Goal: Complete application form

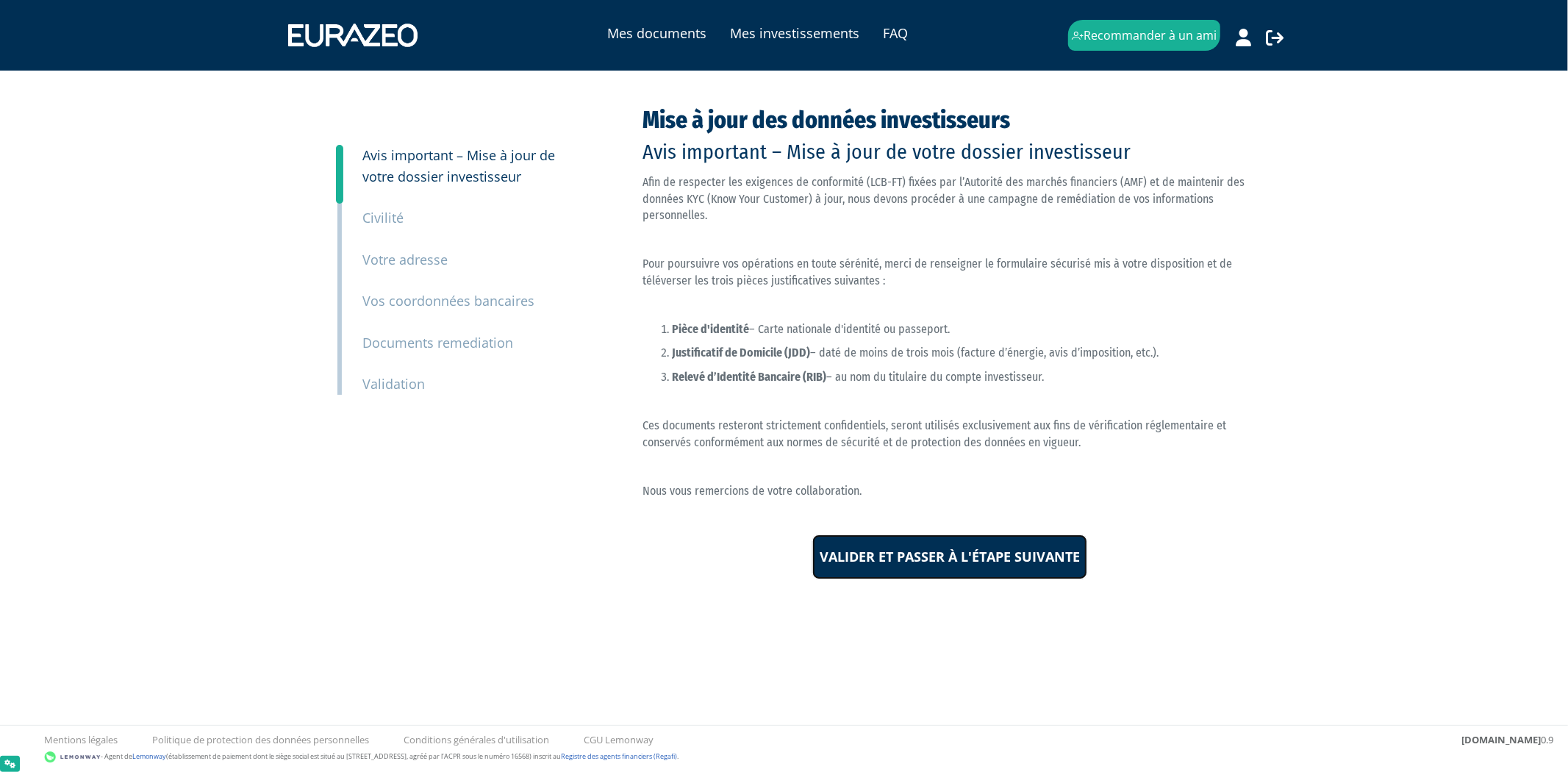
click at [950, 551] on input "Valider et passer à l'étape suivante" at bounding box center [950, 557] width 275 height 45
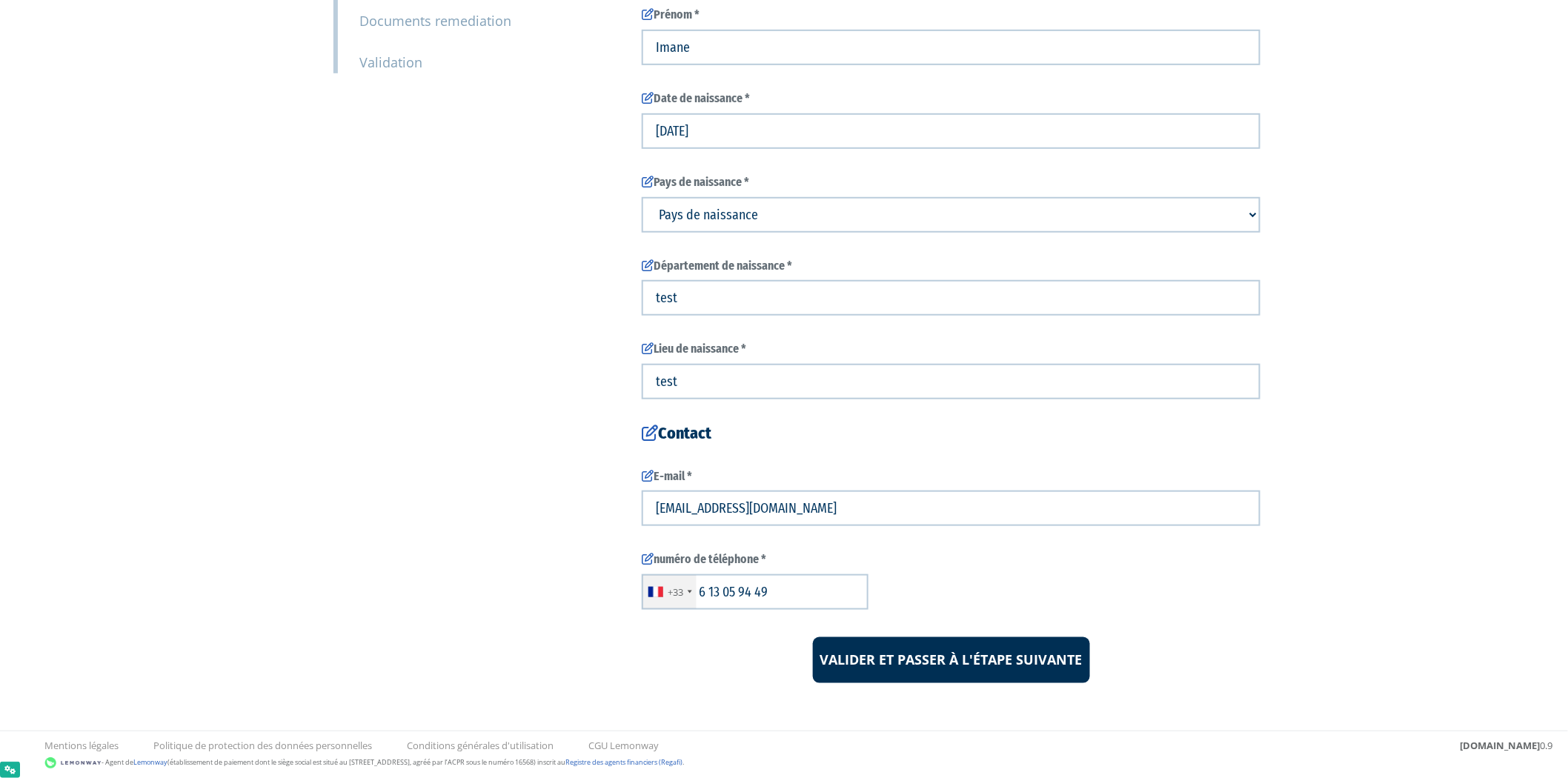
scroll to position [326, 0]
click at [937, 651] on input "Valider et passer à l'étape suivante" at bounding box center [952, 658] width 277 height 46
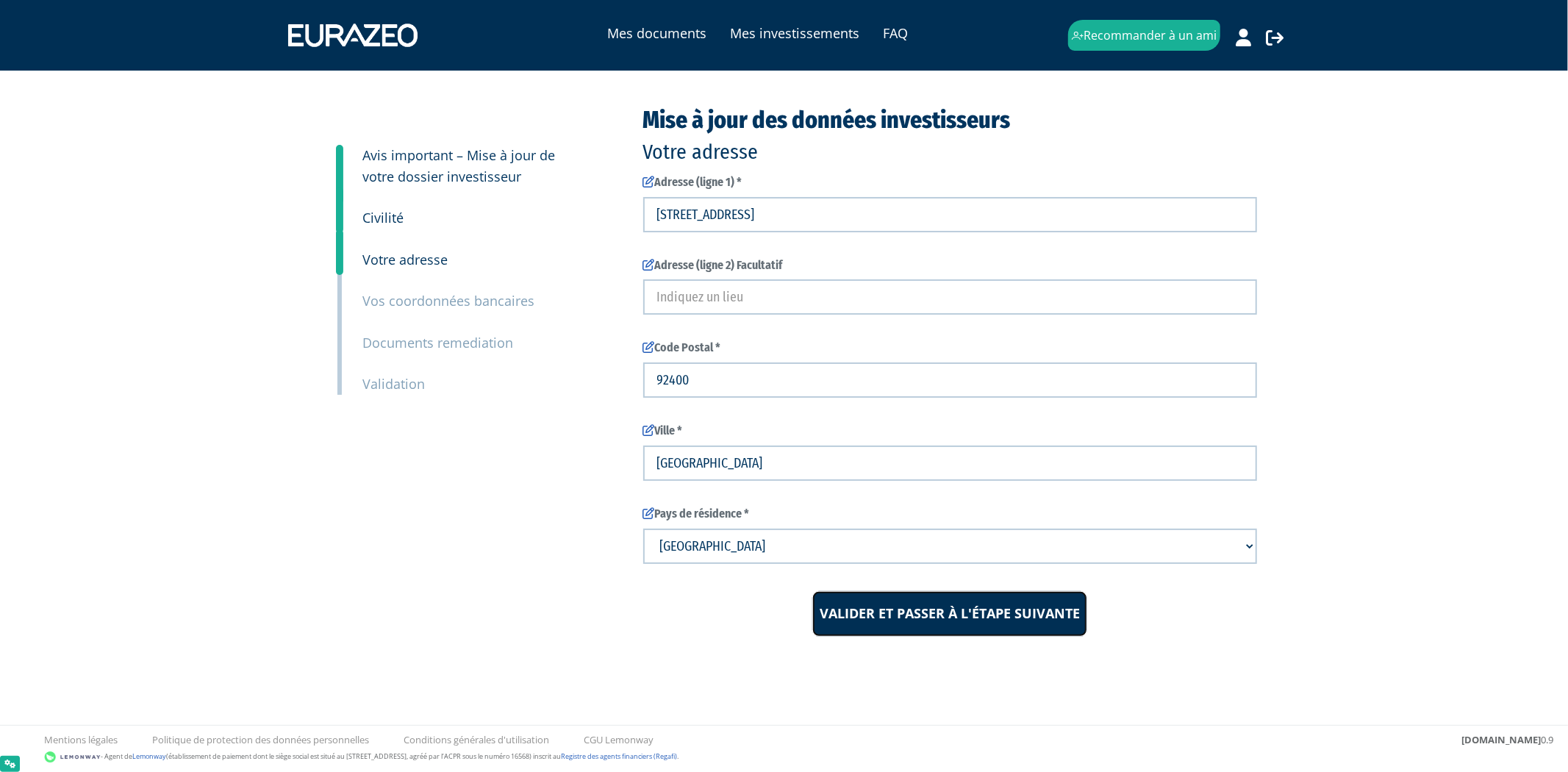
click at [923, 619] on input "Valider et passer à l'étape suivante" at bounding box center [950, 613] width 275 height 45
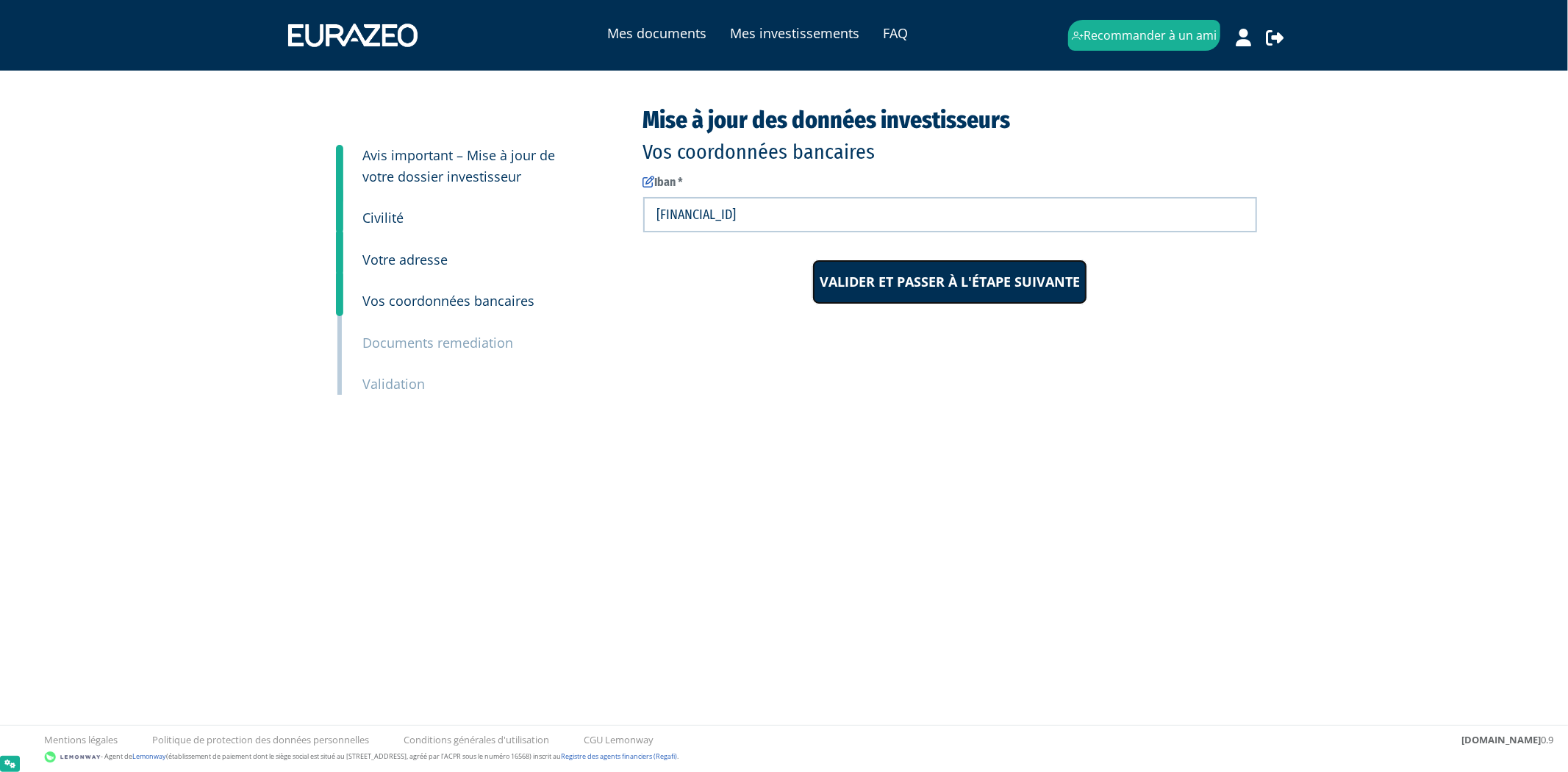
drag, startPoint x: 866, startPoint y: 272, endPoint x: 855, endPoint y: 269, distance: 11.4
click at [855, 269] on input "Valider et passer à l'étape suivante" at bounding box center [950, 282] width 275 height 45
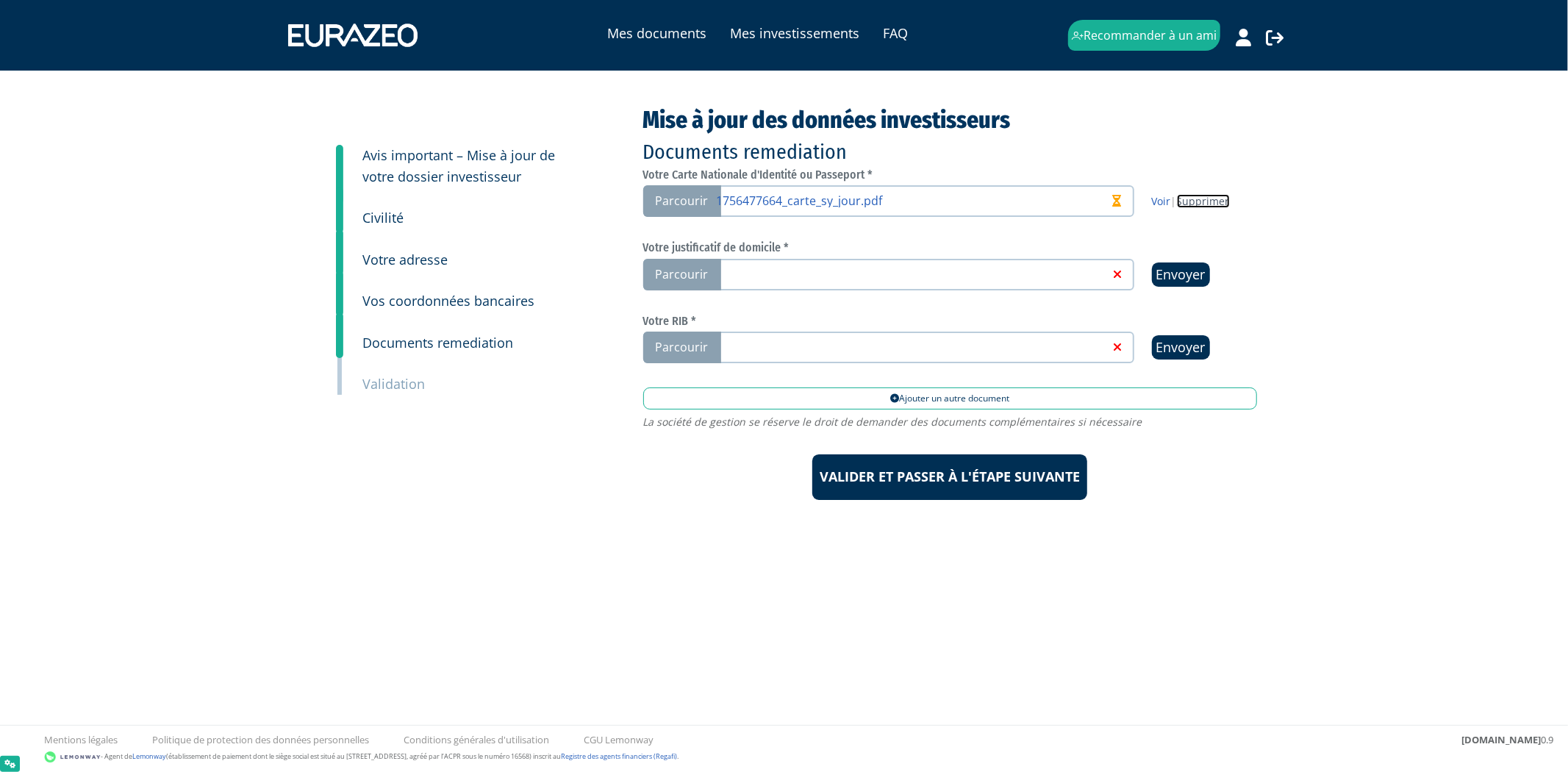
drag, startPoint x: 1201, startPoint y: 200, endPoint x: 837, endPoint y: 81, distance: 383.0
click at [1201, 200] on link "Supprimer" at bounding box center [1203, 200] width 53 height 14
click at [846, 200] on link at bounding box center [912, 200] width 392 height 15
click at [0, 0] on input "Parcourir" at bounding box center [0, 0] width 0 height 0
click at [958, 280] on label "Parcourir" at bounding box center [889, 274] width 491 height 31
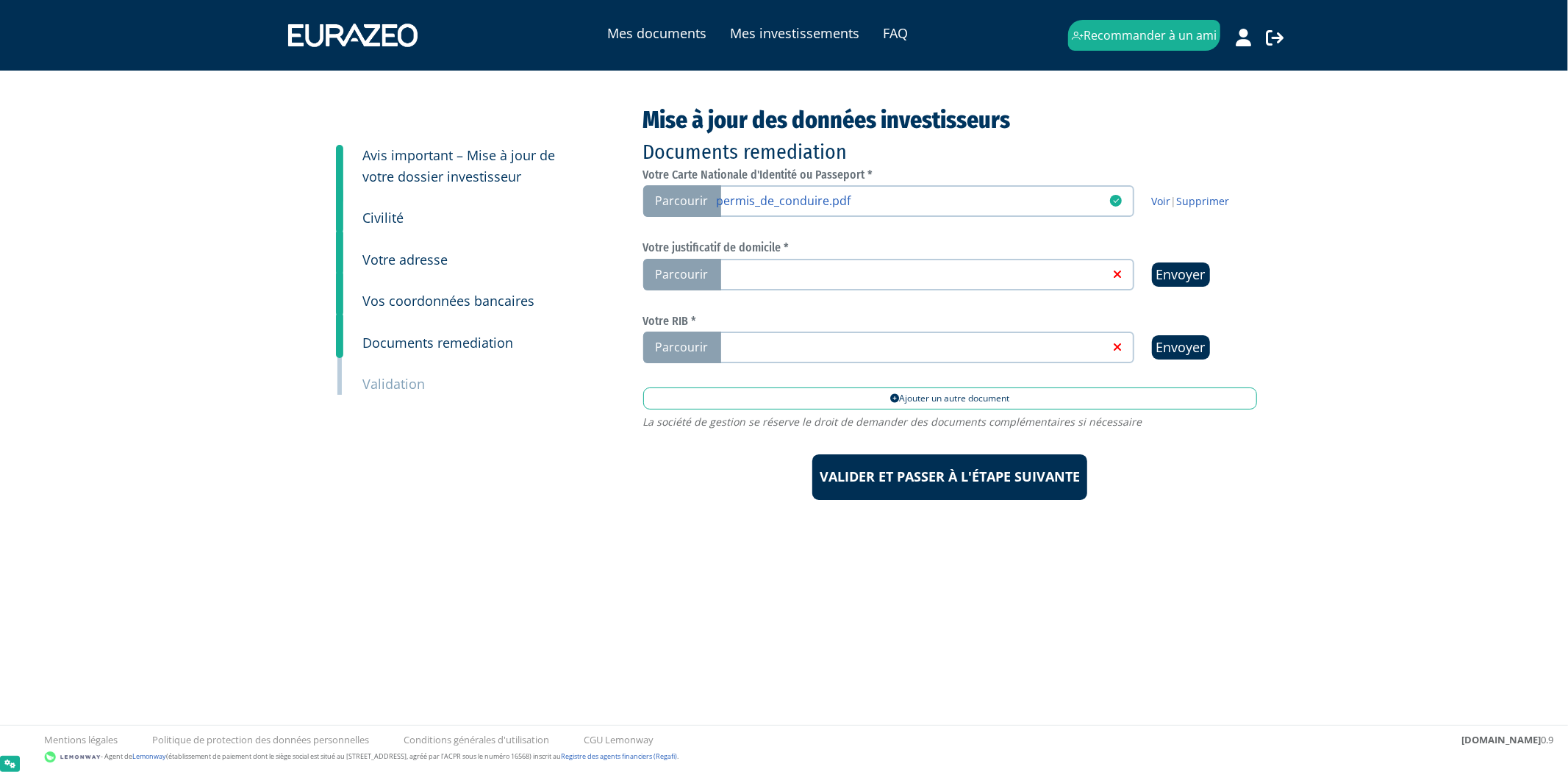
click at [0, 0] on input "Parcourir" at bounding box center [0, 0] width 0 height 0
click at [780, 343] on link at bounding box center [912, 346] width 392 height 15
click at [0, 0] on input "Parcourir" at bounding box center [0, 0] width 0 height 0
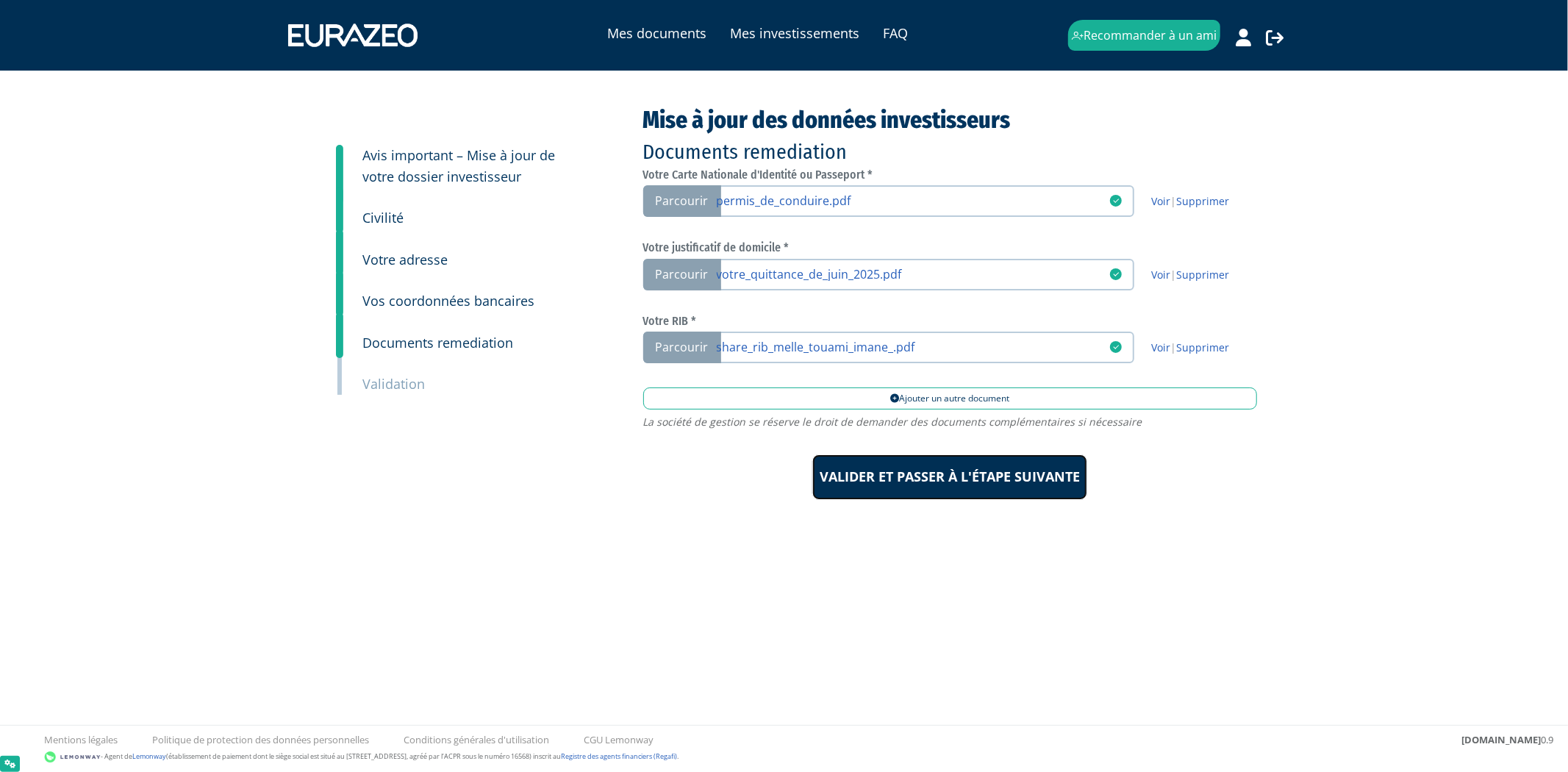
click at [971, 458] on input "Valider et passer à l'étape suivante" at bounding box center [950, 476] width 275 height 45
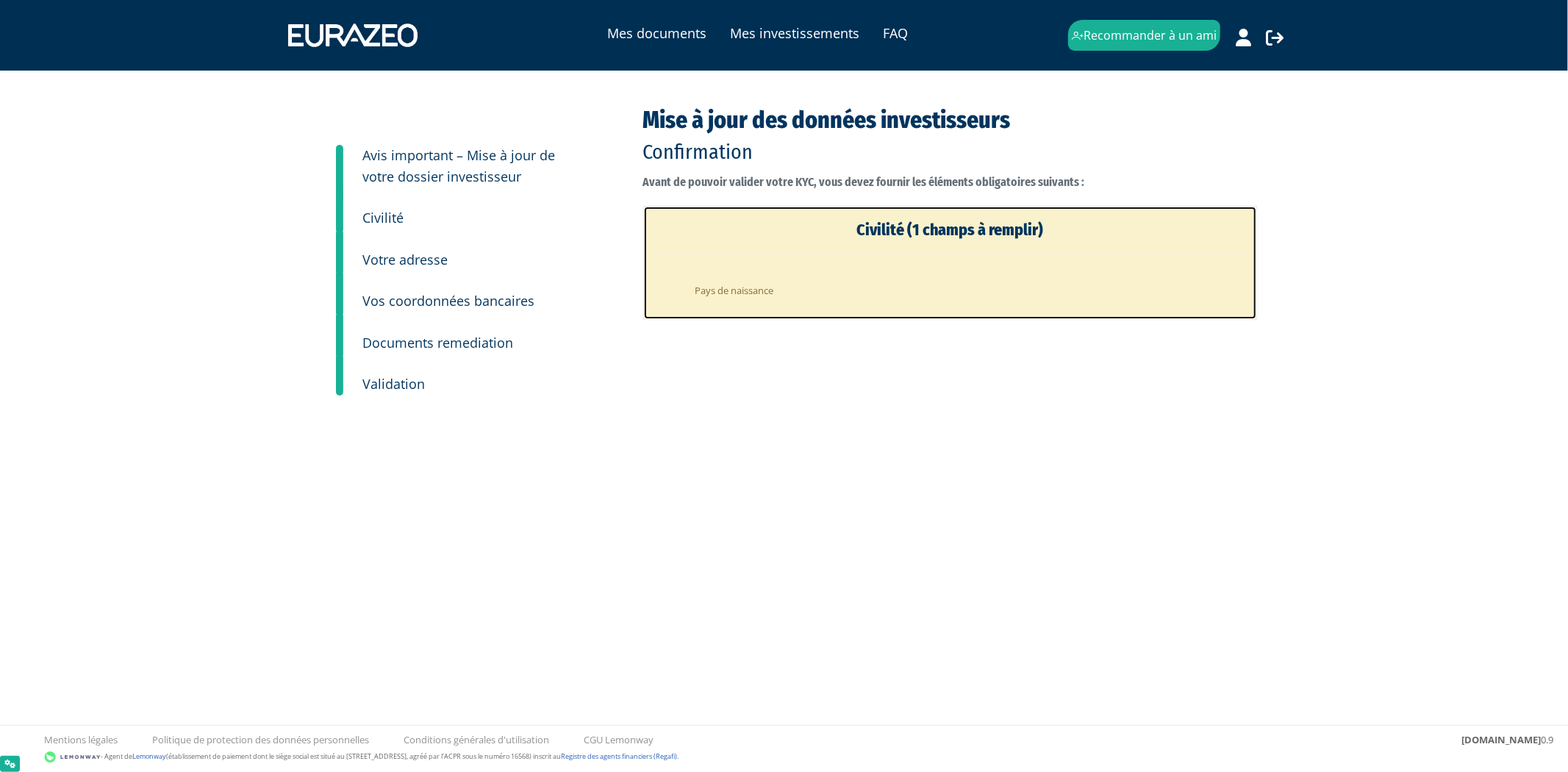
click at [767, 299] on li "Pays de naissance" at bounding box center [965, 286] width 561 height 36
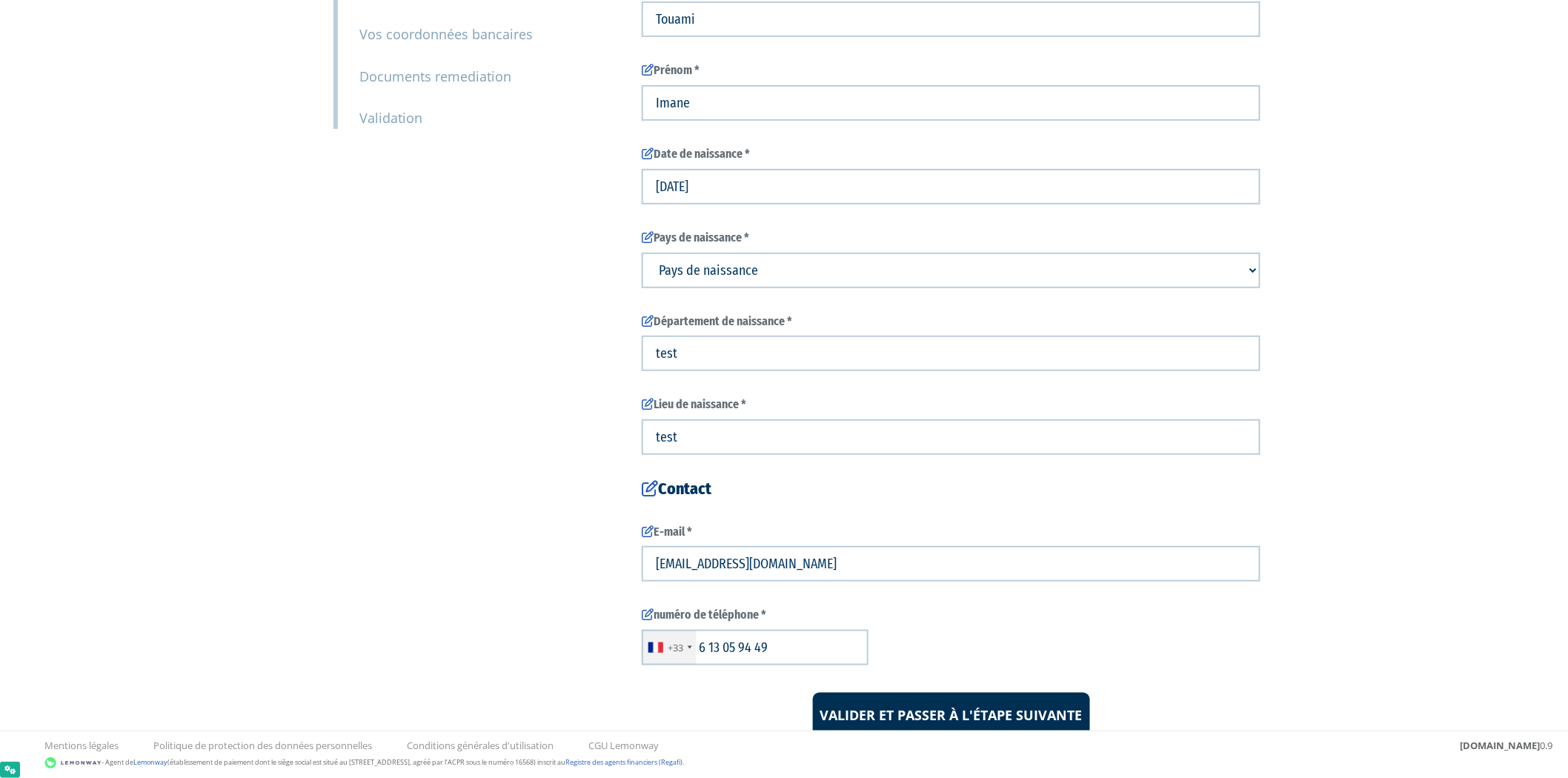
scroll to position [326, 0]
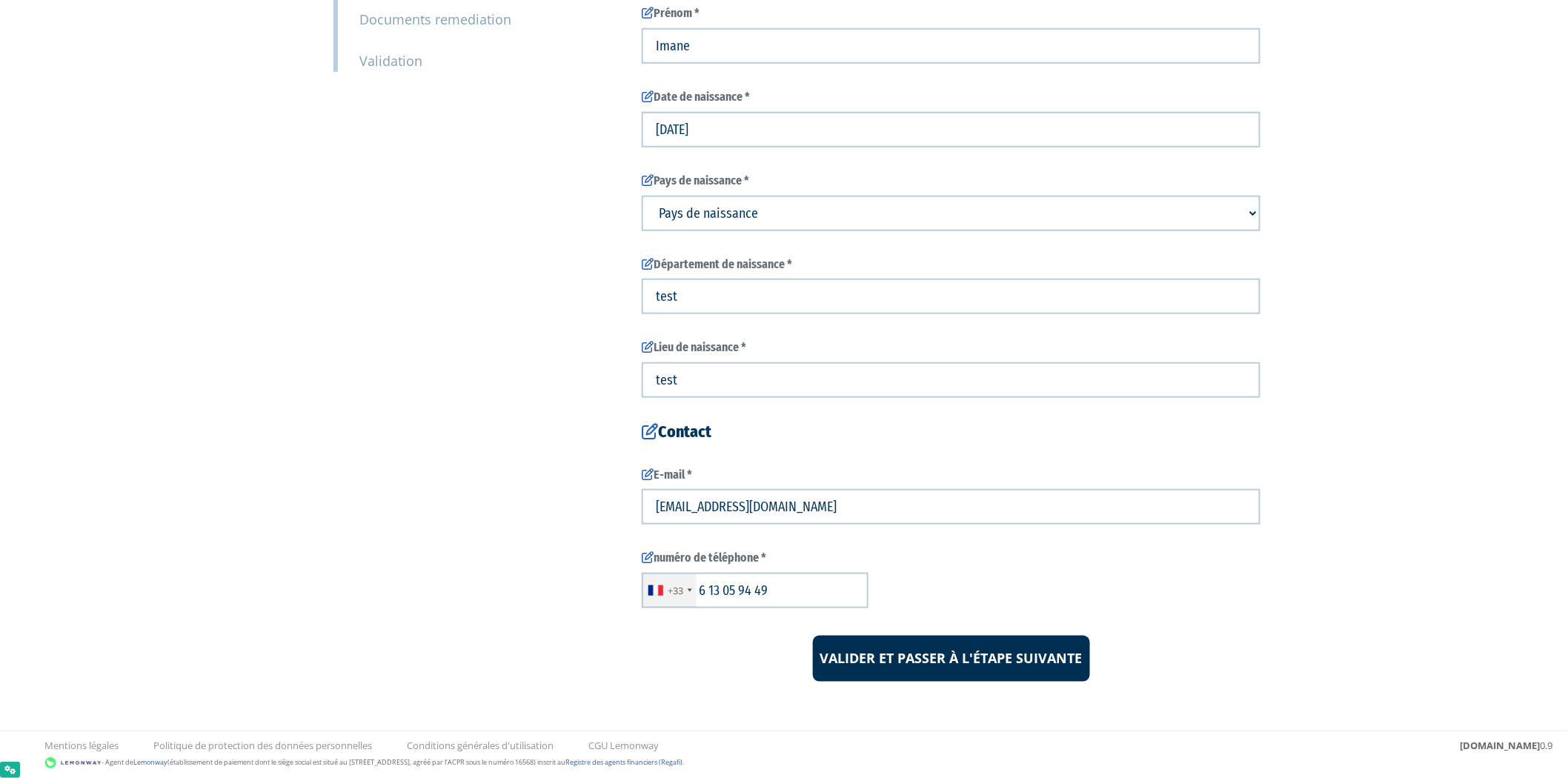
click at [756, 209] on select "Pays de naissance Afghanistan Afrique du Sud Albanie Algérie Allemagne Andorre" at bounding box center [951, 213] width 619 height 35
select select "75"
click at [642, 195] on select "Pays de naissance Afghanistan Afrique du Sud Albanie Algérie Allemagne Andorre" at bounding box center [951, 213] width 619 height 35
click at [945, 643] on input "Valider et passer à l'étape suivante" at bounding box center [952, 658] width 277 height 46
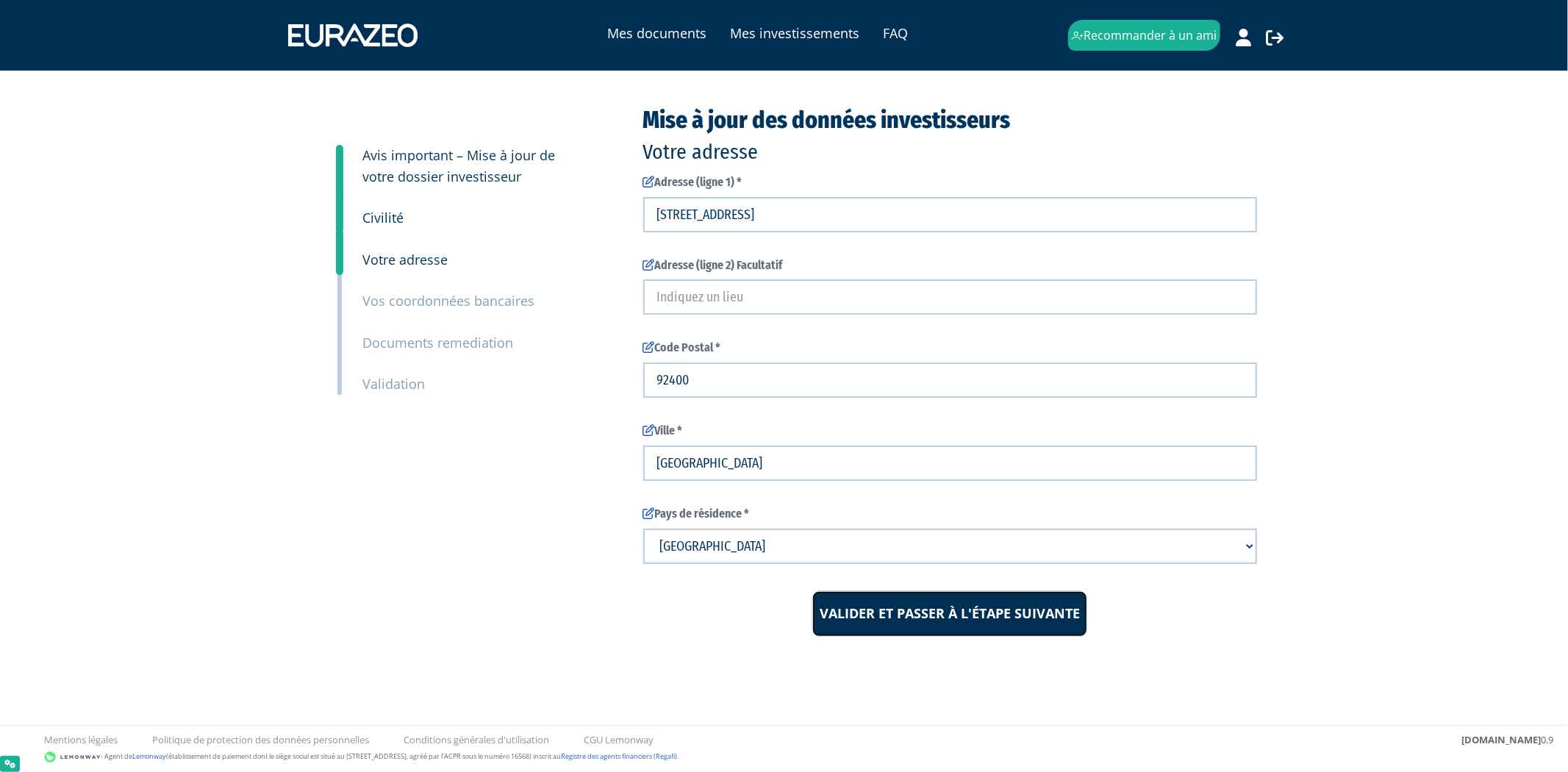
click at [849, 612] on input "Valider et passer à l'étape suivante" at bounding box center [950, 613] width 275 height 45
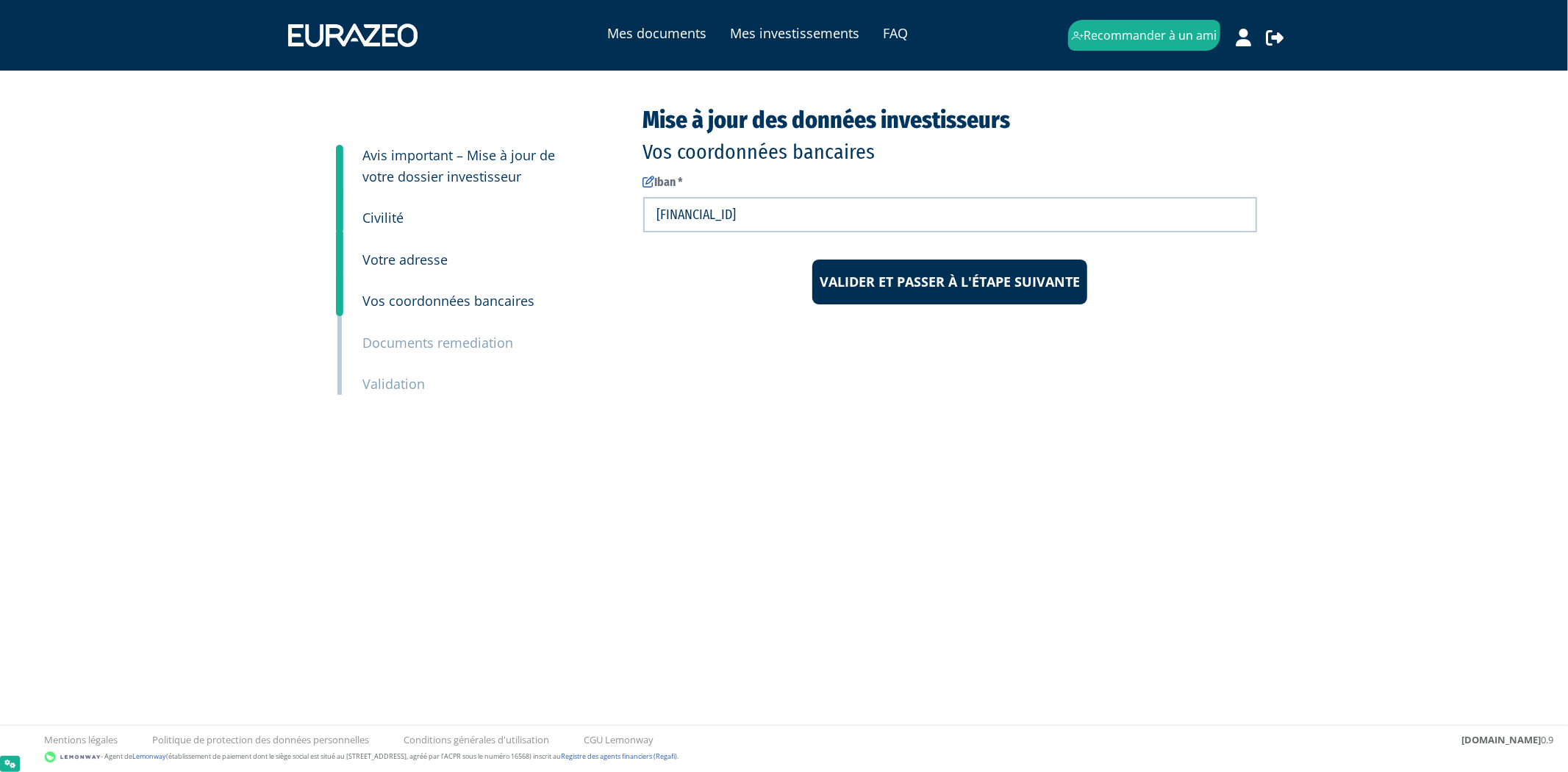
drag, startPoint x: 942, startPoint y: 255, endPoint x: 949, endPoint y: 265, distance: 12.2
click at [945, 260] on form "Iban * FR9630002015320000978994X60" at bounding box center [950, 240] width 614 height 131
click at [950, 268] on input "Valider et passer à l'étape suivante" at bounding box center [950, 282] width 275 height 45
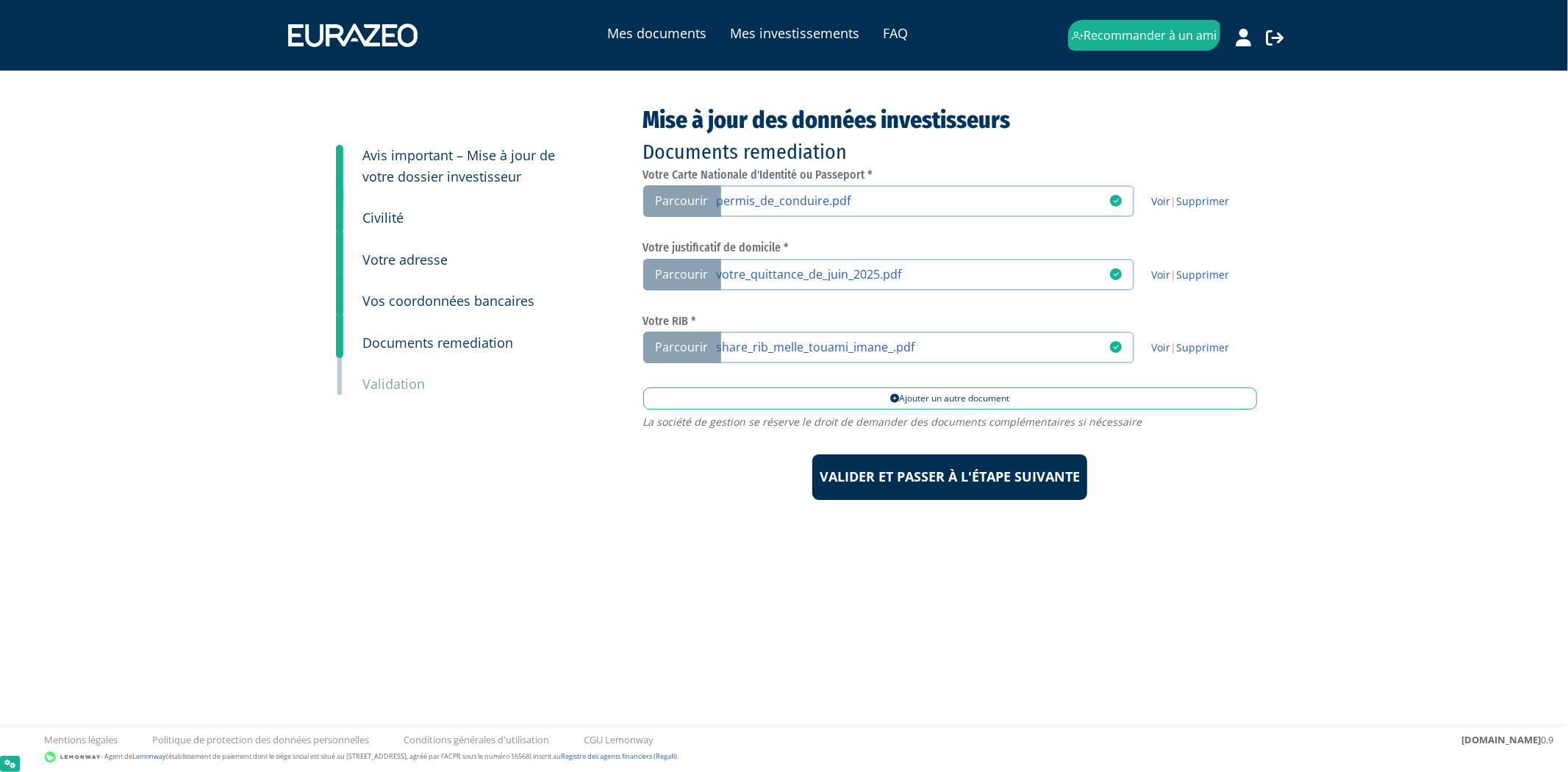
click at [422, 301] on small "Vos coordonnées bancaires" at bounding box center [449, 300] width 172 height 18
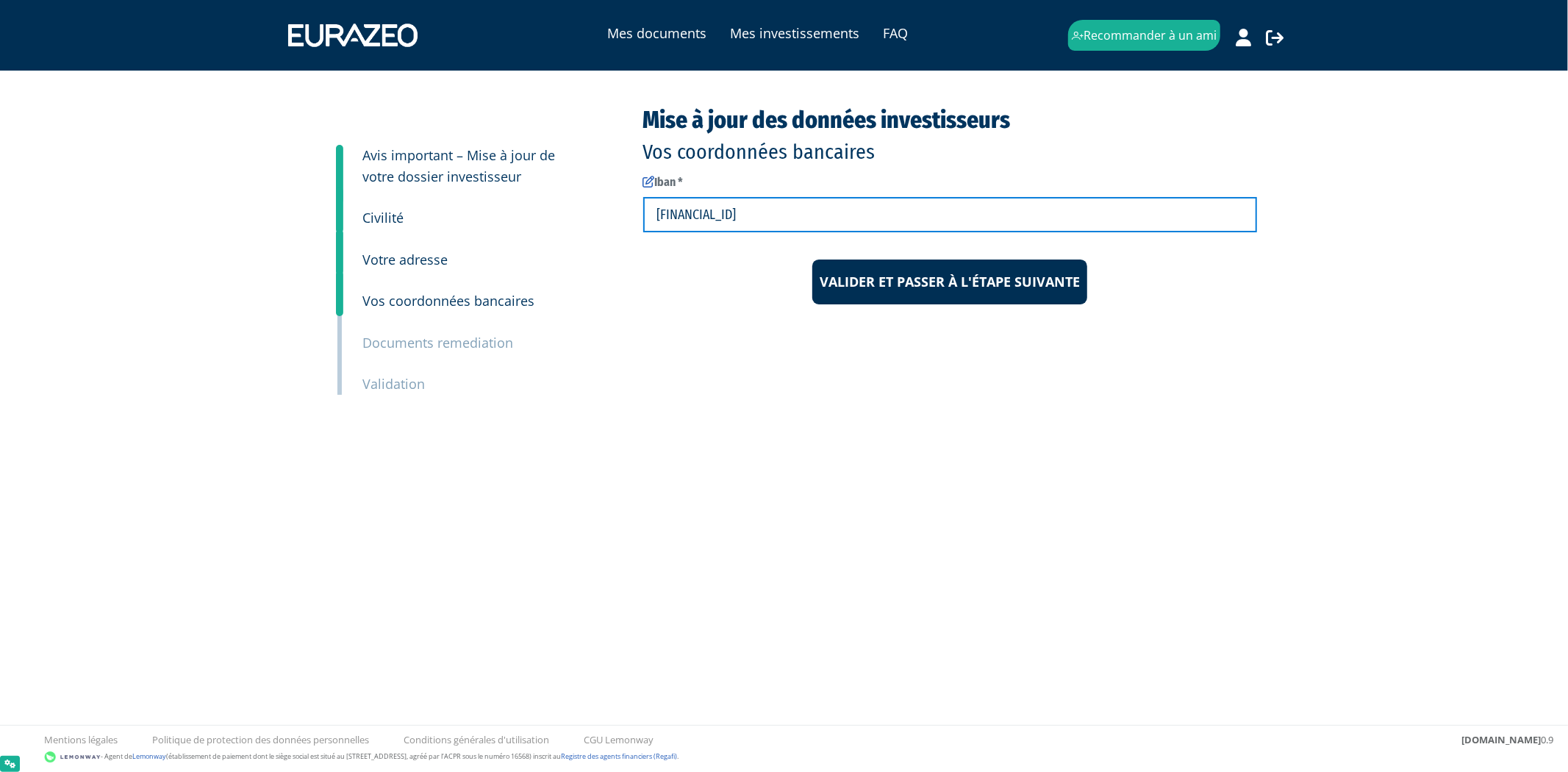
drag, startPoint x: 682, startPoint y: 217, endPoint x: 551, endPoint y: 211, distance: 131.1
click at [551, 211] on div "3 Avis important – Mise à jour de votre dossier investisseur 4 Civilité 5 Votre…" at bounding box center [785, 282] width 923 height 349
paste input "76 3000 4002 2600 0054 4492 875"
type input "FR76 3000 4002 2600 0054 4492 875"
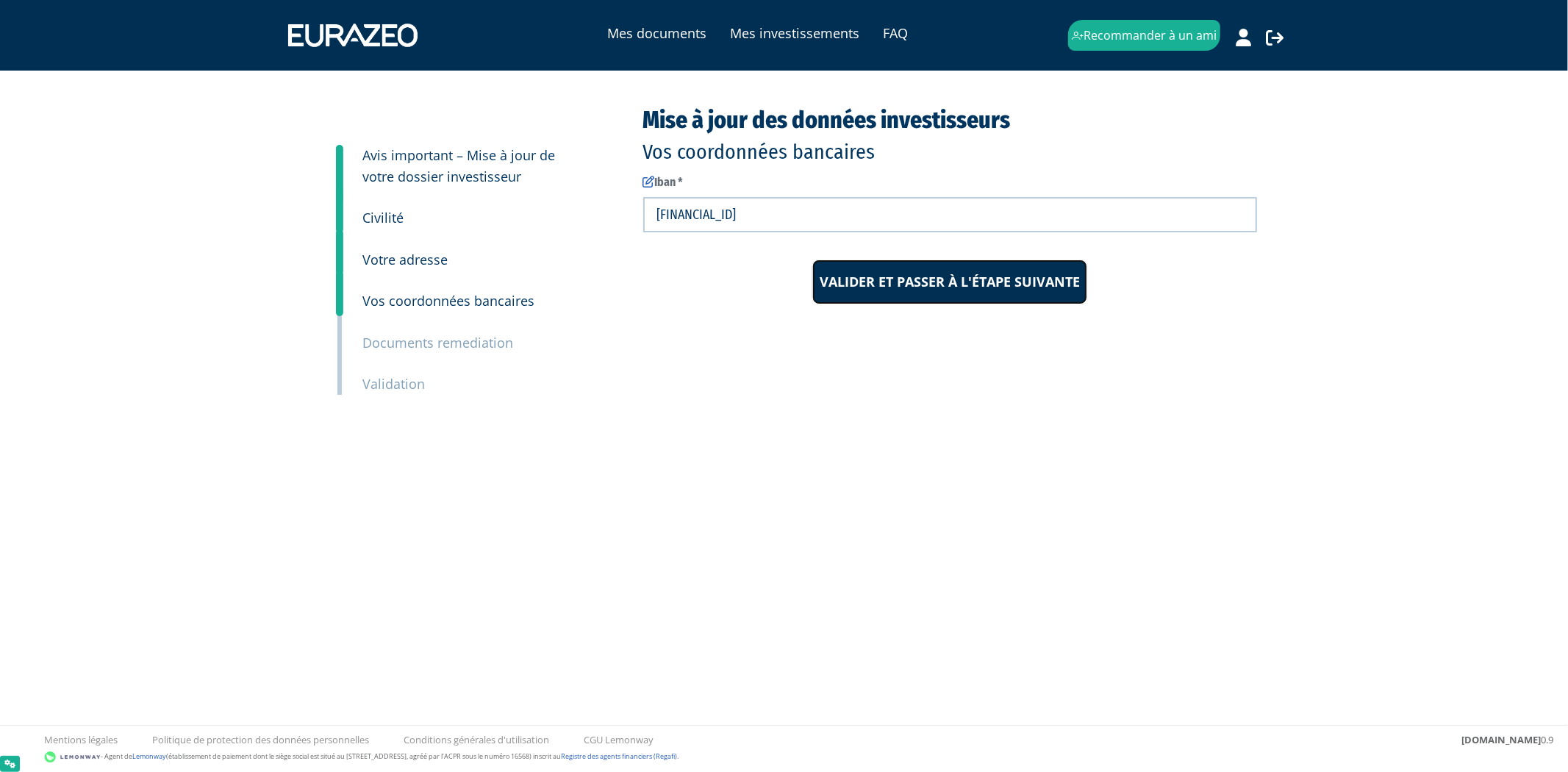
click at [859, 271] on input "Valider et passer à l'étape suivante" at bounding box center [950, 282] width 275 height 45
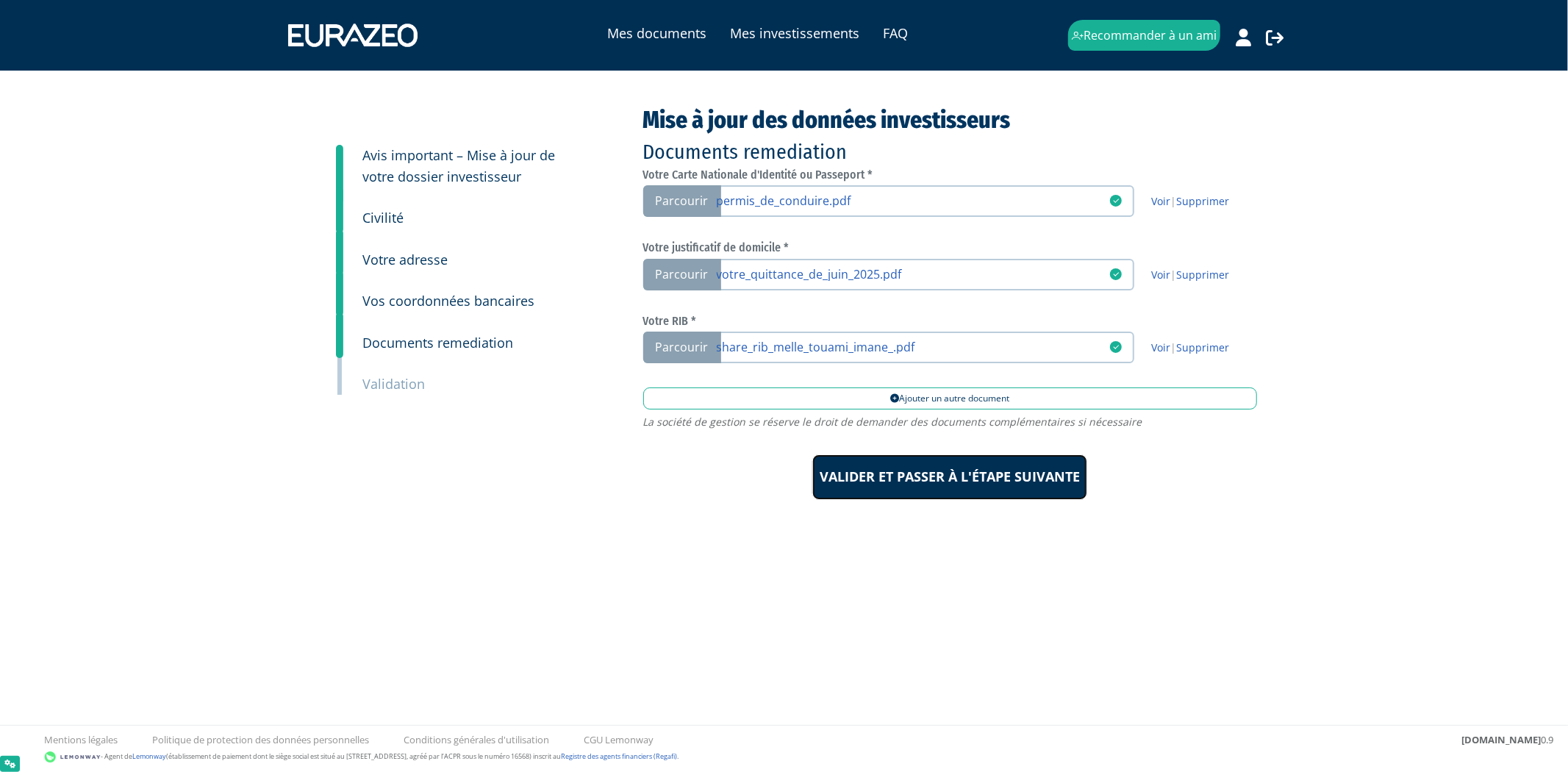
click at [960, 460] on input "Valider et passer à l'étape suivante" at bounding box center [950, 476] width 275 height 45
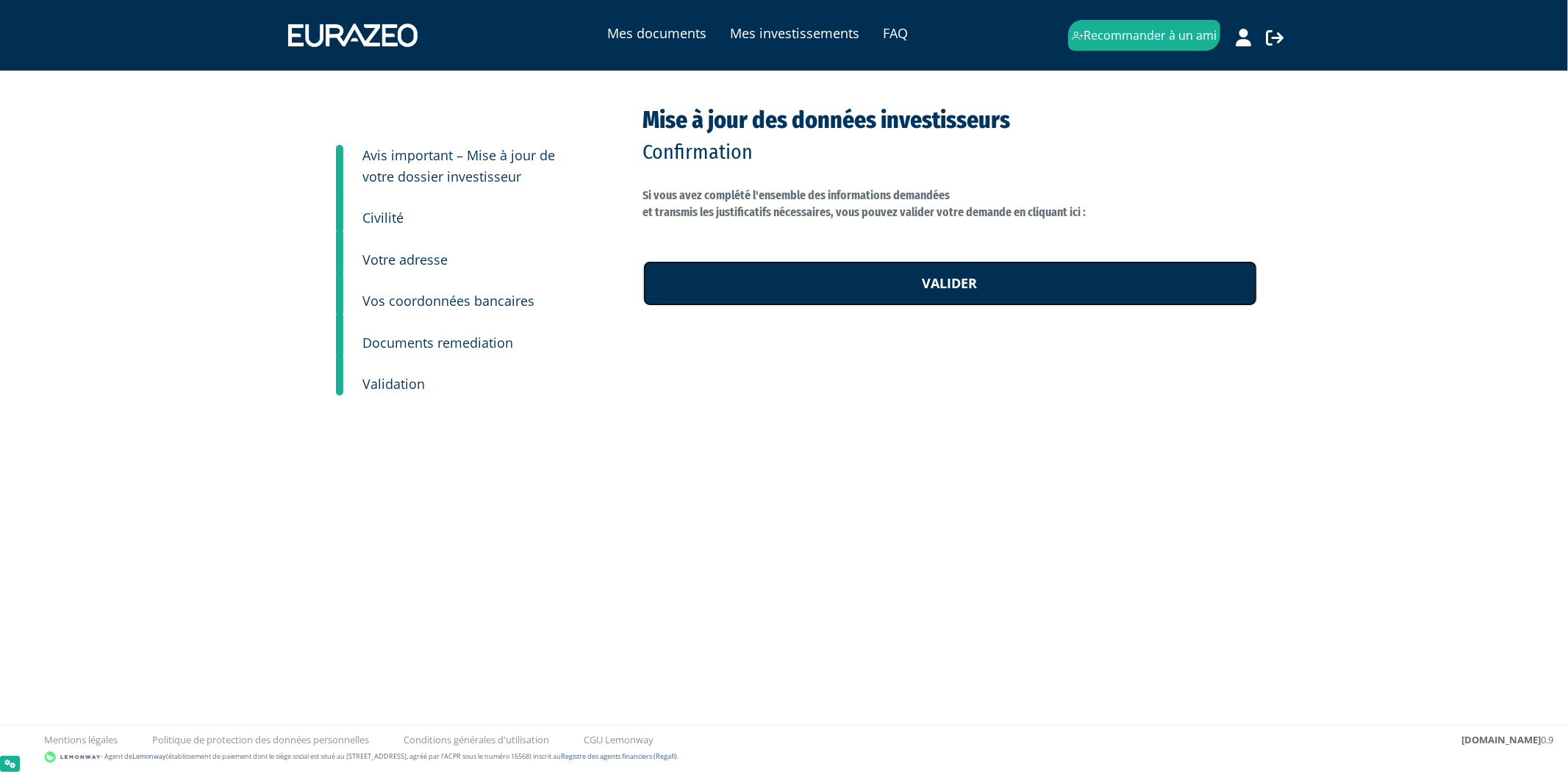
click at [957, 297] on link "Valider" at bounding box center [950, 283] width 614 height 45
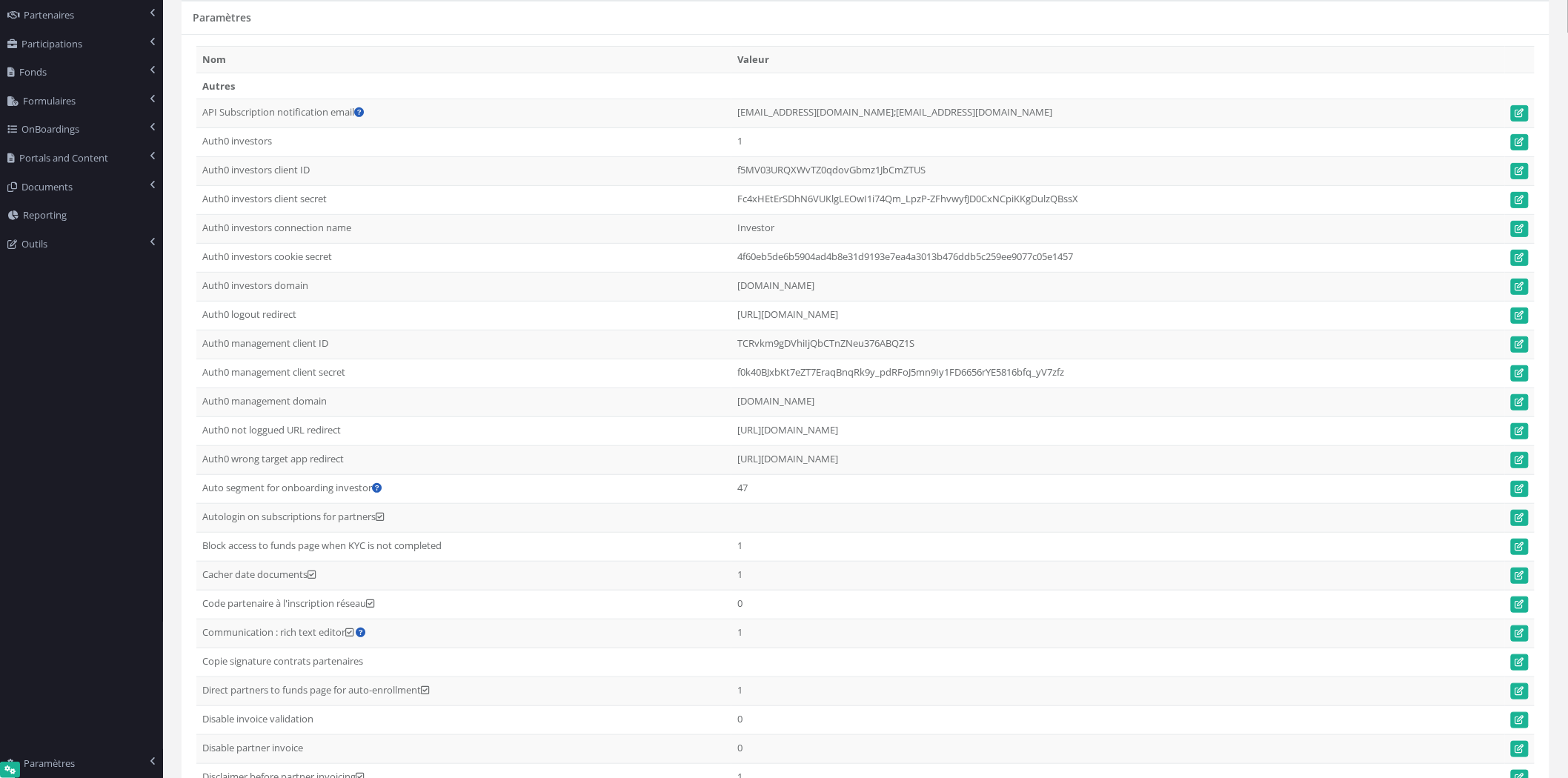
scroll to position [165, 0]
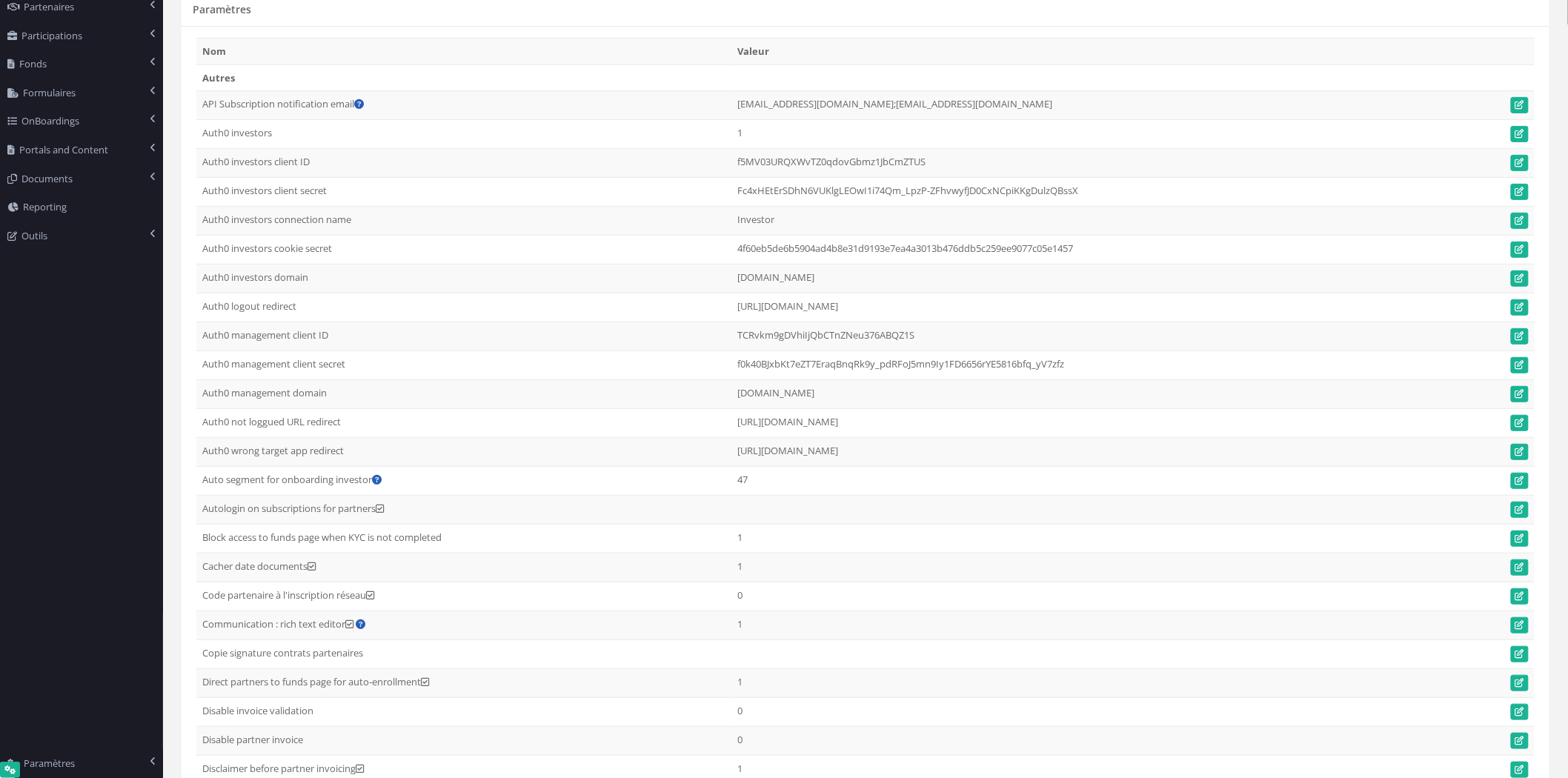
click at [610, 465] on td "Auth0 wrong target app redirect" at bounding box center [463, 452] width 535 height 29
click at [382, 483] on icon at bounding box center [377, 479] width 9 height 9
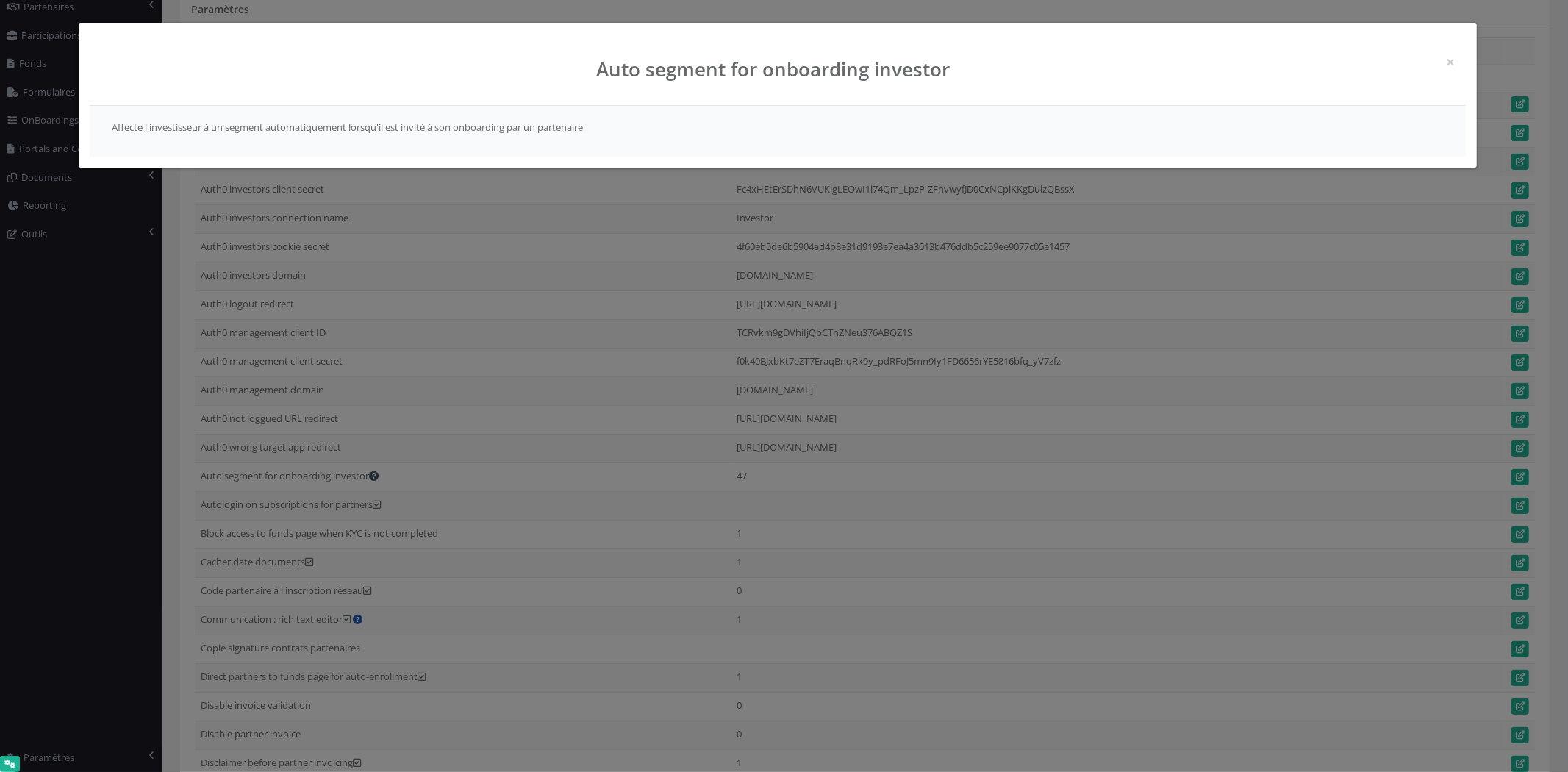
click at [380, 479] on div "× Fermer Auto segment for onboarding investor Affecte l'investisseur à un segme…" at bounding box center [784, 386] width 1568 height 772
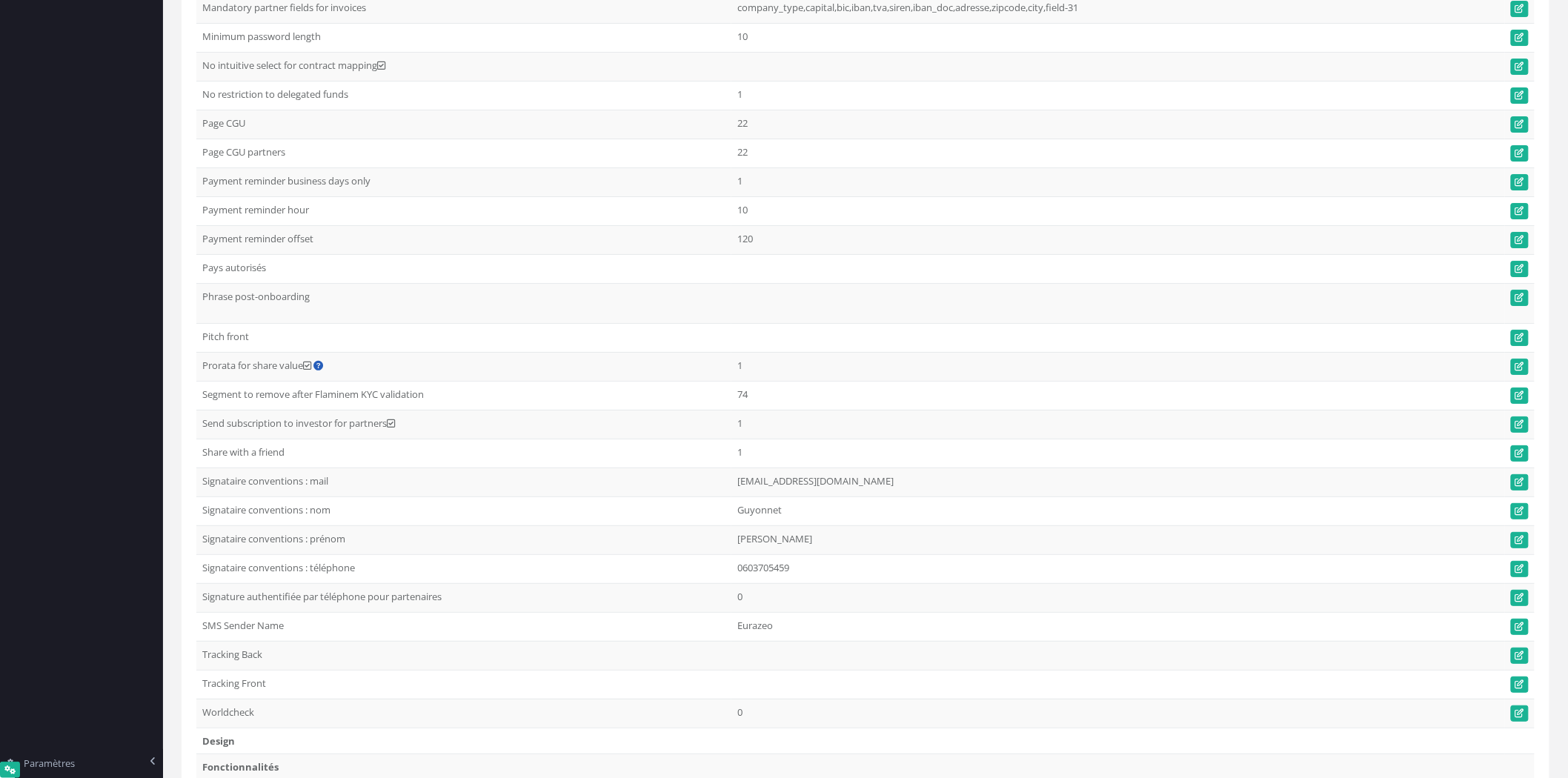
scroll to position [2137, 0]
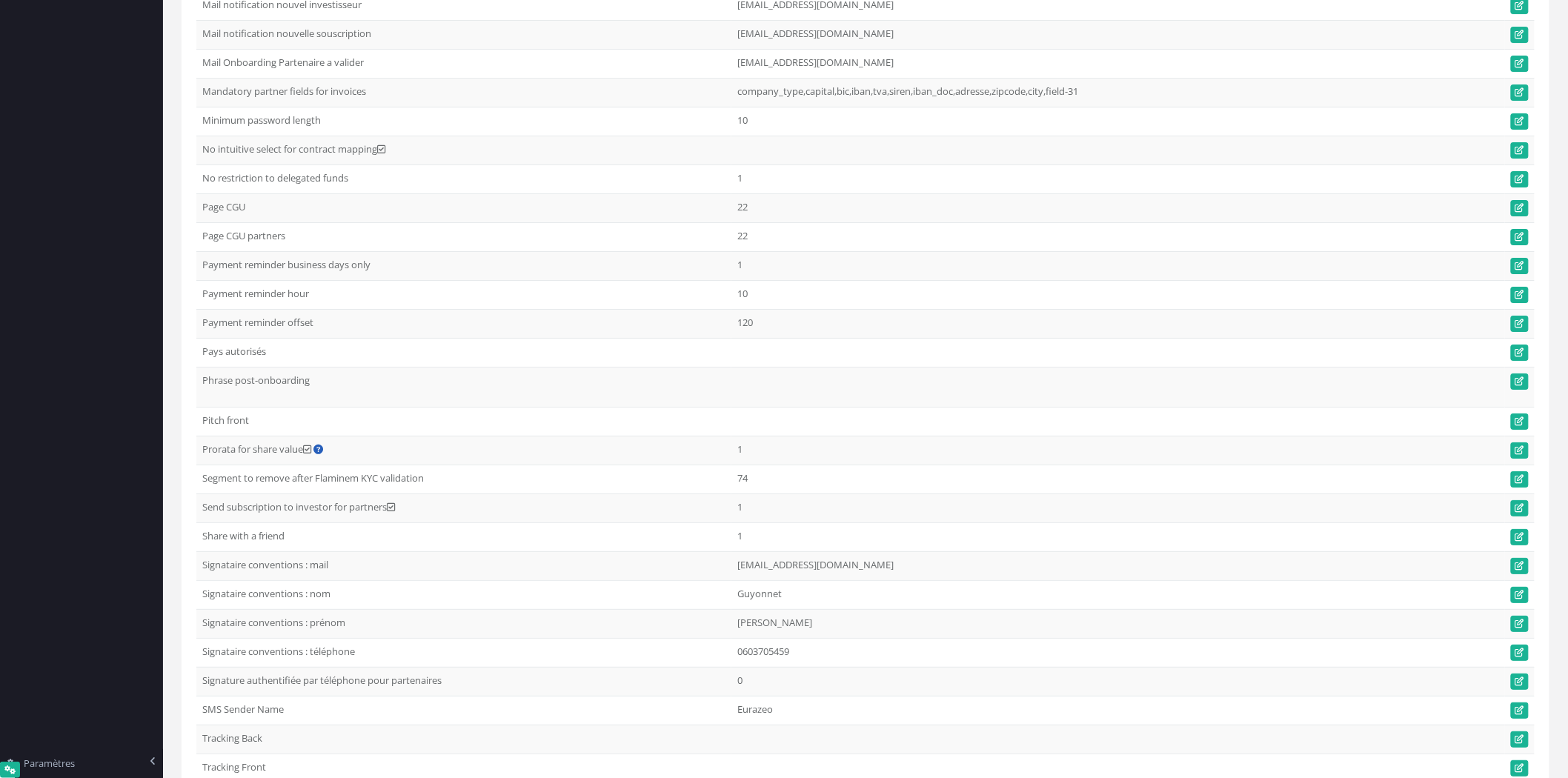
drag, startPoint x: 458, startPoint y: 492, endPoint x: 166, endPoint y: 580, distance: 305.0
click at [198, 493] on td "Segment to remove after Flaminem KYC validation" at bounding box center [463, 478] width 535 height 29
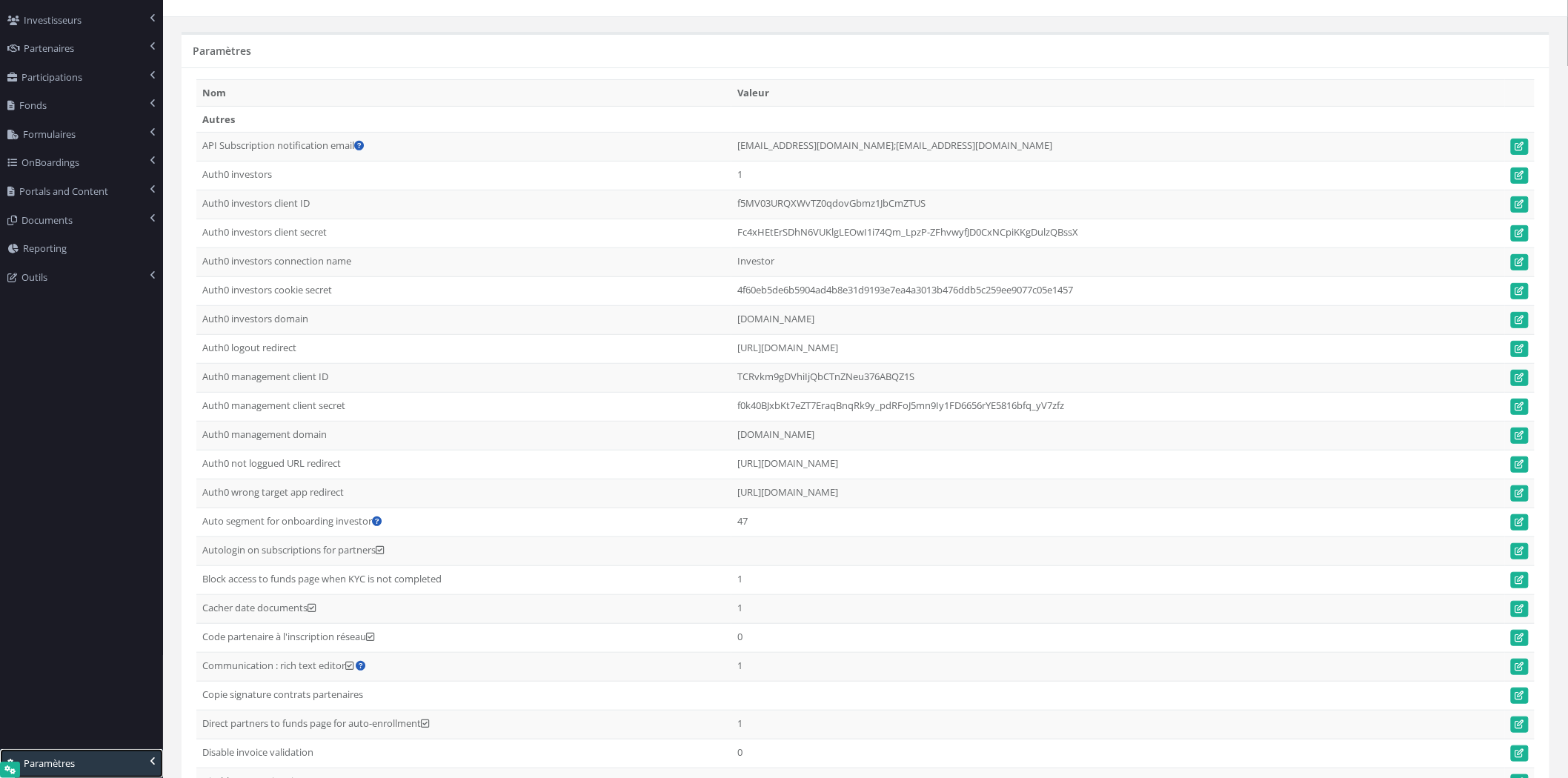
scroll to position [0, 0]
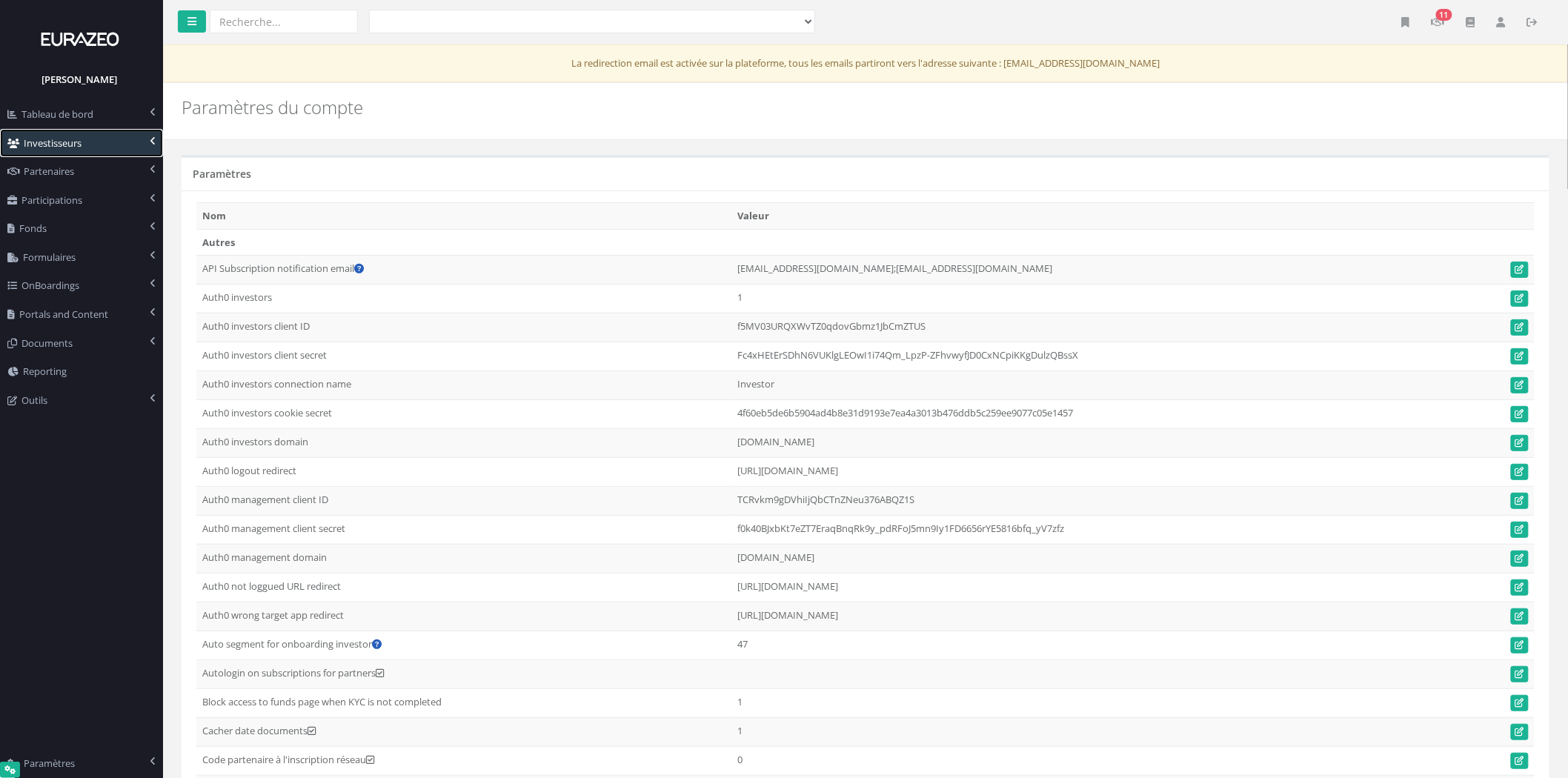
click at [34, 135] on link "Investisseurs" at bounding box center [81, 143] width 163 height 29
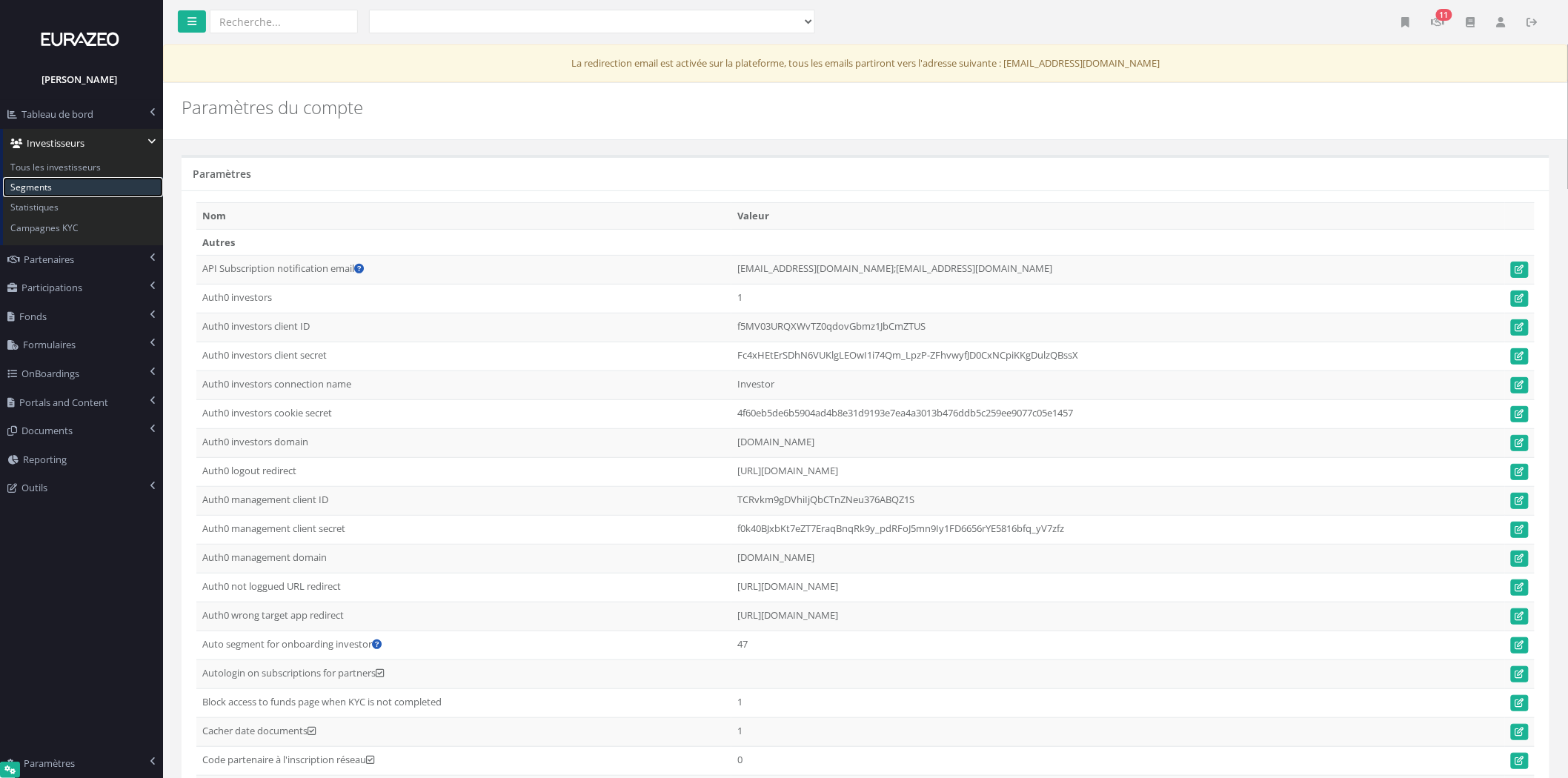
click at [53, 185] on link "Segments" at bounding box center [83, 186] width 160 height 20
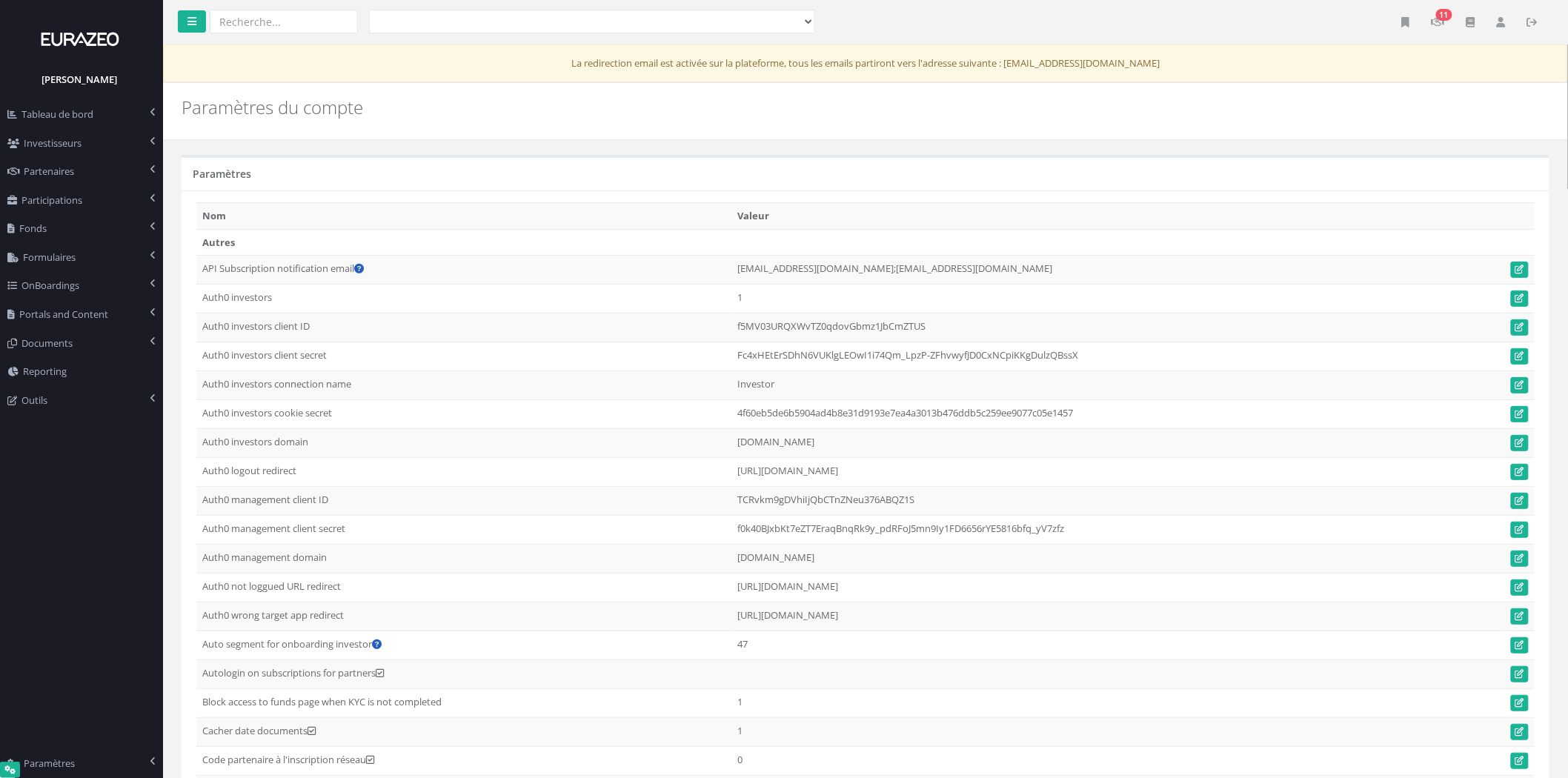
scroll to position [2238, 0]
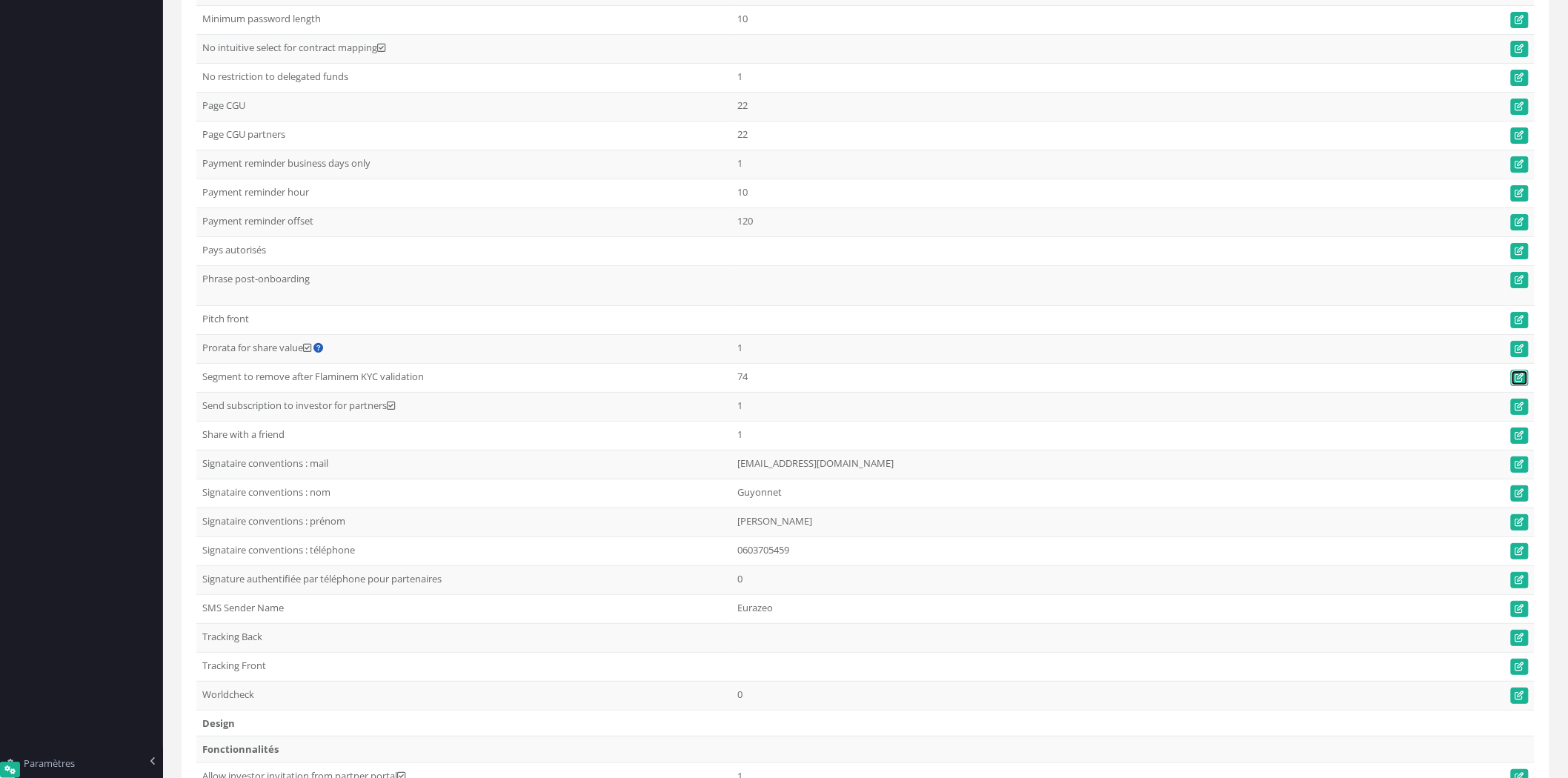
click at [1521, 382] on icon at bounding box center [1520, 378] width 9 height 9
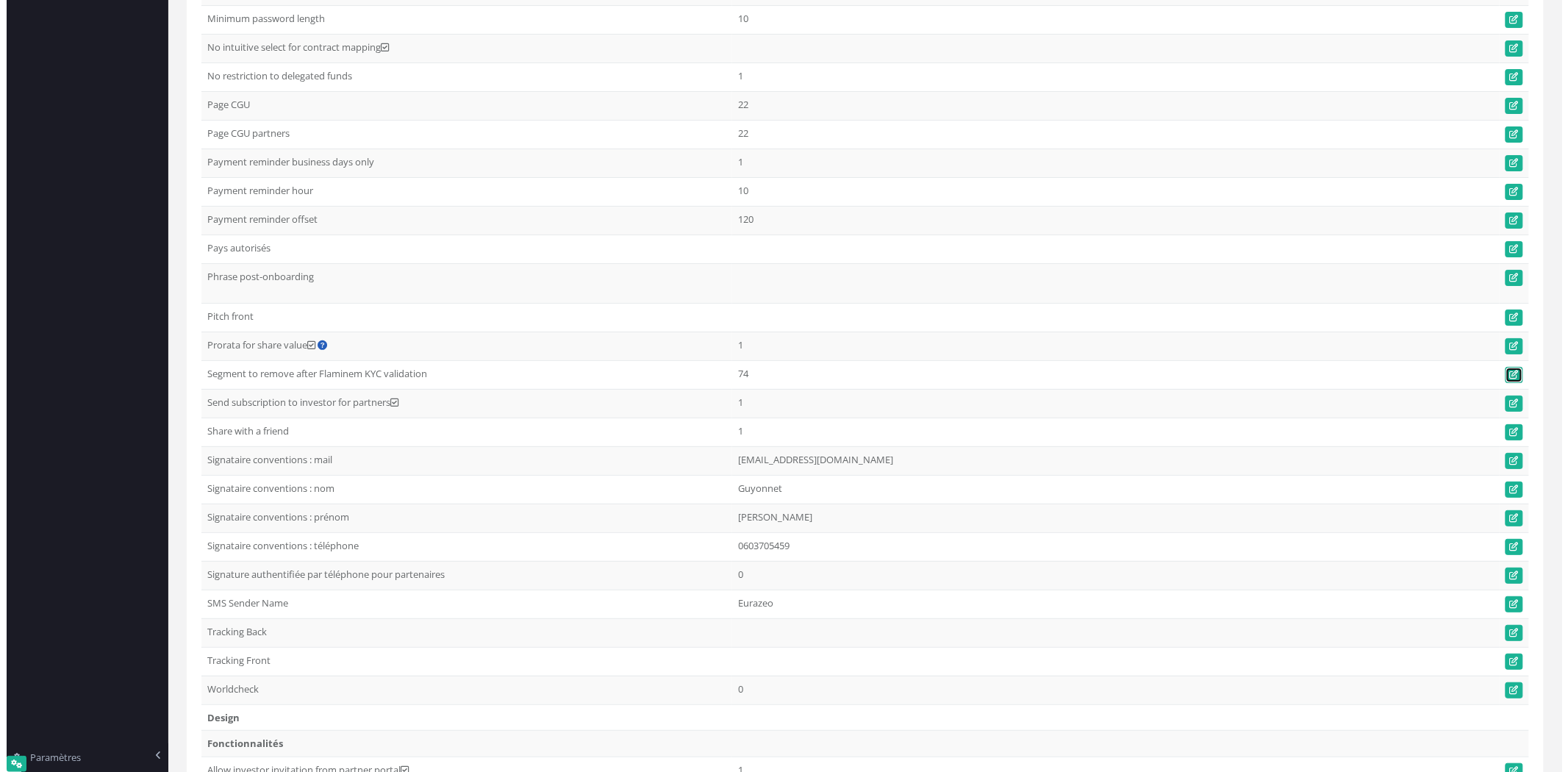
scroll to position [2207, 0]
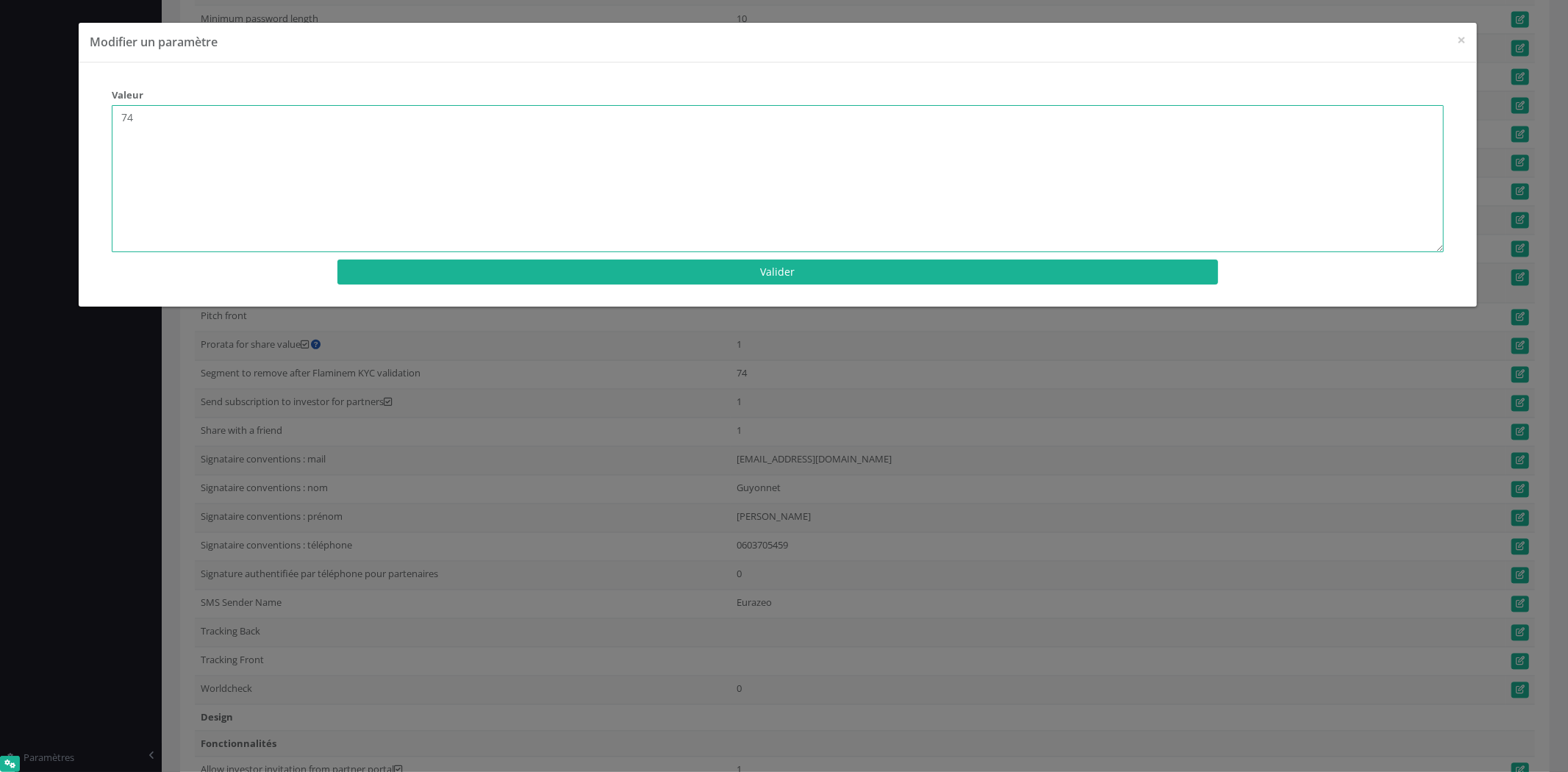
drag, startPoint x: 147, startPoint y: 115, endPoint x: 56, endPoint y: 115, distance: 91.0
click at [56, 115] on div "× Modifier un paramètre Valeur 74 Valider × Modifier un paramètre" at bounding box center [784, 386] width 1568 height 772
paste textarea "64"
type textarea "64"
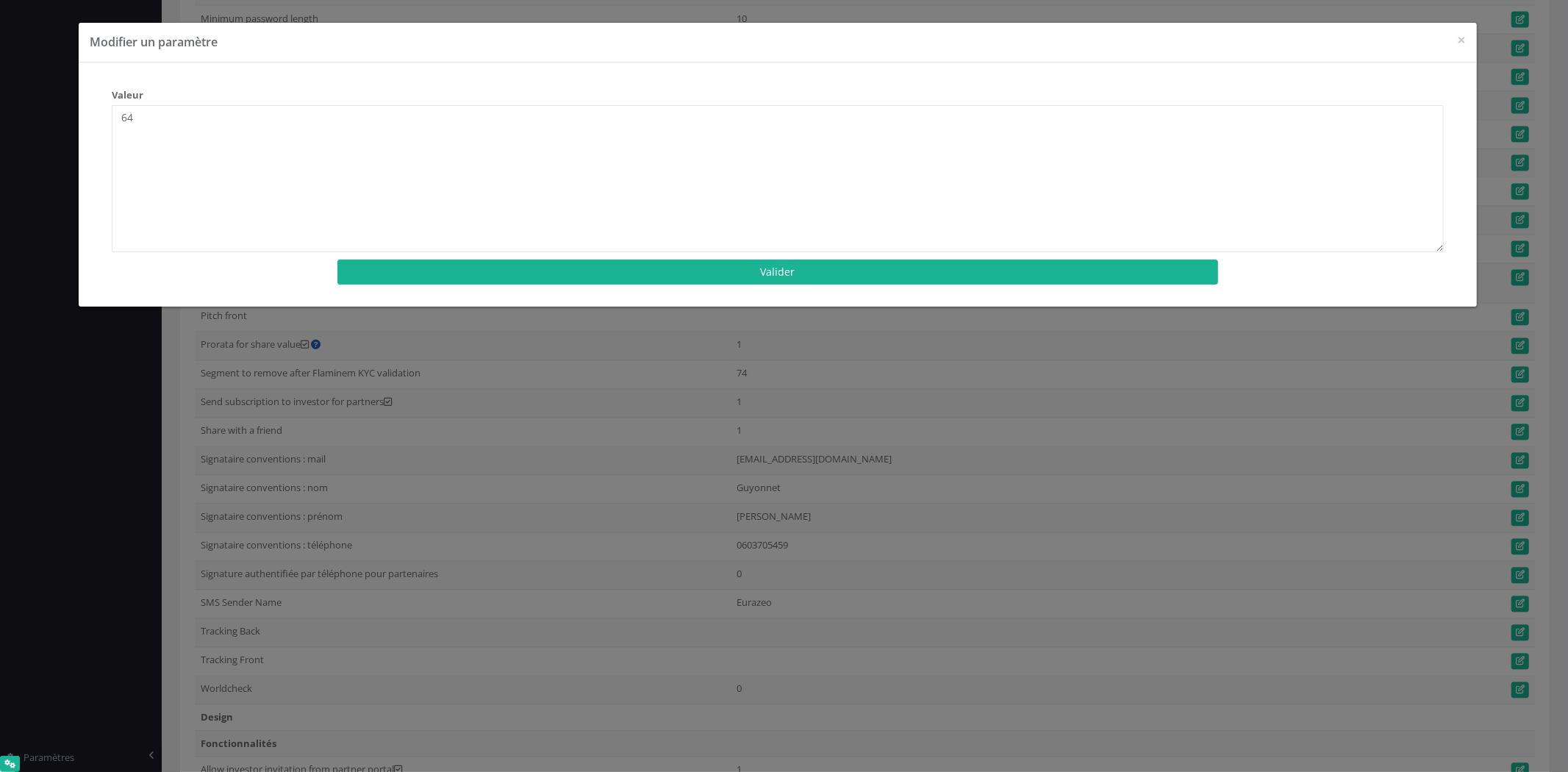
click at [451, 287] on div "Valeur 74 Valider × Modifier un paramètre" at bounding box center [778, 185] width 1399 height 245
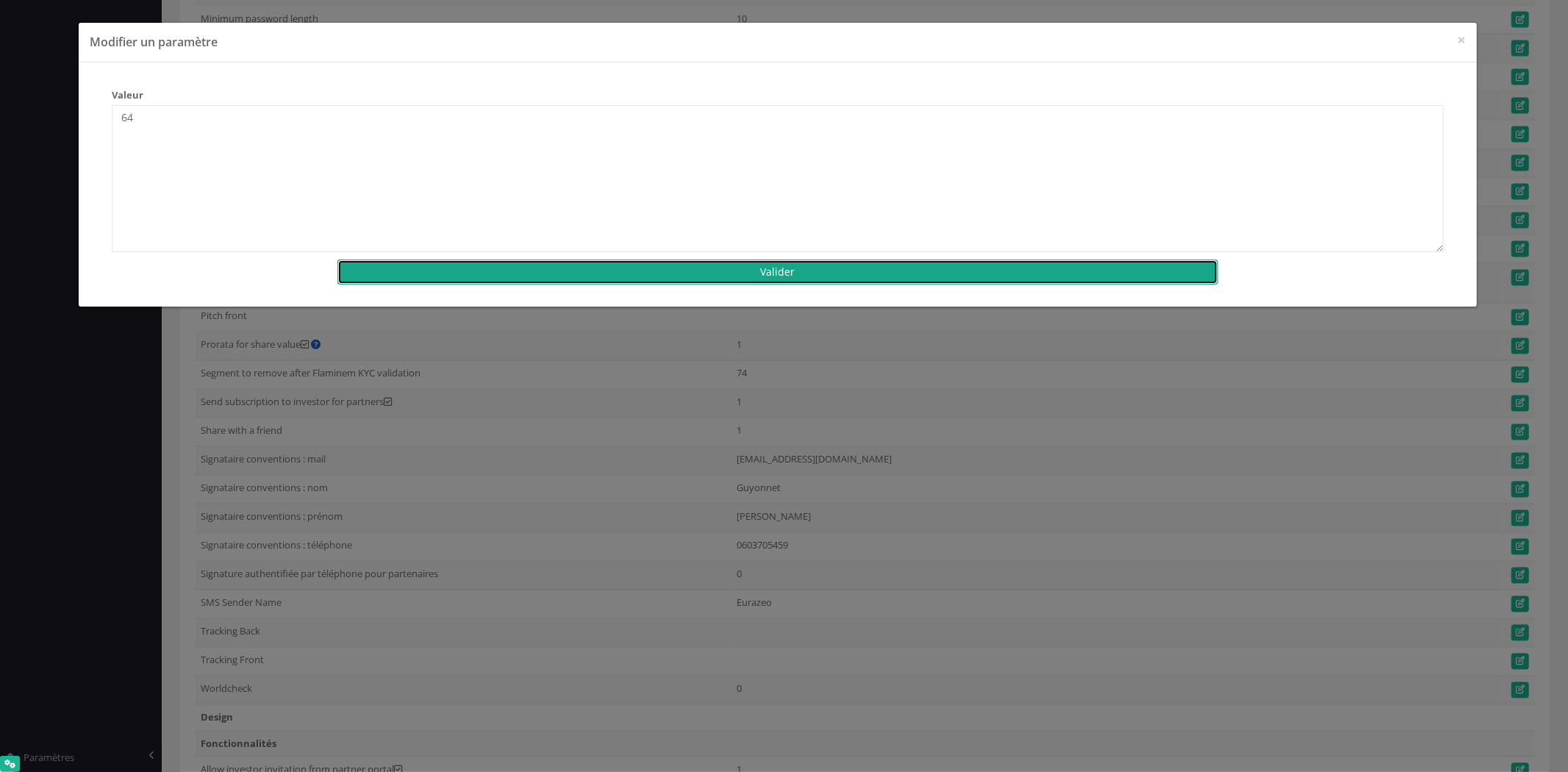
click at [452, 278] on button "Valider" at bounding box center [778, 271] width 881 height 25
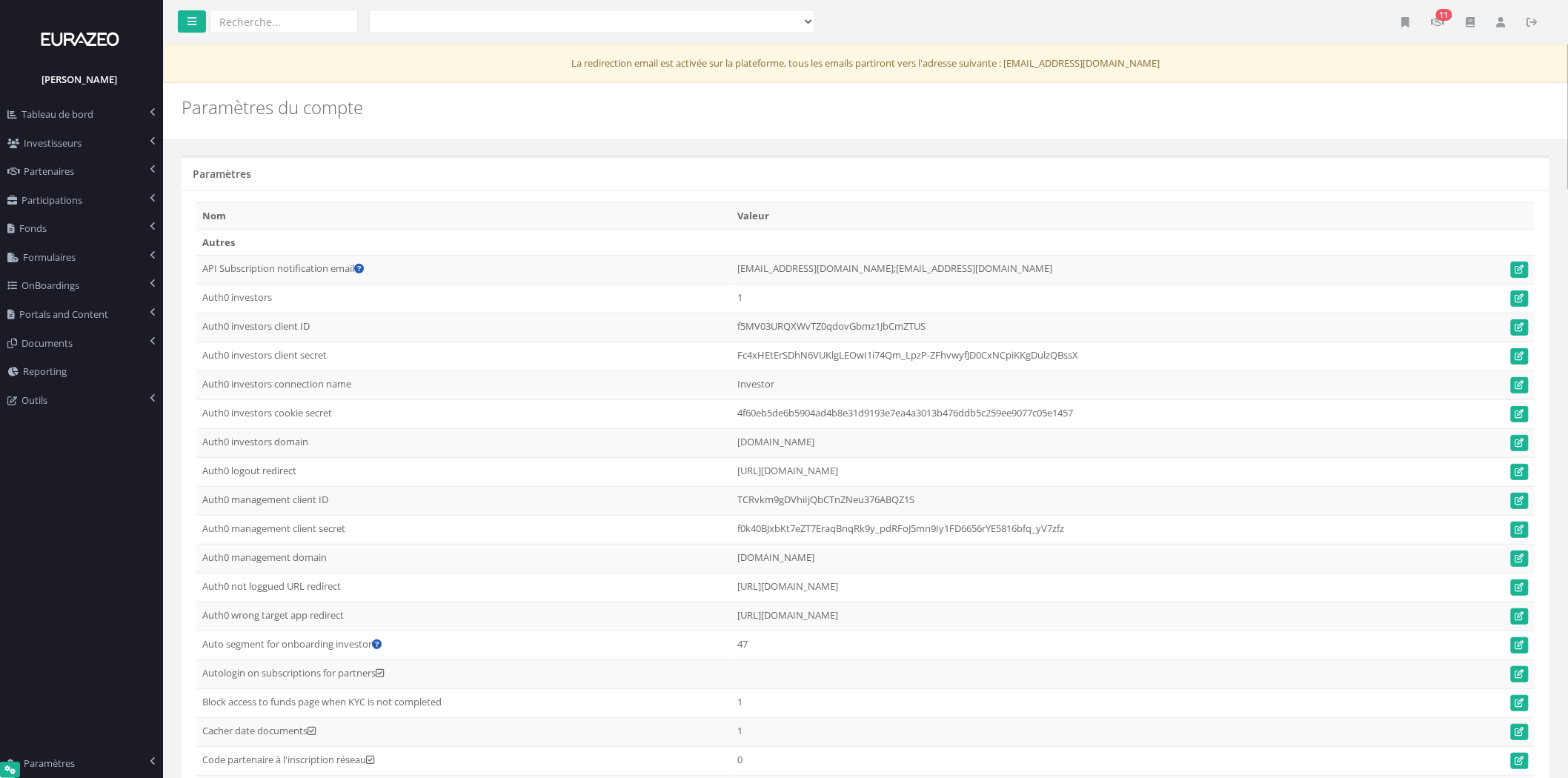
scroll to position [2238, 0]
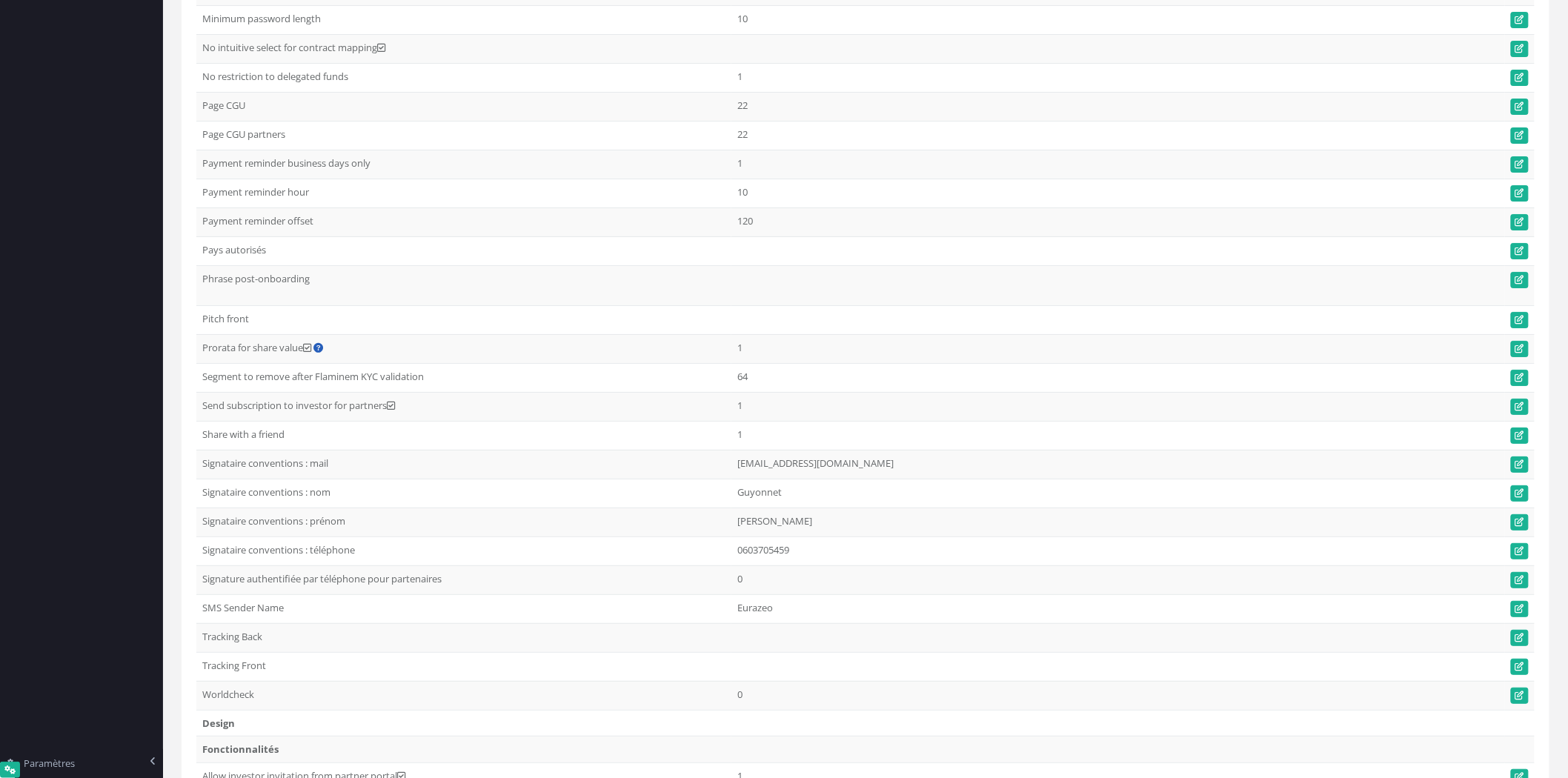
drag, startPoint x: 202, startPoint y: 390, endPoint x: 431, endPoint y: 386, distance: 229.0
click at [431, 386] on td "Segment to remove after Flaminem KYC validation" at bounding box center [463, 377] width 535 height 29
copy td "Segment to remove after Flaminem KYC validation"
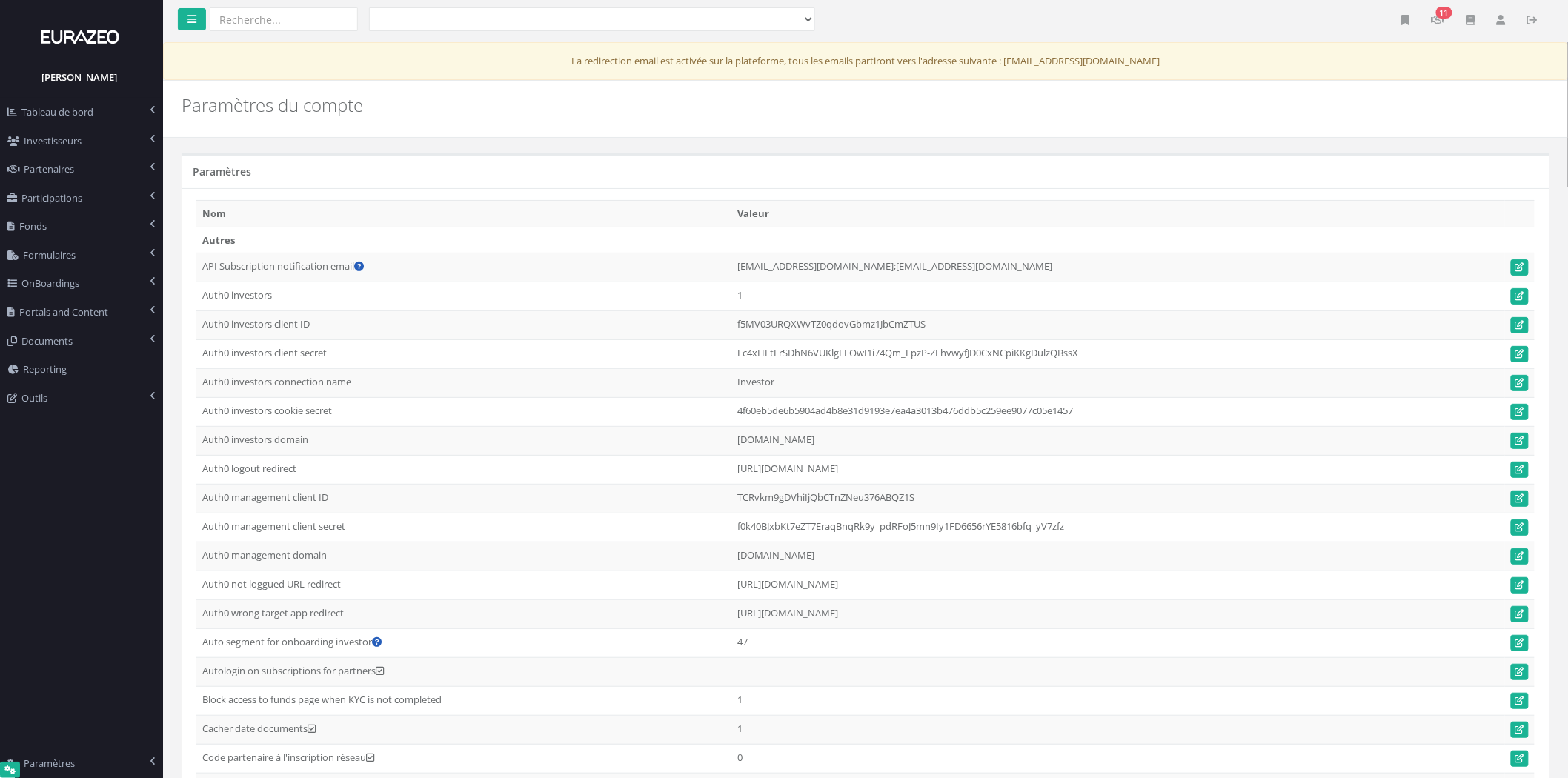
scroll to position [0, 0]
click at [130, 773] on link "Paramètres" at bounding box center [81, 763] width 163 height 29
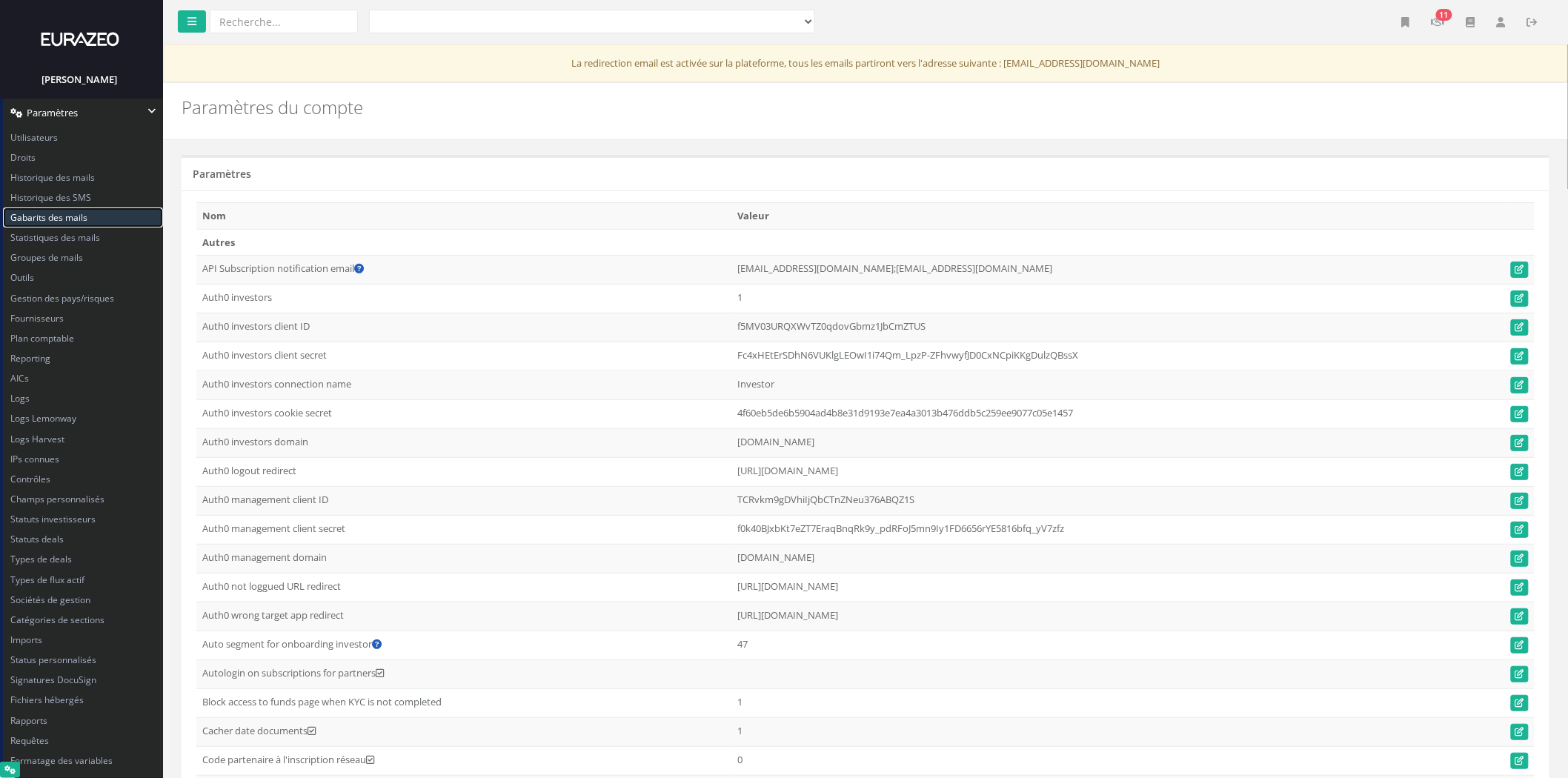
click at [78, 221] on span "Gabarits des mails" at bounding box center [48, 218] width 77 height 13
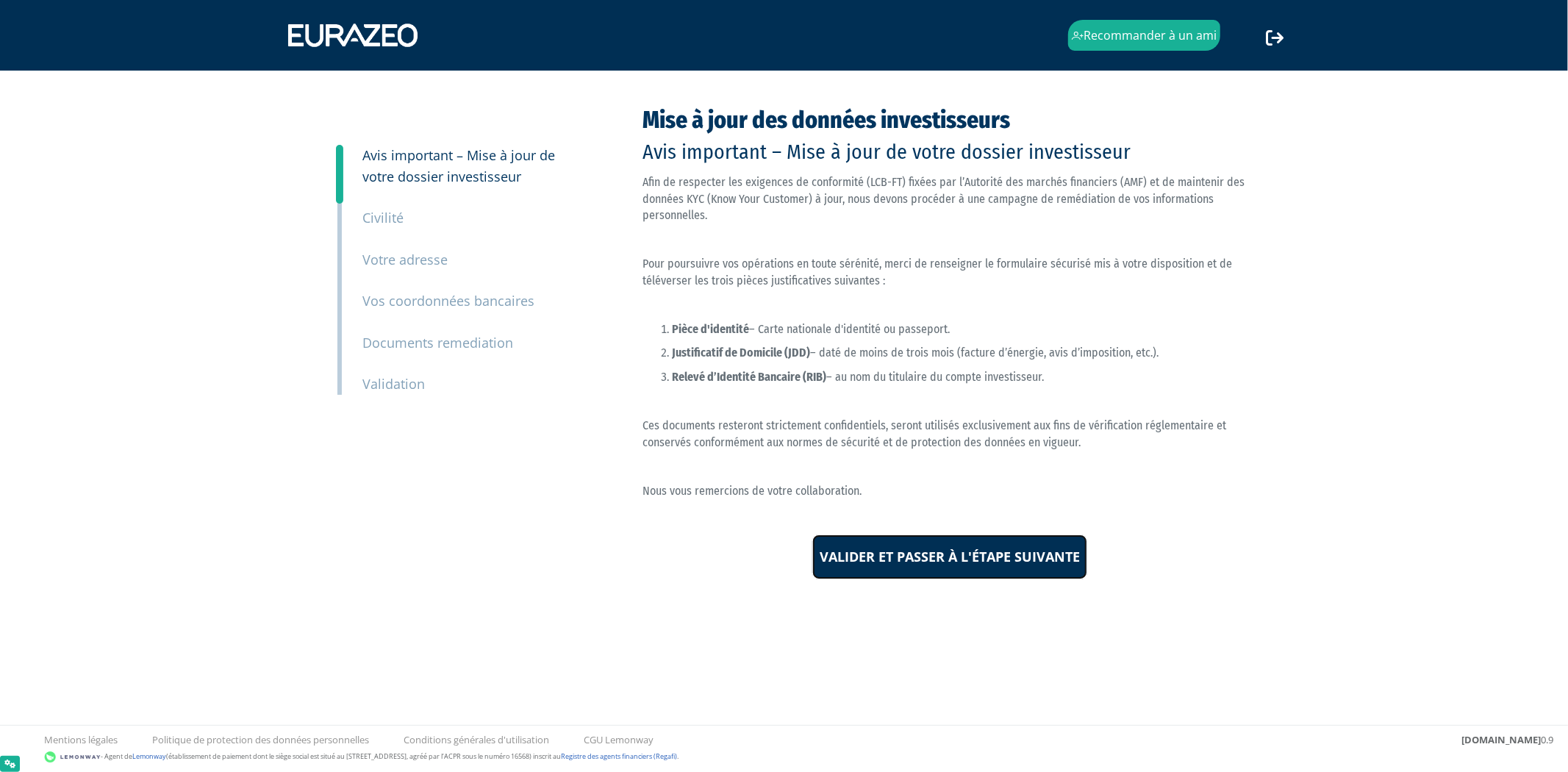
click at [937, 570] on input "Valider et passer à l'étape suivante" at bounding box center [950, 557] width 275 height 45
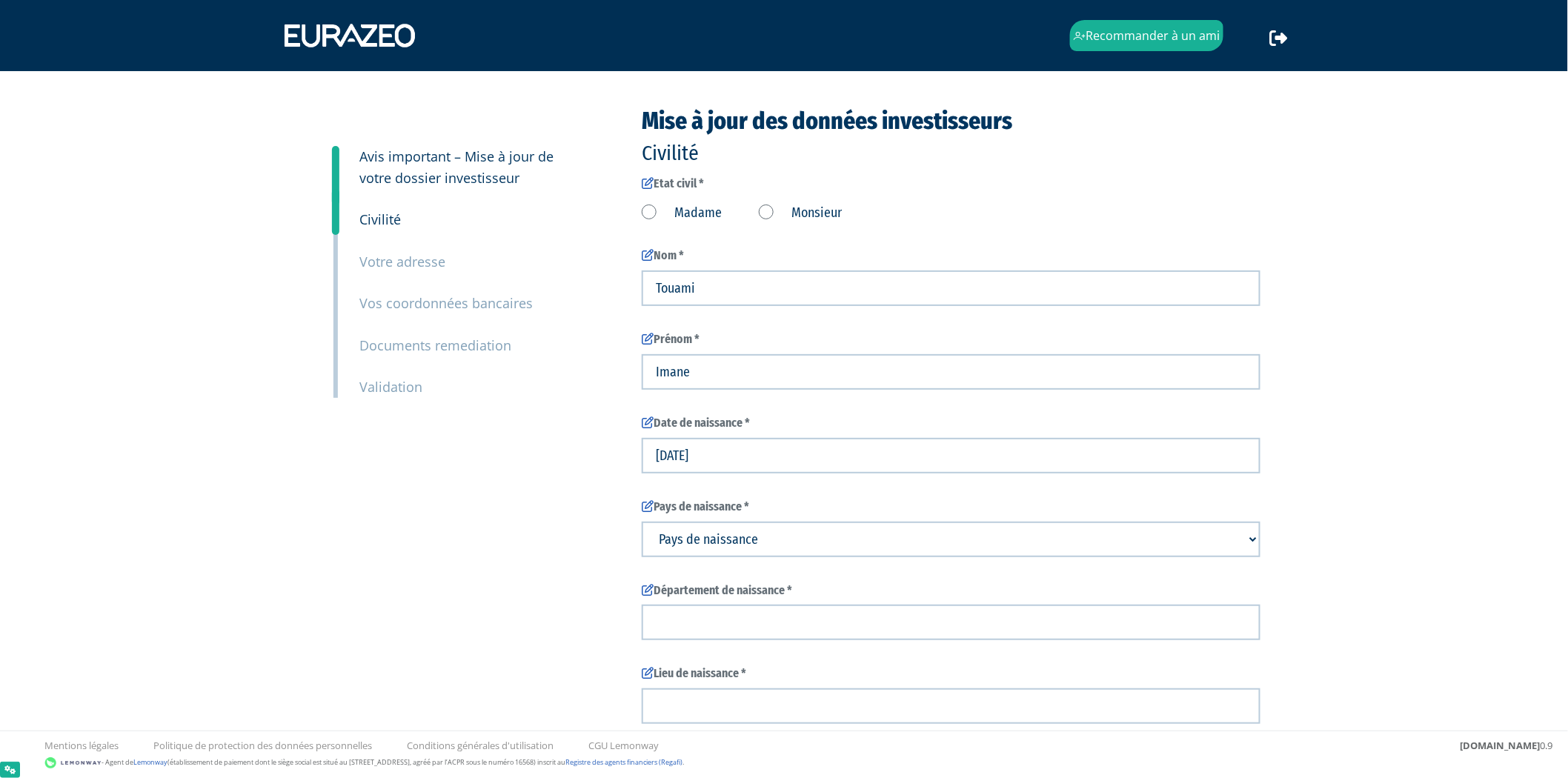
click at [668, 211] on label "Madame" at bounding box center [682, 213] width 80 height 20
click at [0, 0] on input "Madame" at bounding box center [0, 0] width 0 height 0
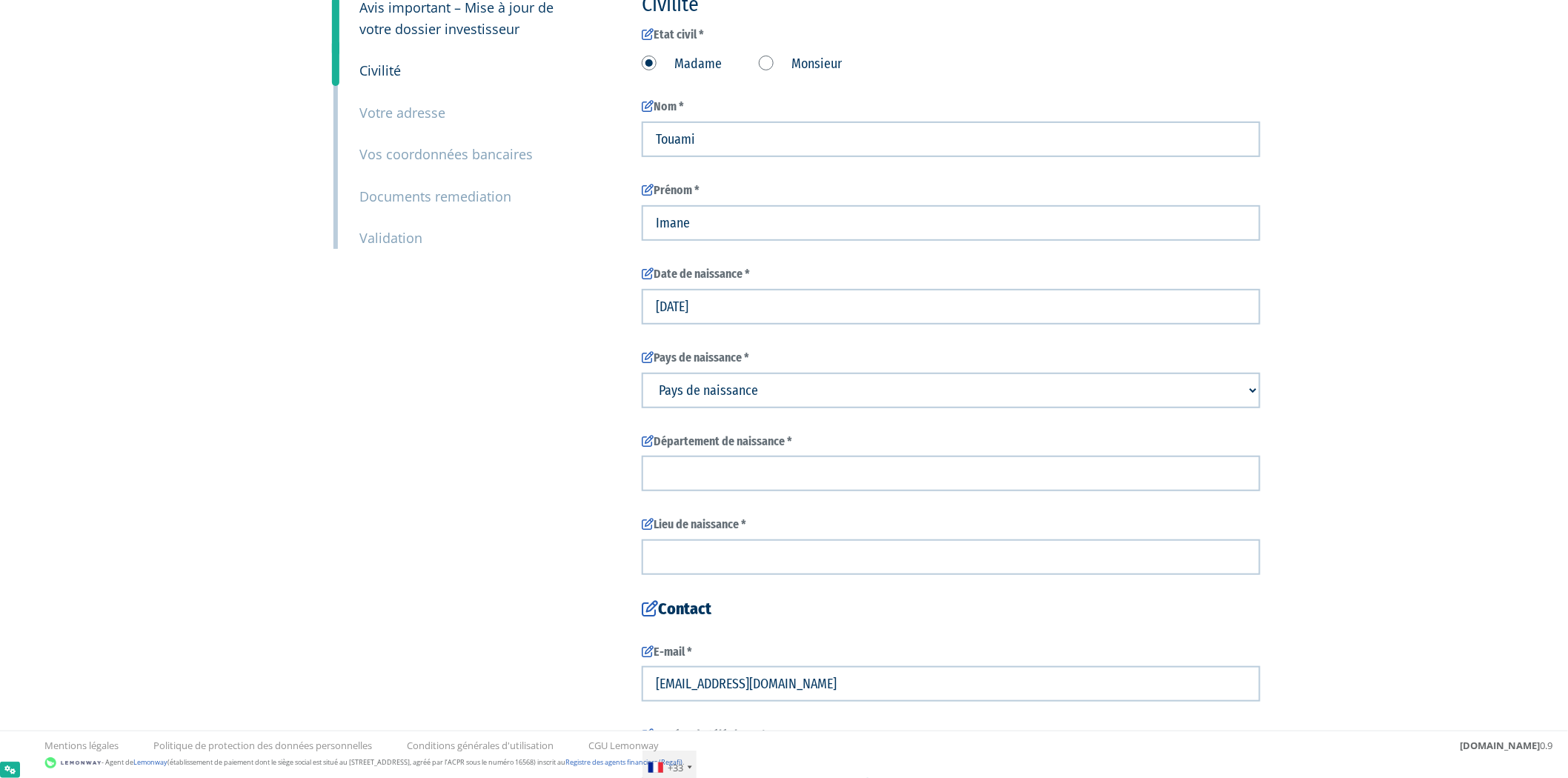
scroll to position [326, 0]
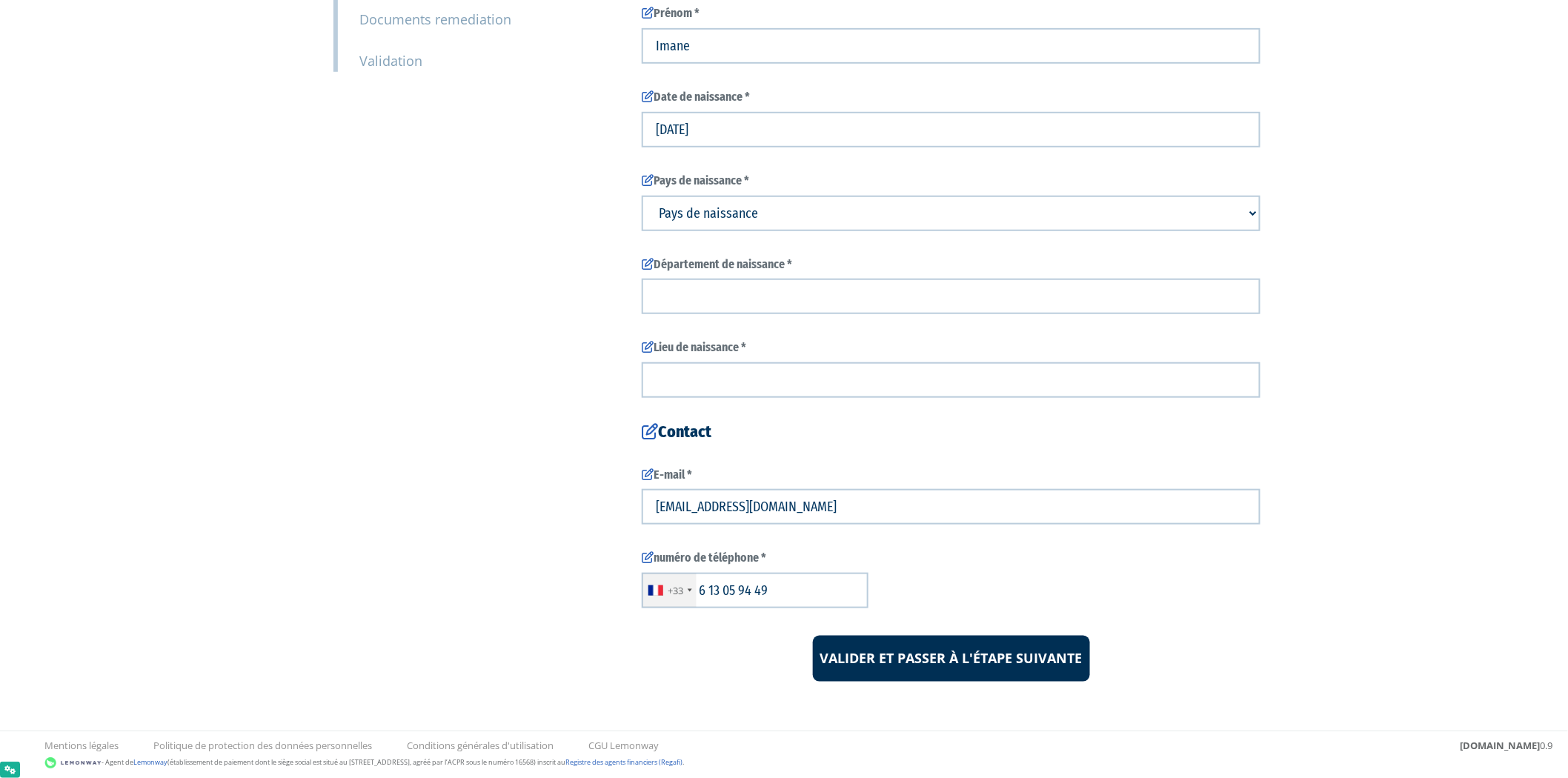
click at [744, 216] on select "Pays de naissance Afghanistan Afrique du Sud Albanie Algérie Allemagne Andorre" at bounding box center [951, 213] width 619 height 35
select select "75"
click at [642, 195] on select "Pays de naissance Afghanistan Afrique du Sud Albanie Algérie Allemagne Andorre" at bounding box center [951, 213] width 619 height 35
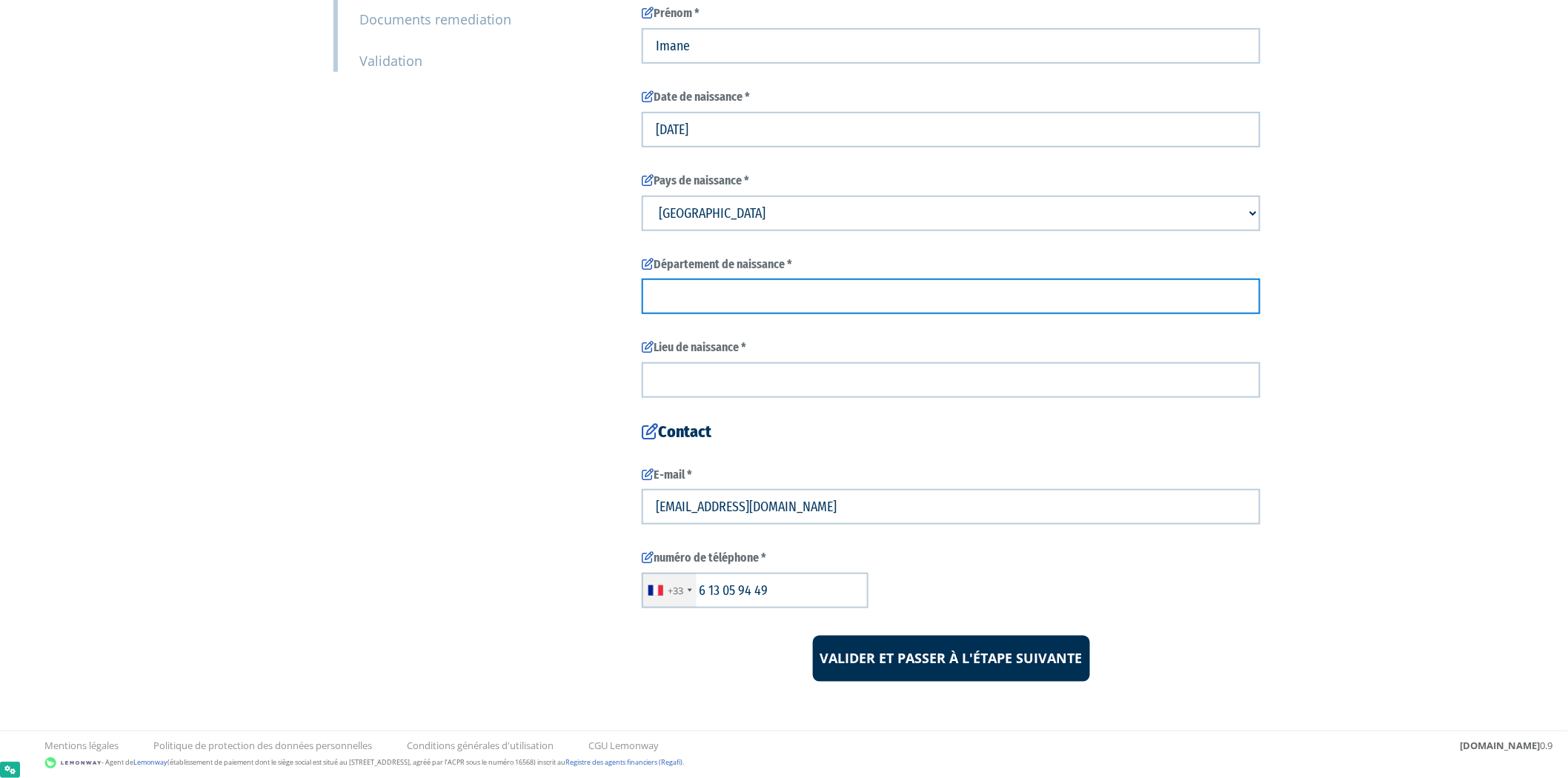
click at [768, 285] on input "text" at bounding box center [951, 296] width 619 height 35
type input "test"
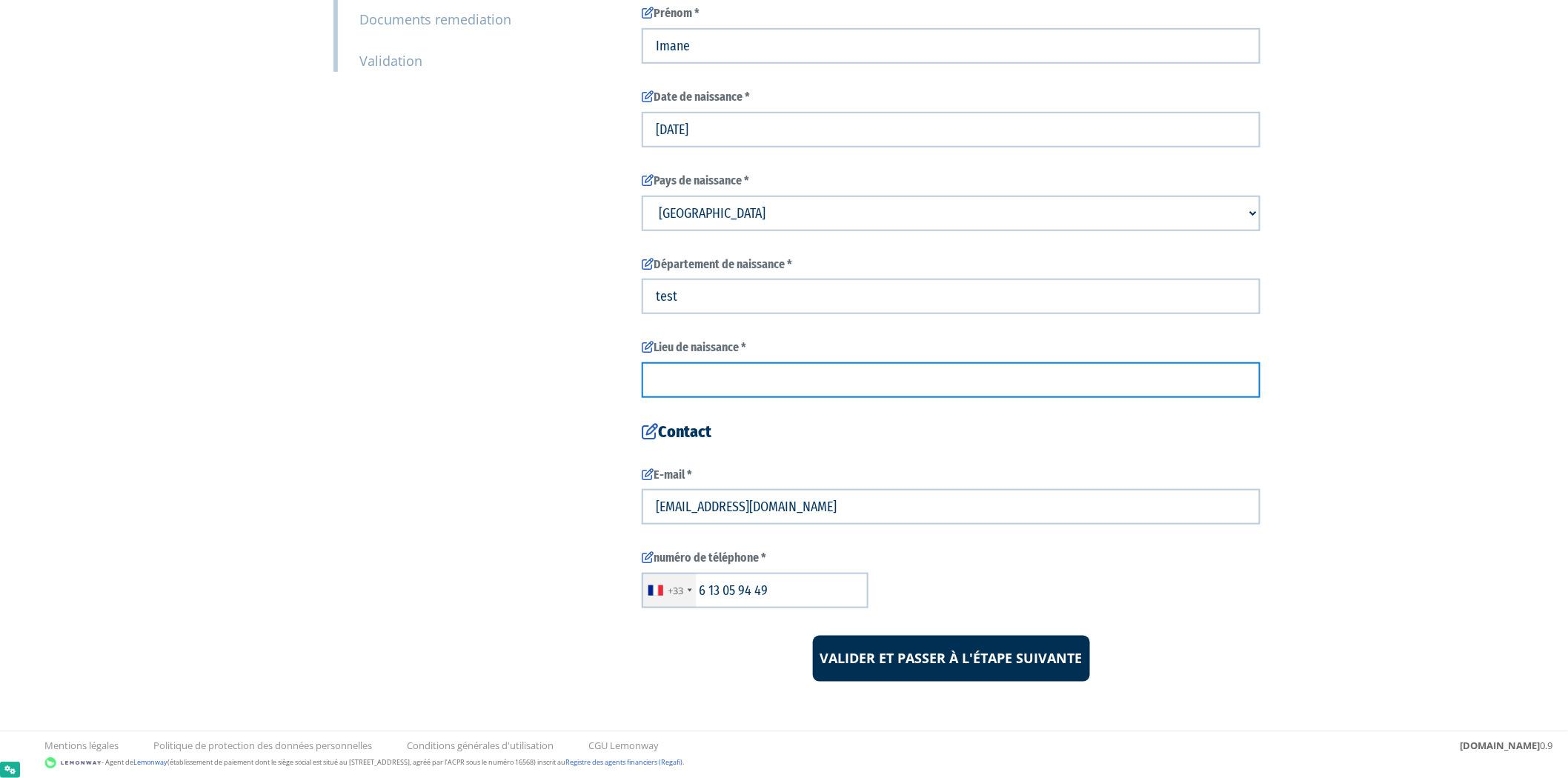
click at [783, 386] on input "text" at bounding box center [951, 380] width 619 height 35
type input "test"
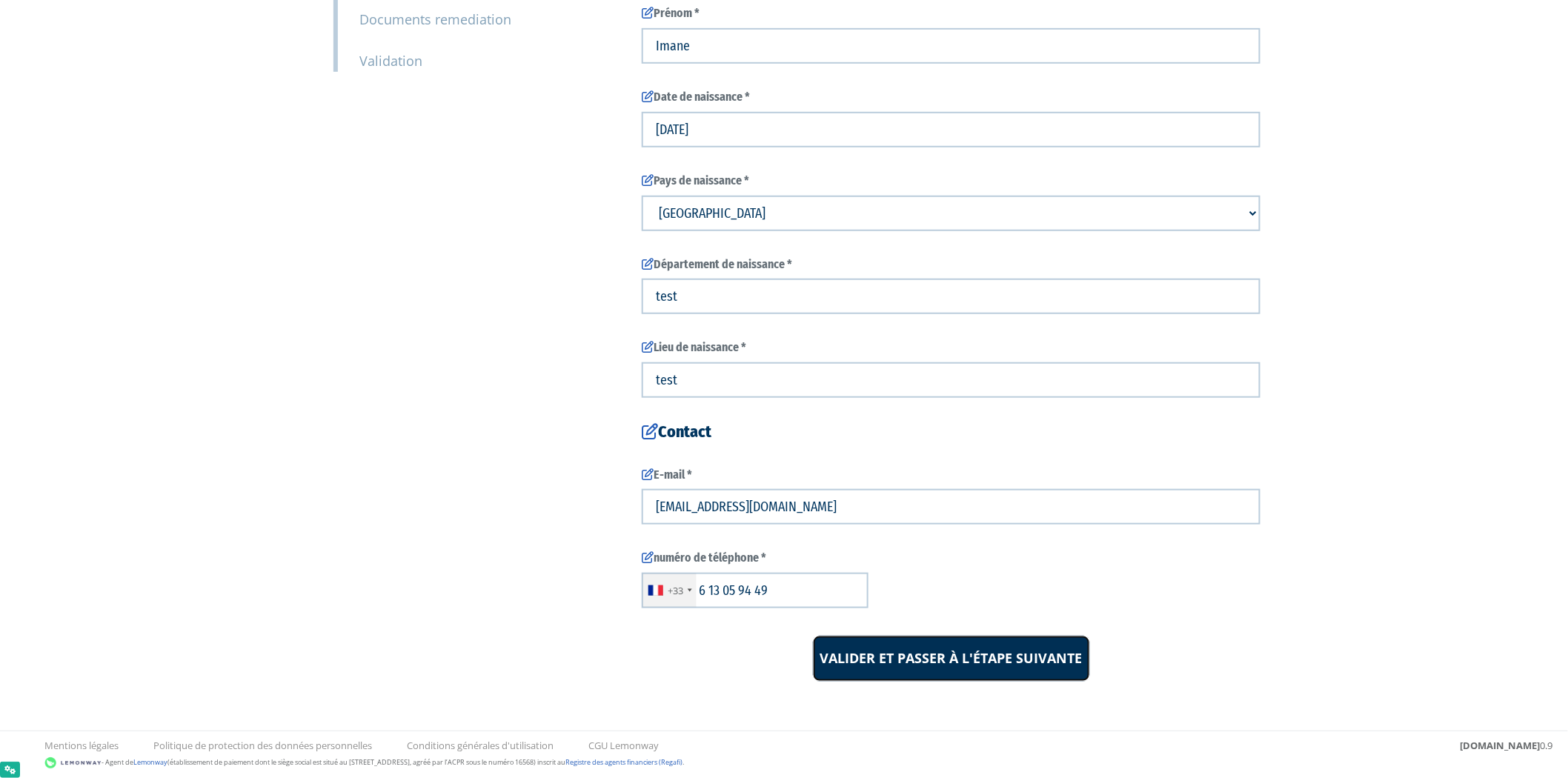
click at [917, 660] on input "Valider et passer à l'étape suivante" at bounding box center [952, 658] width 277 height 46
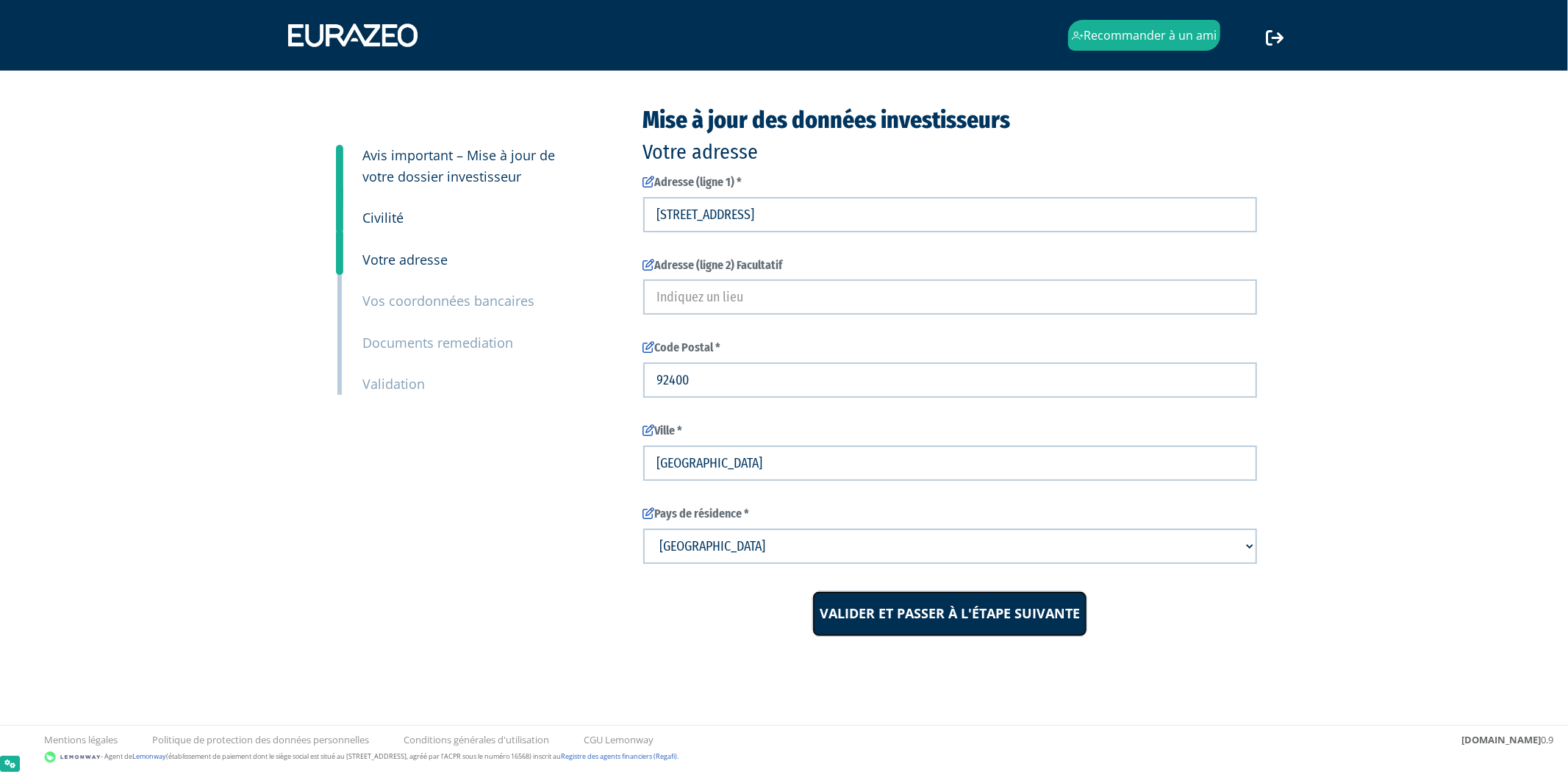
click at [927, 618] on input "Valider et passer à l'étape suivante" at bounding box center [950, 613] width 275 height 45
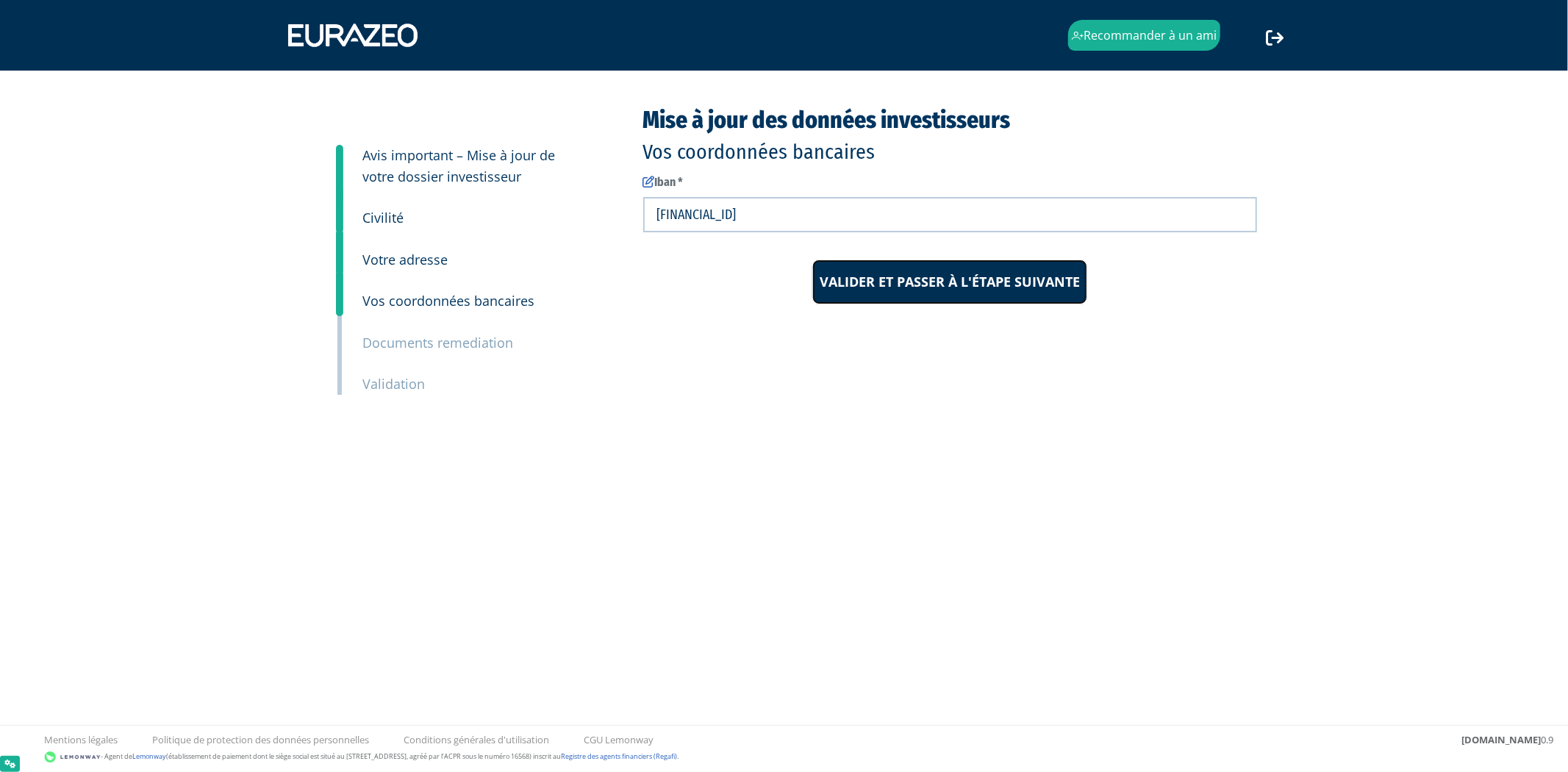
click at [919, 283] on input "Valider et passer à l'étape suivante" at bounding box center [950, 282] width 275 height 45
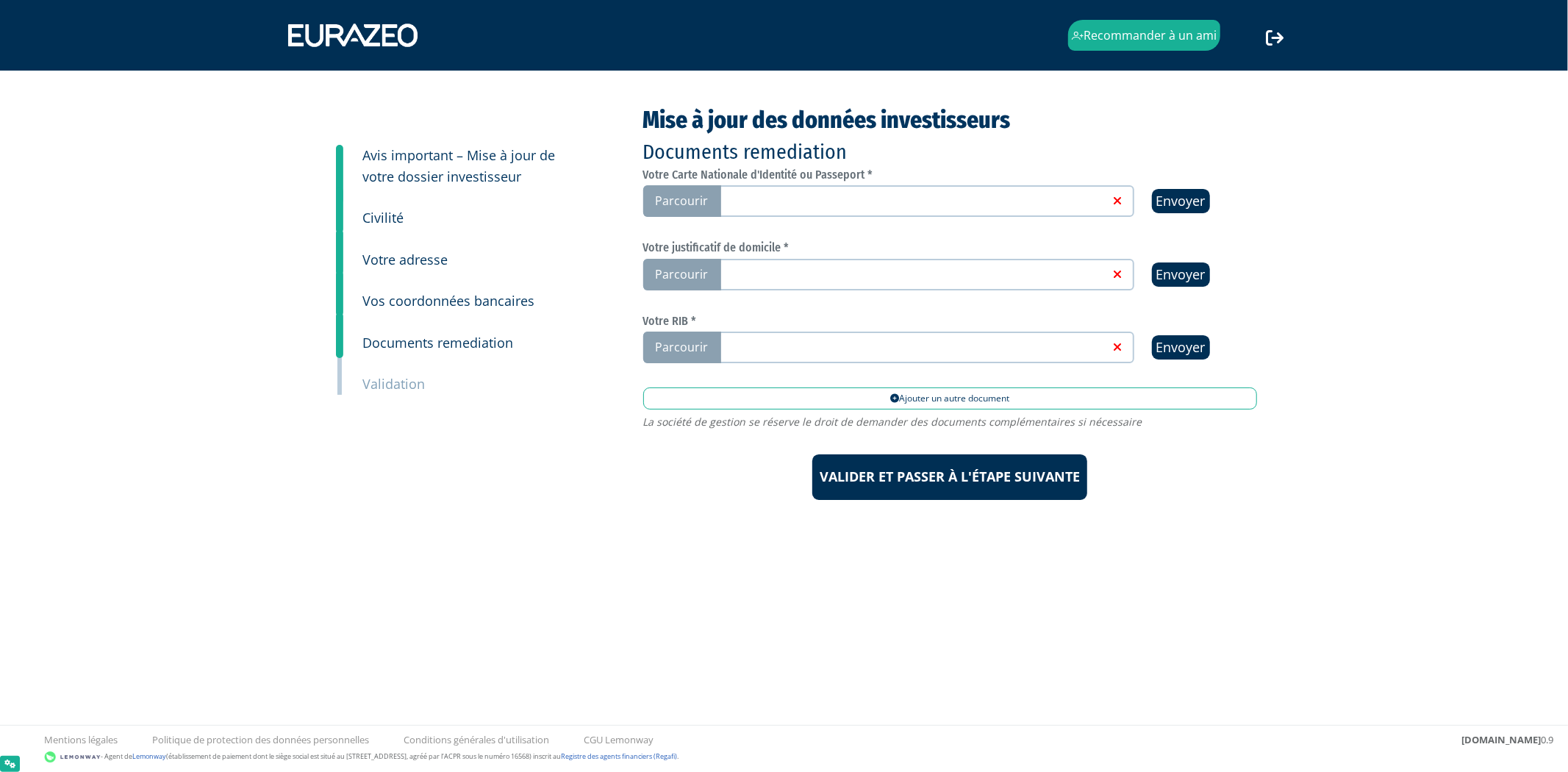
click at [897, 201] on link at bounding box center [912, 200] width 392 height 15
click at [0, 0] on input "Parcourir" at bounding box center [0, 0] width 0 height 0
click at [707, 272] on span "Parcourir" at bounding box center [682, 274] width 78 height 31
click at [0, 0] on input "Parcourir" at bounding box center [0, 0] width 0 height 0
click at [990, 276] on link at bounding box center [912, 273] width 392 height 15
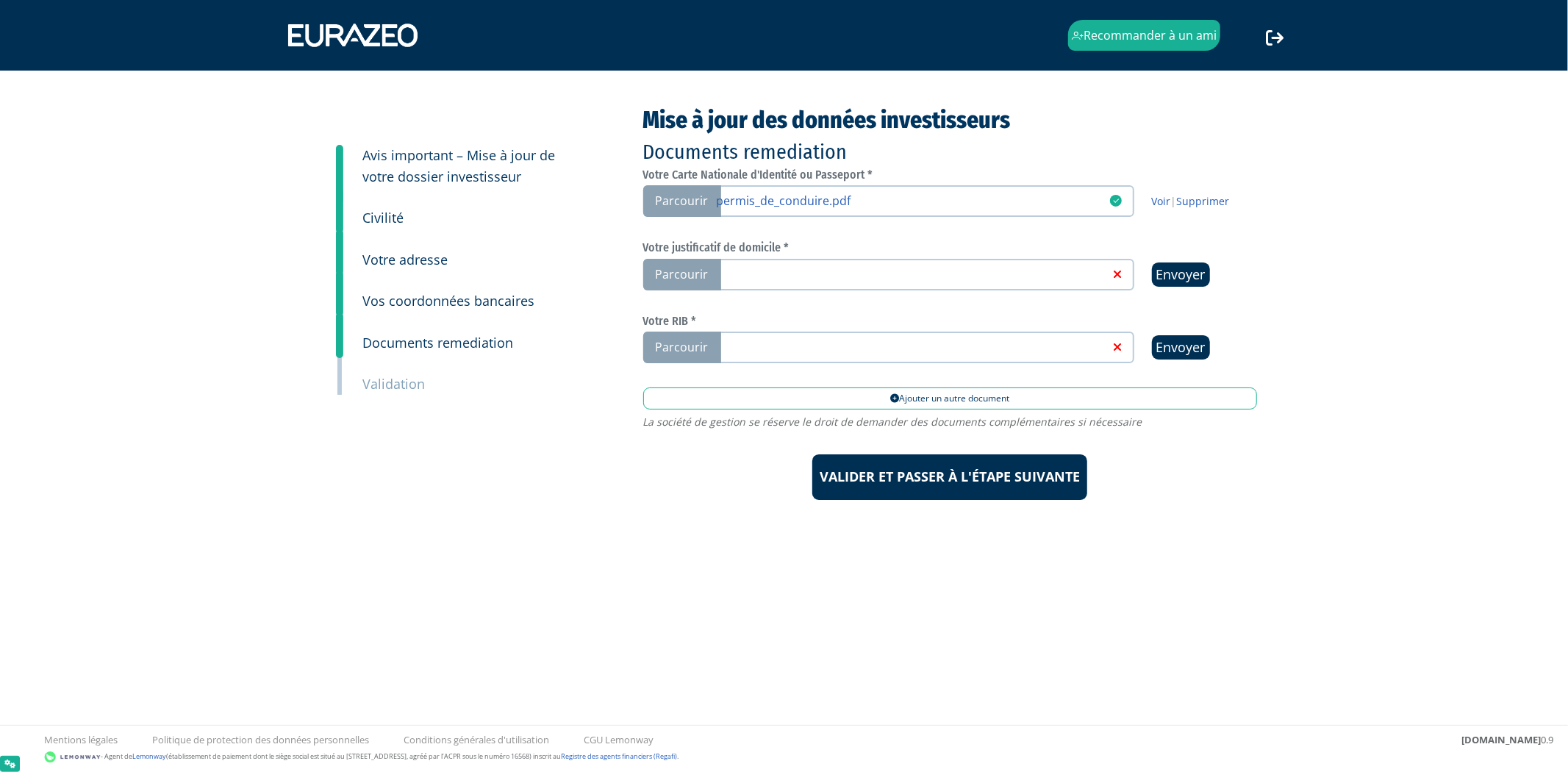
click at [0, 0] on input "Parcourir" at bounding box center [0, 0] width 0 height 0
click at [1048, 362] on div "Mise à jour des données investisseurs Documents remediation Votre Carte Nationa…" at bounding box center [950, 303] width 636 height 392
click at [1046, 349] on link at bounding box center [912, 346] width 392 height 15
click at [0, 0] on input "Parcourir" at bounding box center [0, 0] width 0 height 0
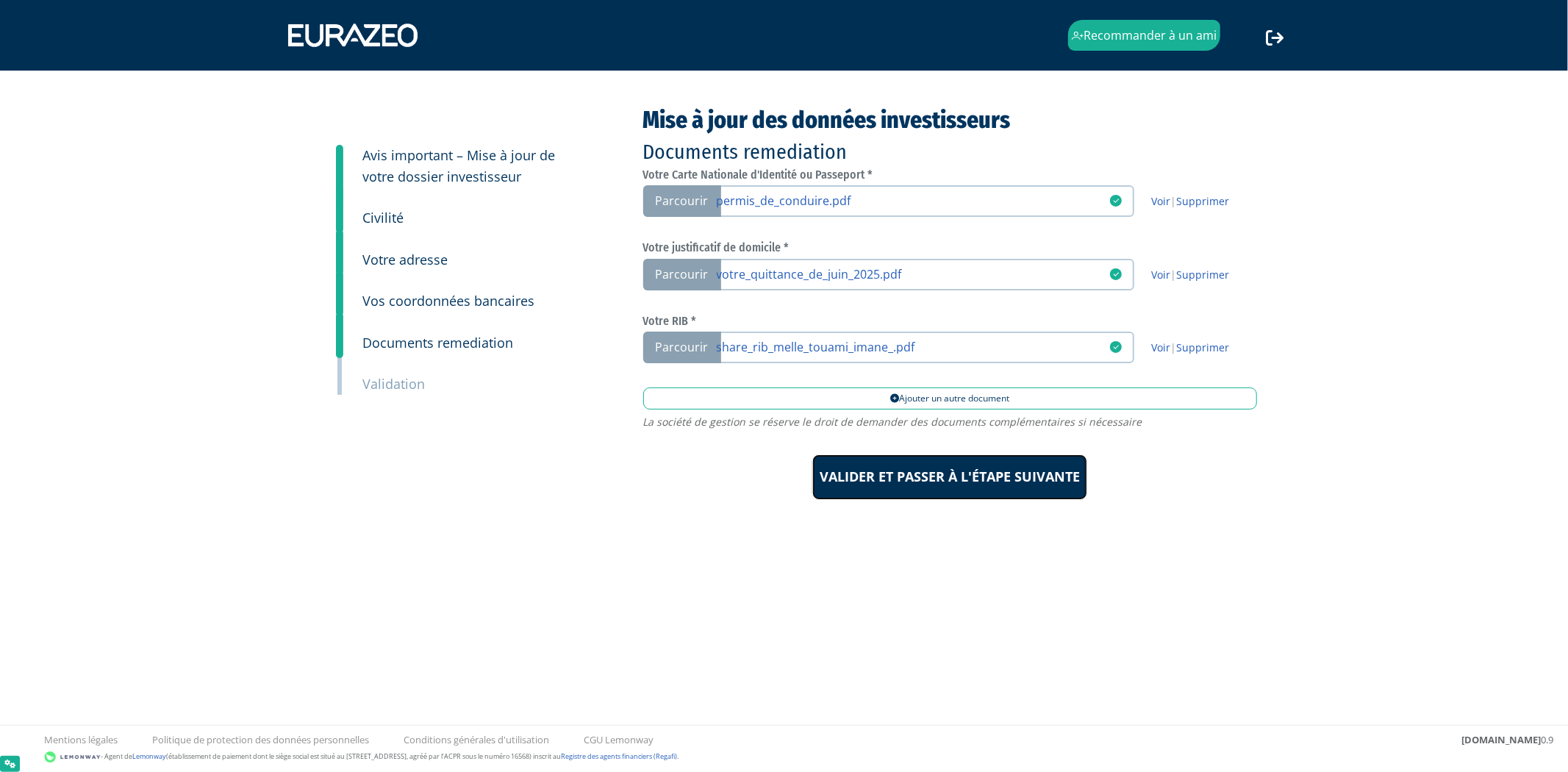
click at [971, 486] on input "Valider et passer à l'étape suivante" at bounding box center [950, 476] width 275 height 45
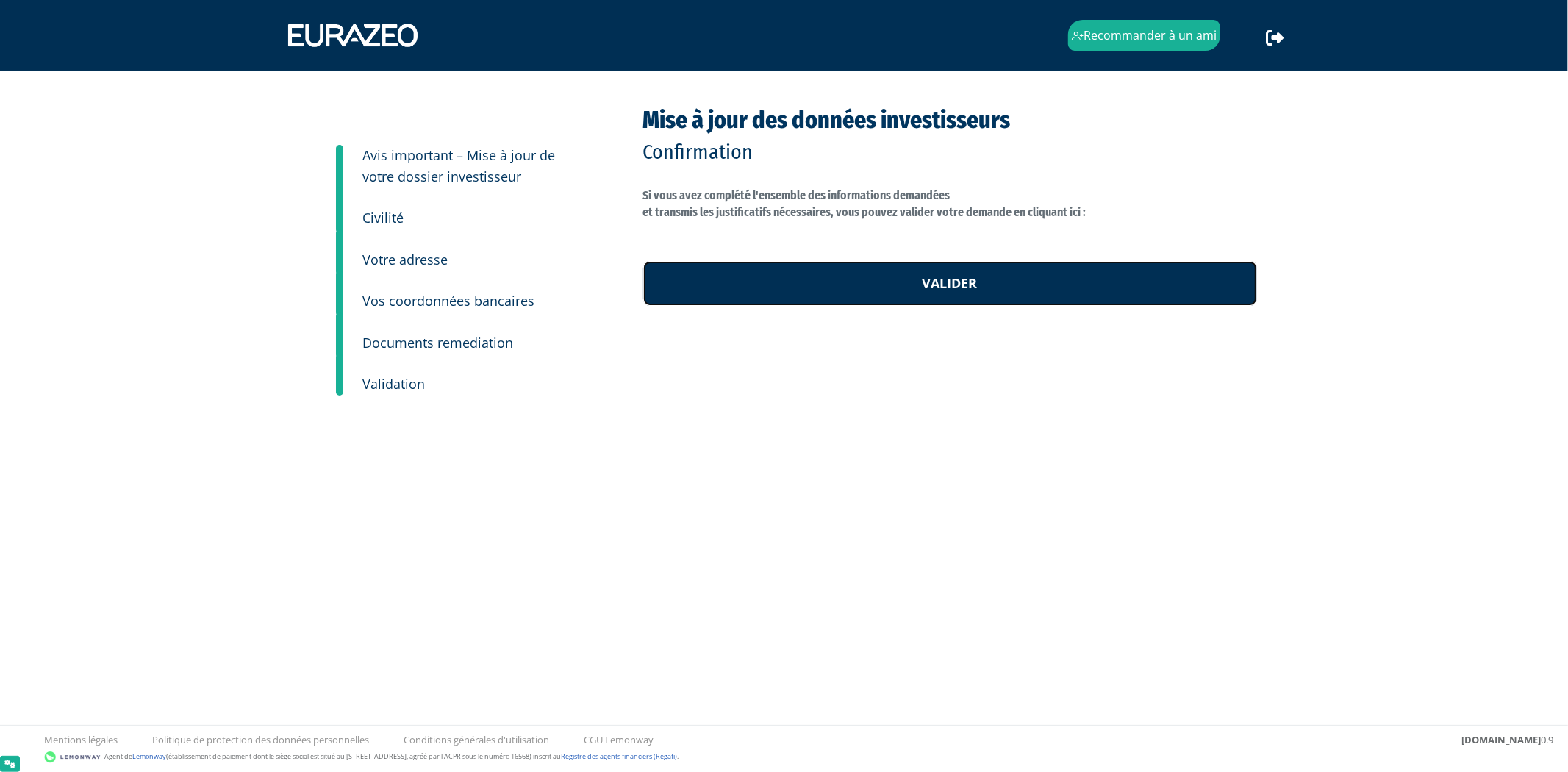
drag, startPoint x: 961, startPoint y: 284, endPoint x: 829, endPoint y: 78, distance: 244.7
click at [961, 284] on link "Valider" at bounding box center [950, 283] width 614 height 45
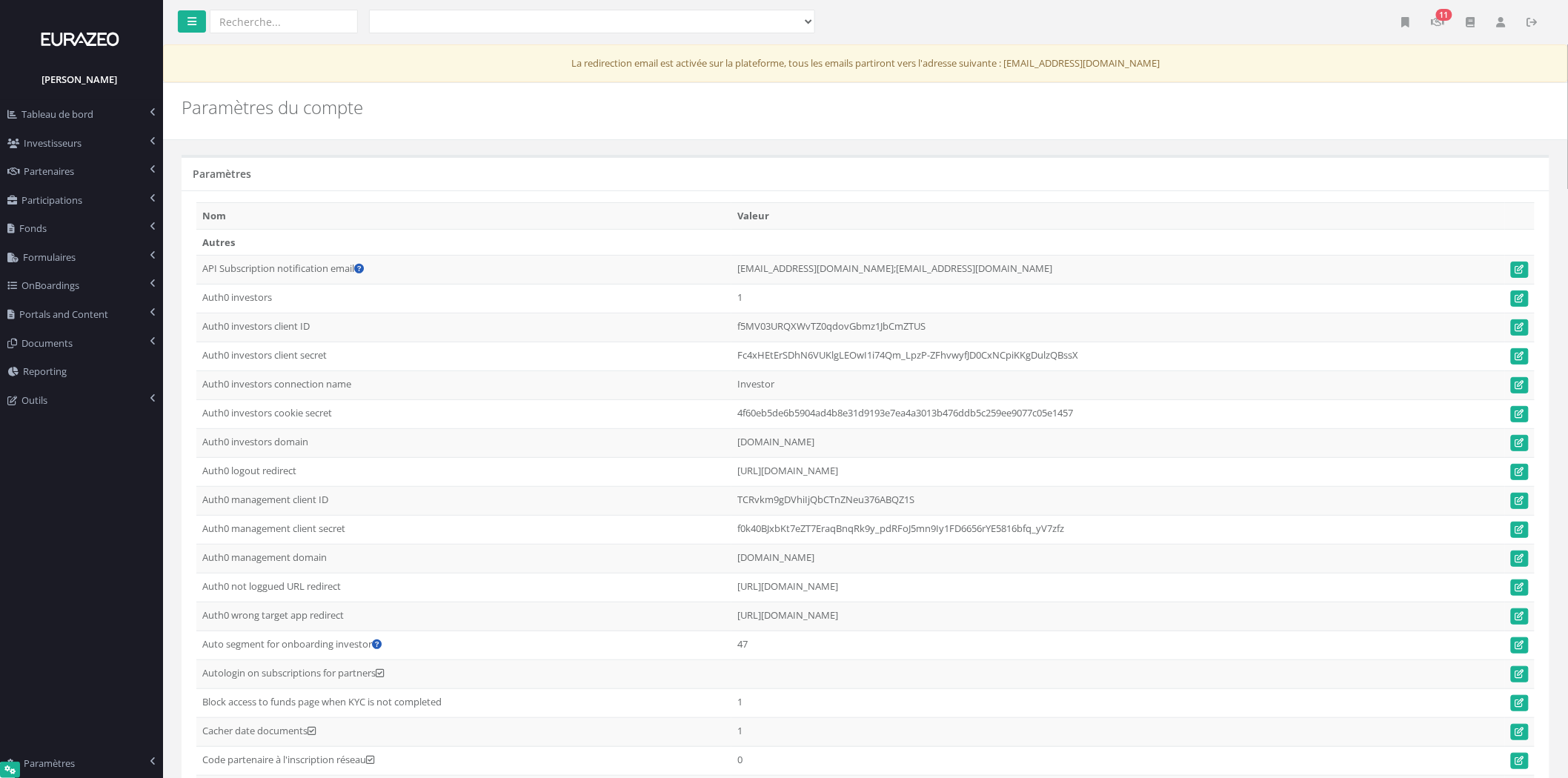
scroll to position [20695, 5]
click at [1282, 12] on nav "Allianz Eco Innovation Allianz Eco Innovation 2 Allianz Eco Innovation 3 Allian…" at bounding box center [865, 22] width 1405 height 45
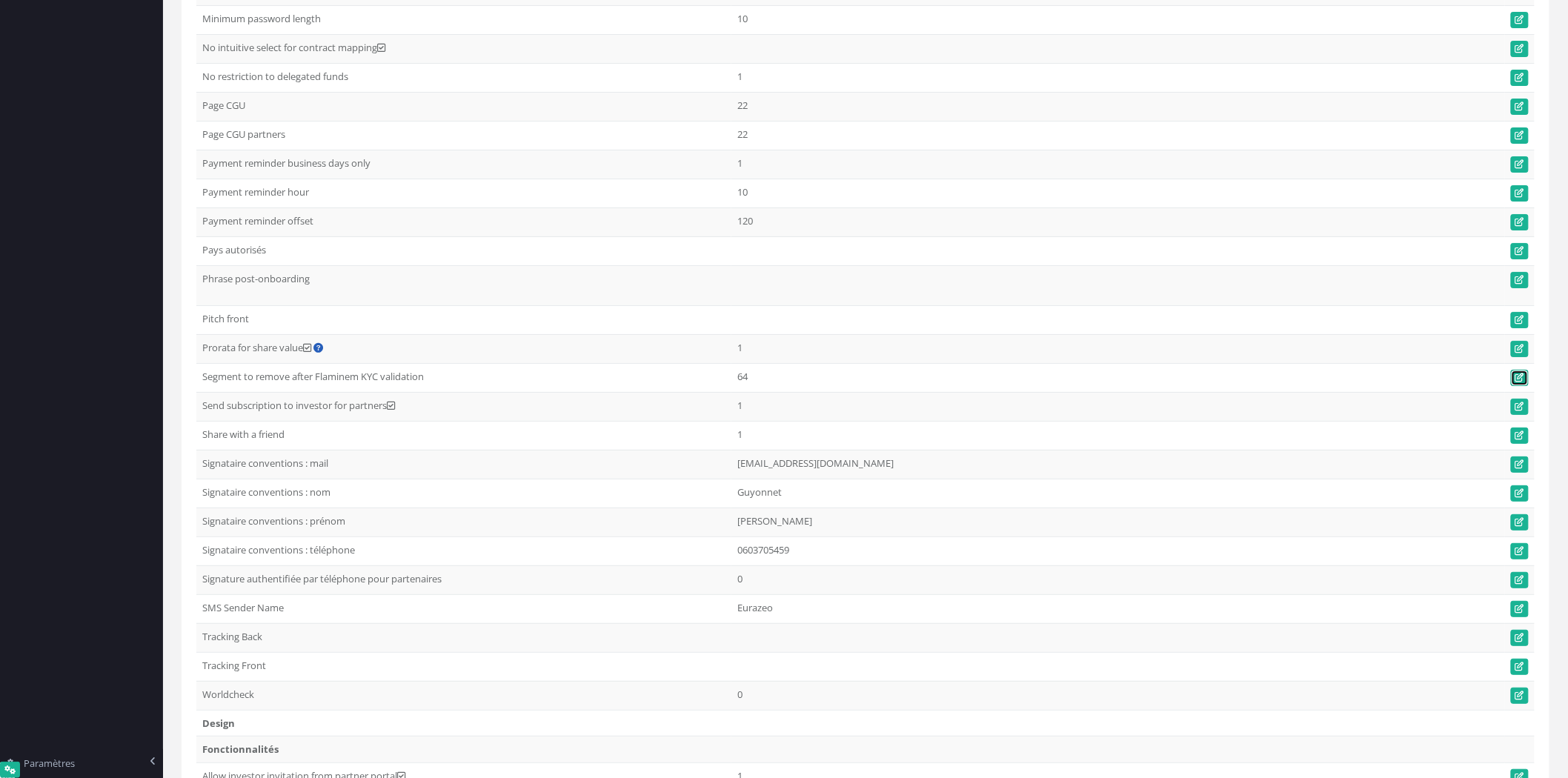
click at [1515, 386] on link at bounding box center [1520, 378] width 18 height 17
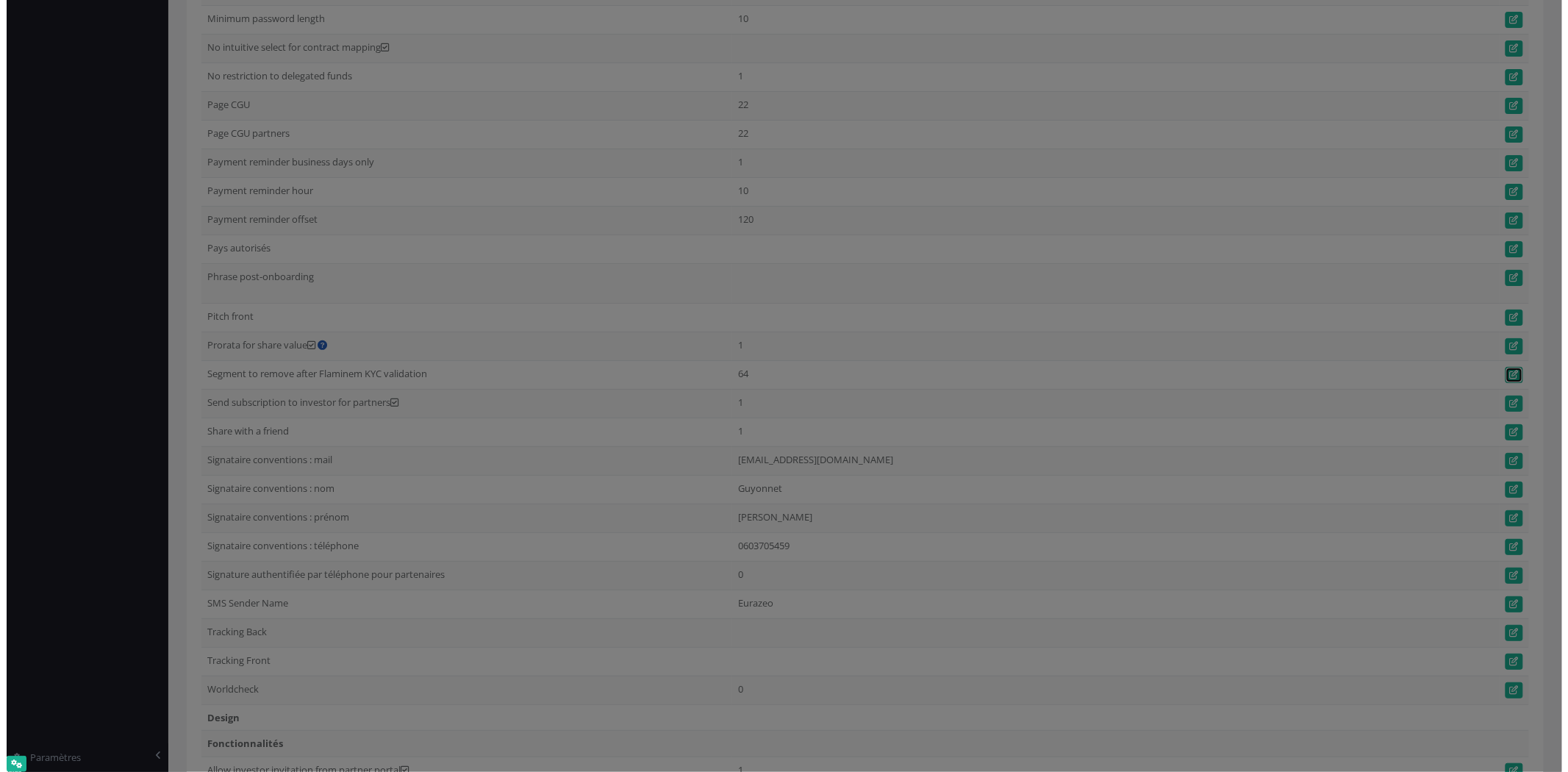
scroll to position [2207, 0]
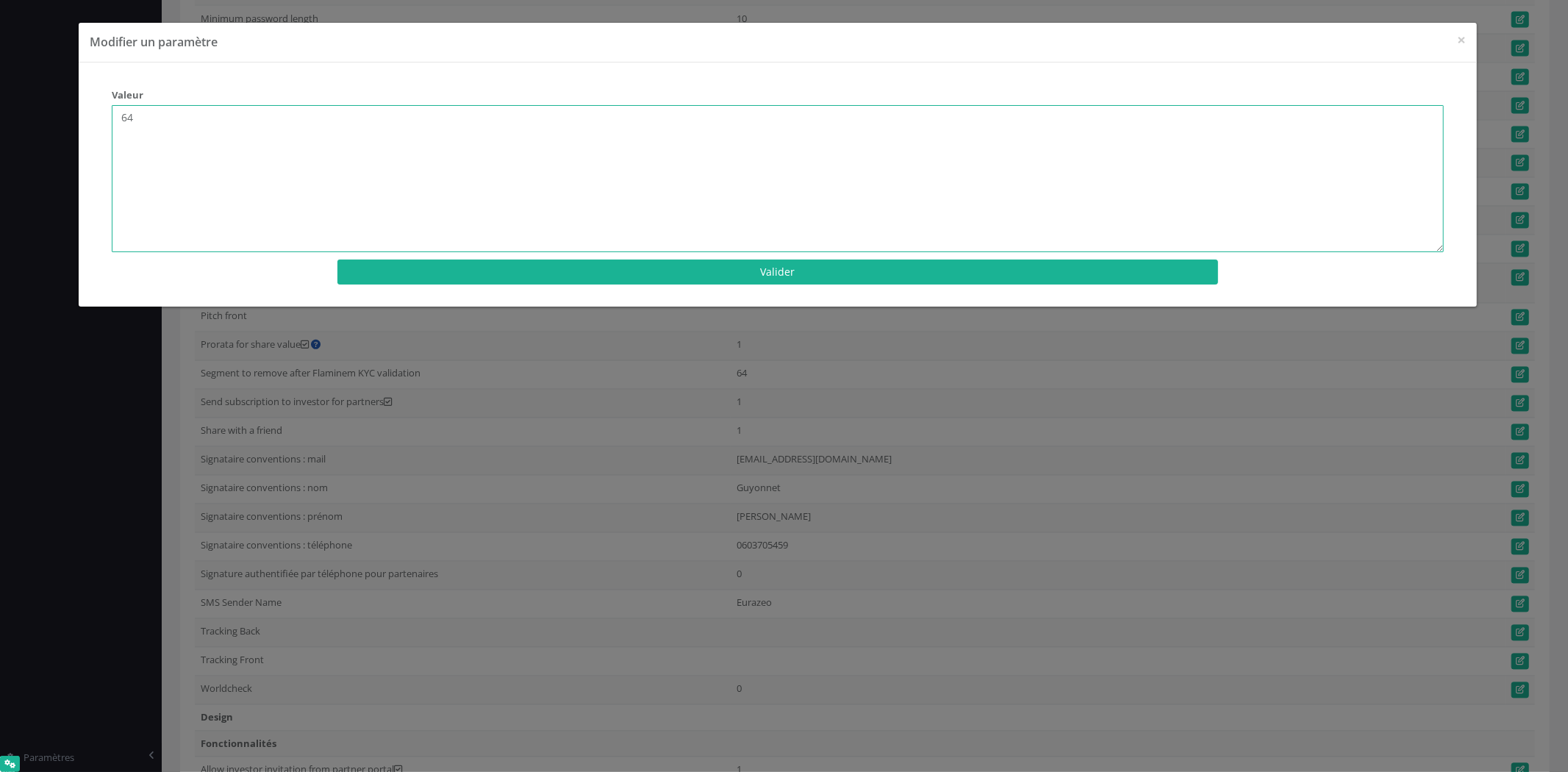
drag, startPoint x: 218, startPoint y: 115, endPoint x: 368, endPoint y: 86, distance: 152.8
click at [408, 89] on div "Valeur 64" at bounding box center [778, 89] width 1355 height 0
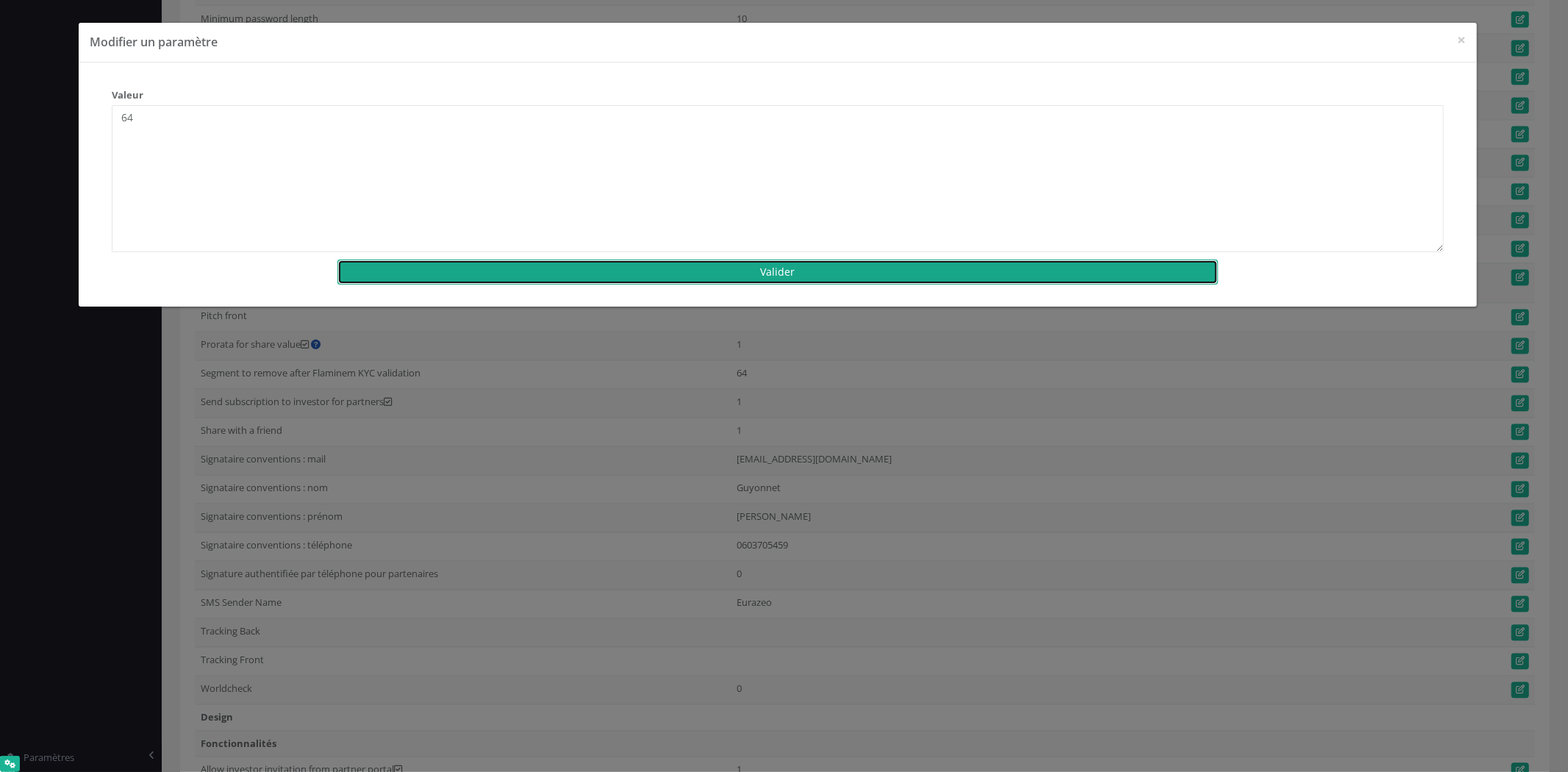
click at [933, 283] on button "Valider" at bounding box center [778, 271] width 881 height 25
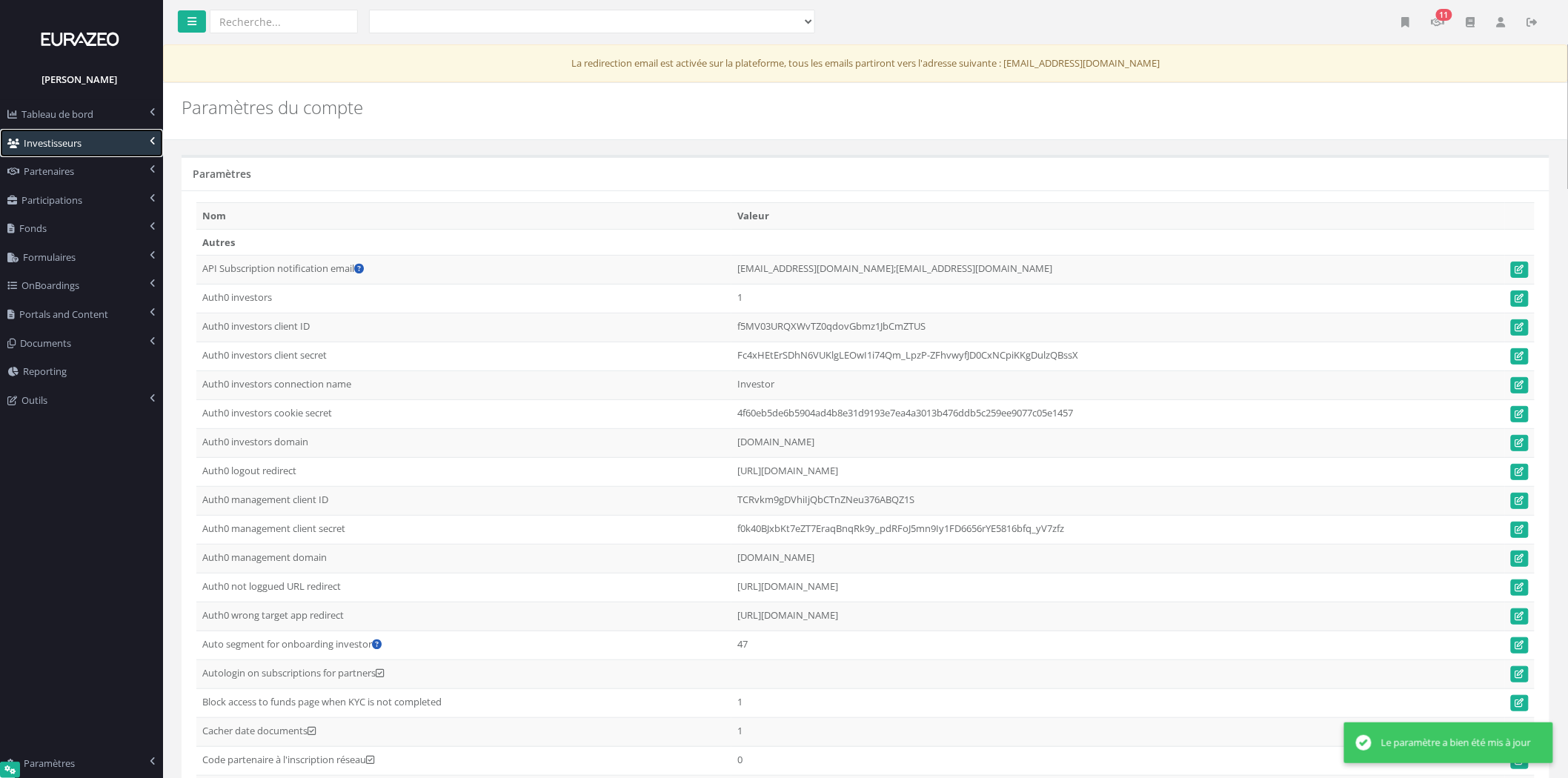
click at [93, 144] on link "Investisseurs" at bounding box center [81, 143] width 163 height 29
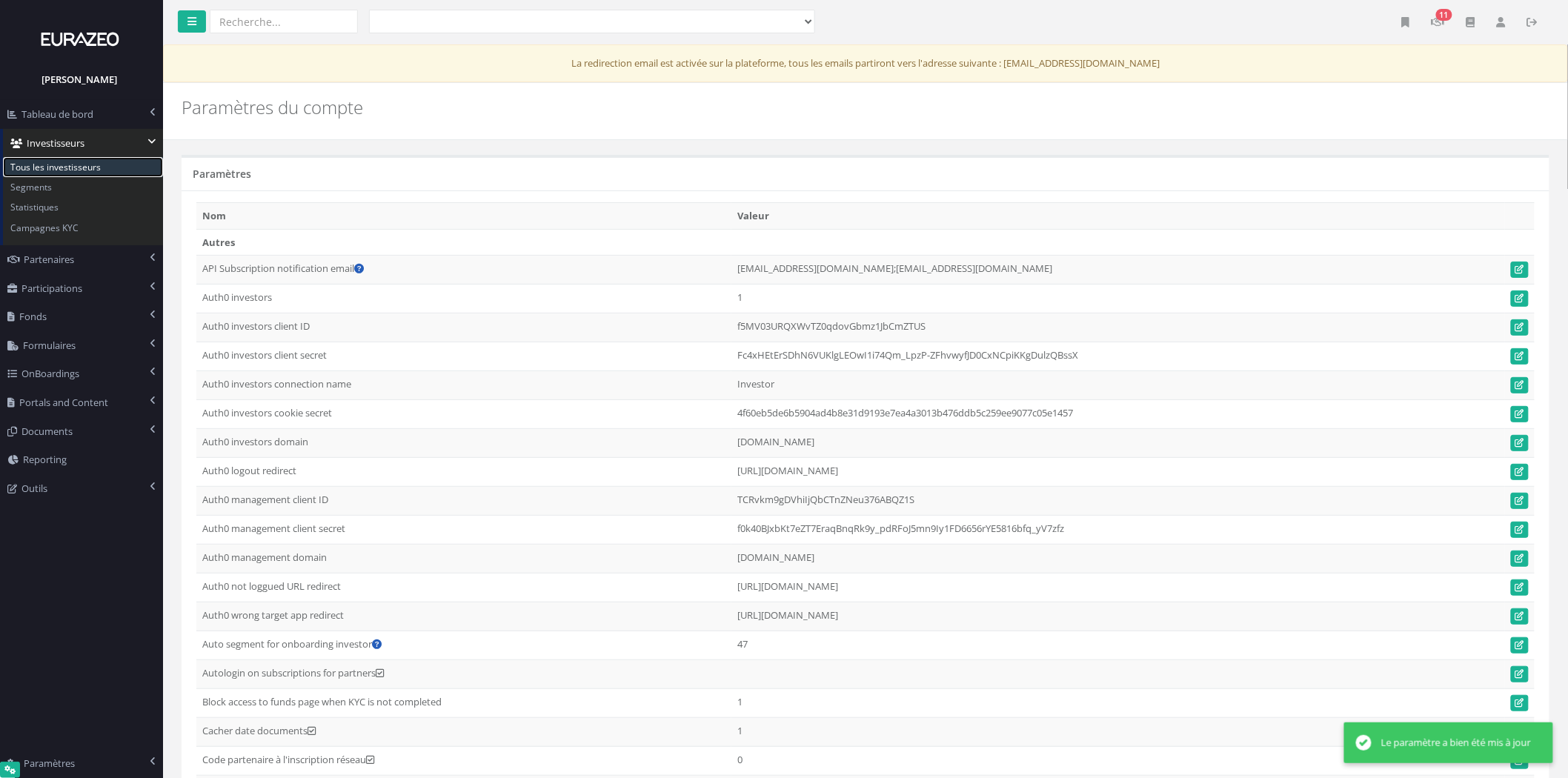
click at [89, 162] on span "Tous les investisseurs" at bounding box center [55, 168] width 90 height 13
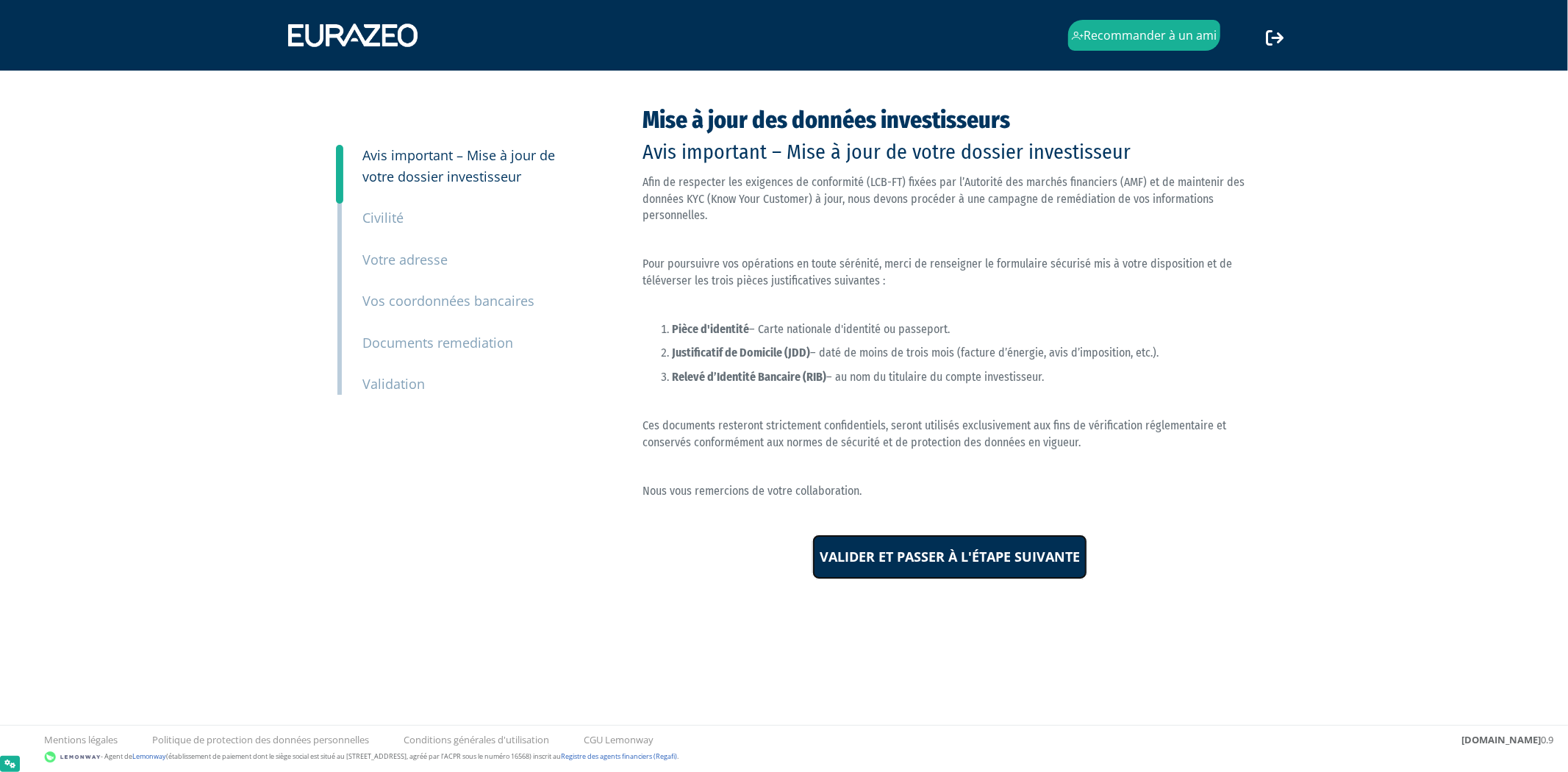
click at [951, 548] on input "Valider et passer à l'étape suivante" at bounding box center [950, 557] width 275 height 45
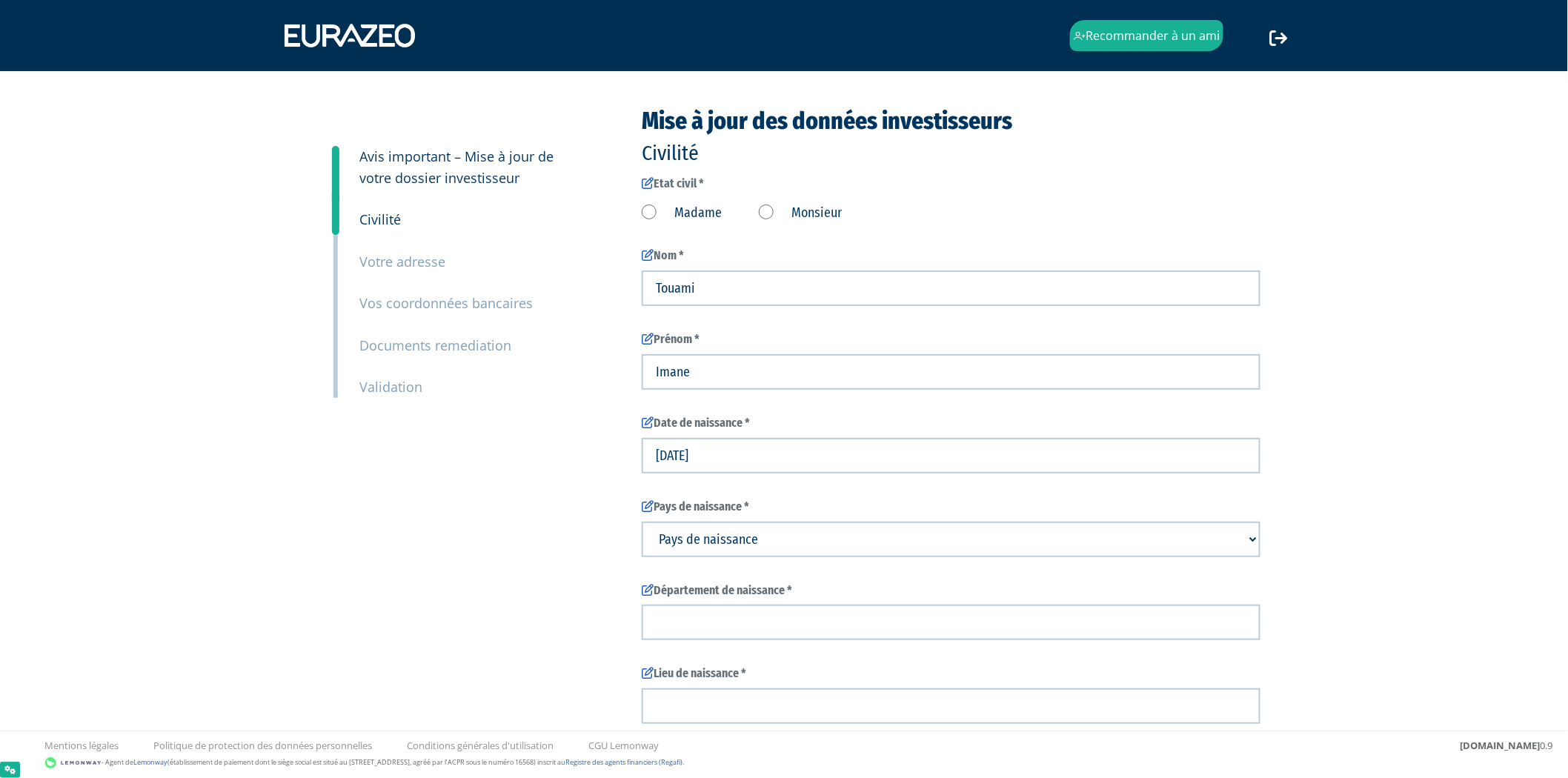
click at [646, 217] on label "Madame" at bounding box center [682, 213] width 80 height 20
click at [0, 0] on input "Madame" at bounding box center [0, 0] width 0 height 0
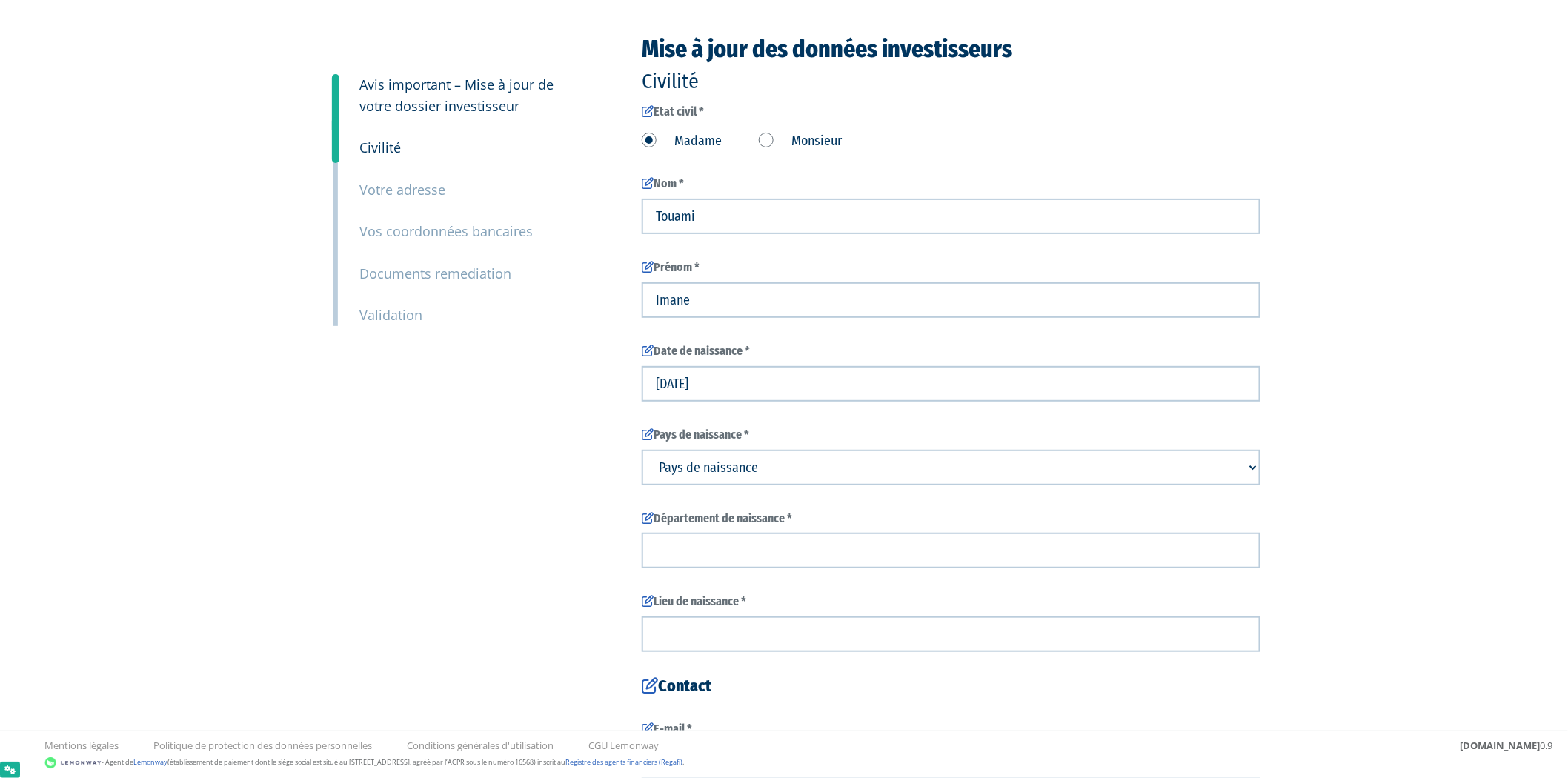
scroll to position [165, 0]
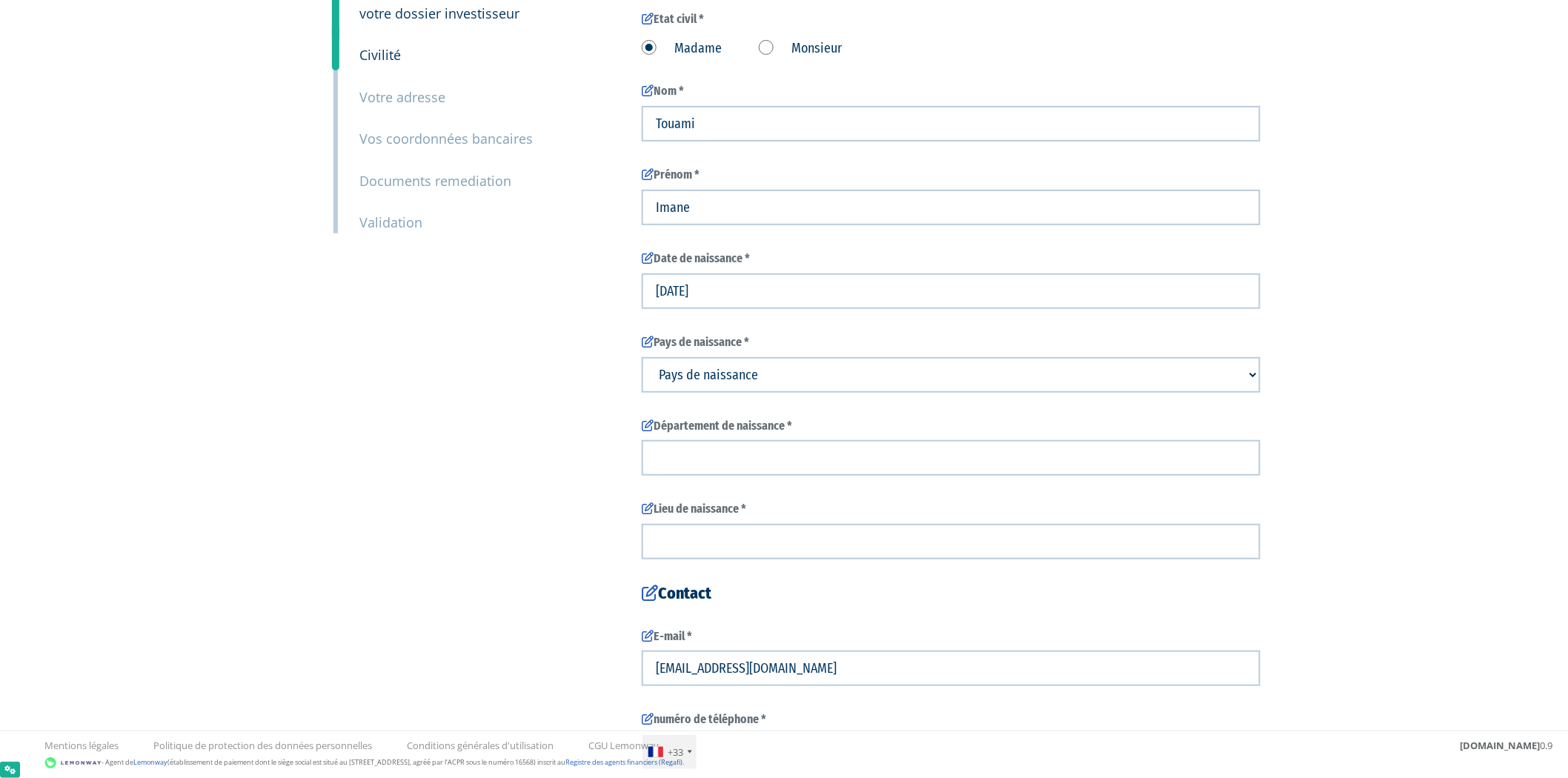
click at [685, 367] on select "Pays de naissance [GEOGRAPHIC_DATA] [GEOGRAPHIC_DATA] [GEOGRAPHIC_DATA] [GEOGRA…" at bounding box center [951, 375] width 619 height 35
select select "75"
click at [642, 357] on select "Pays de naissance [GEOGRAPHIC_DATA] [GEOGRAPHIC_DATA] [GEOGRAPHIC_DATA] [GEOGRA…" at bounding box center [951, 375] width 619 height 35
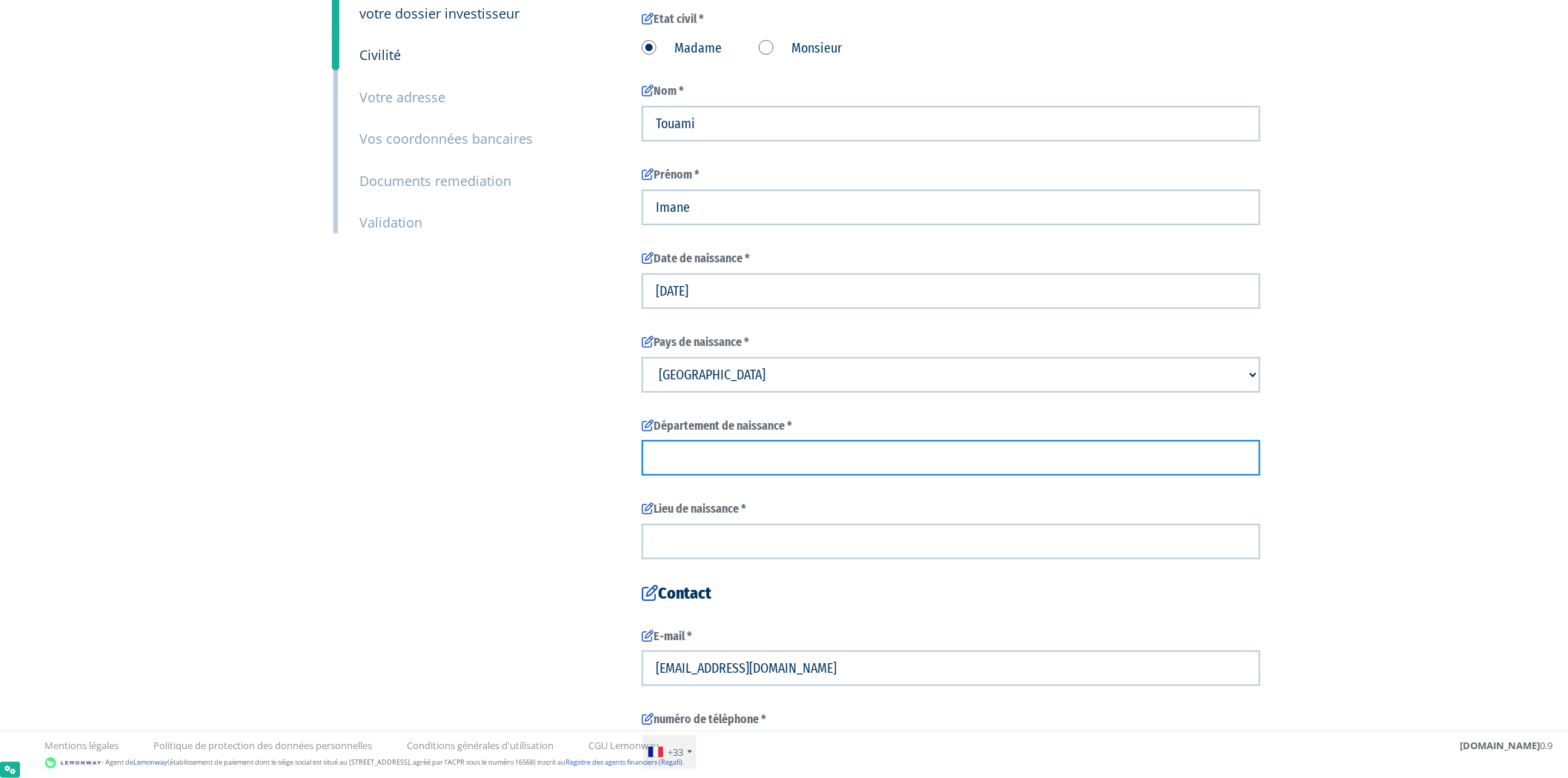
click at [717, 449] on input "text" at bounding box center [951, 458] width 619 height 35
type input "test"
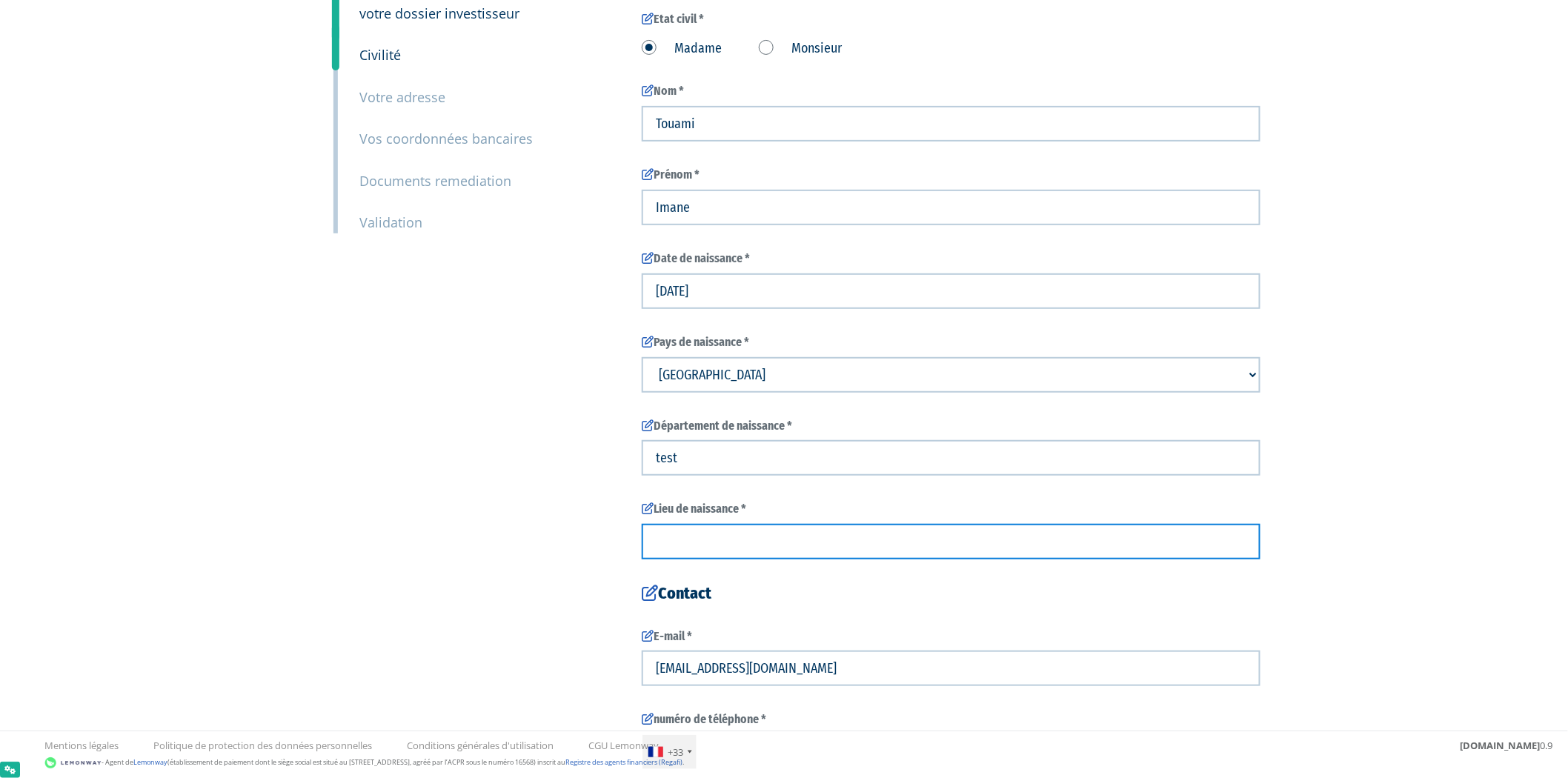
click at [704, 543] on input "text" at bounding box center [951, 542] width 619 height 35
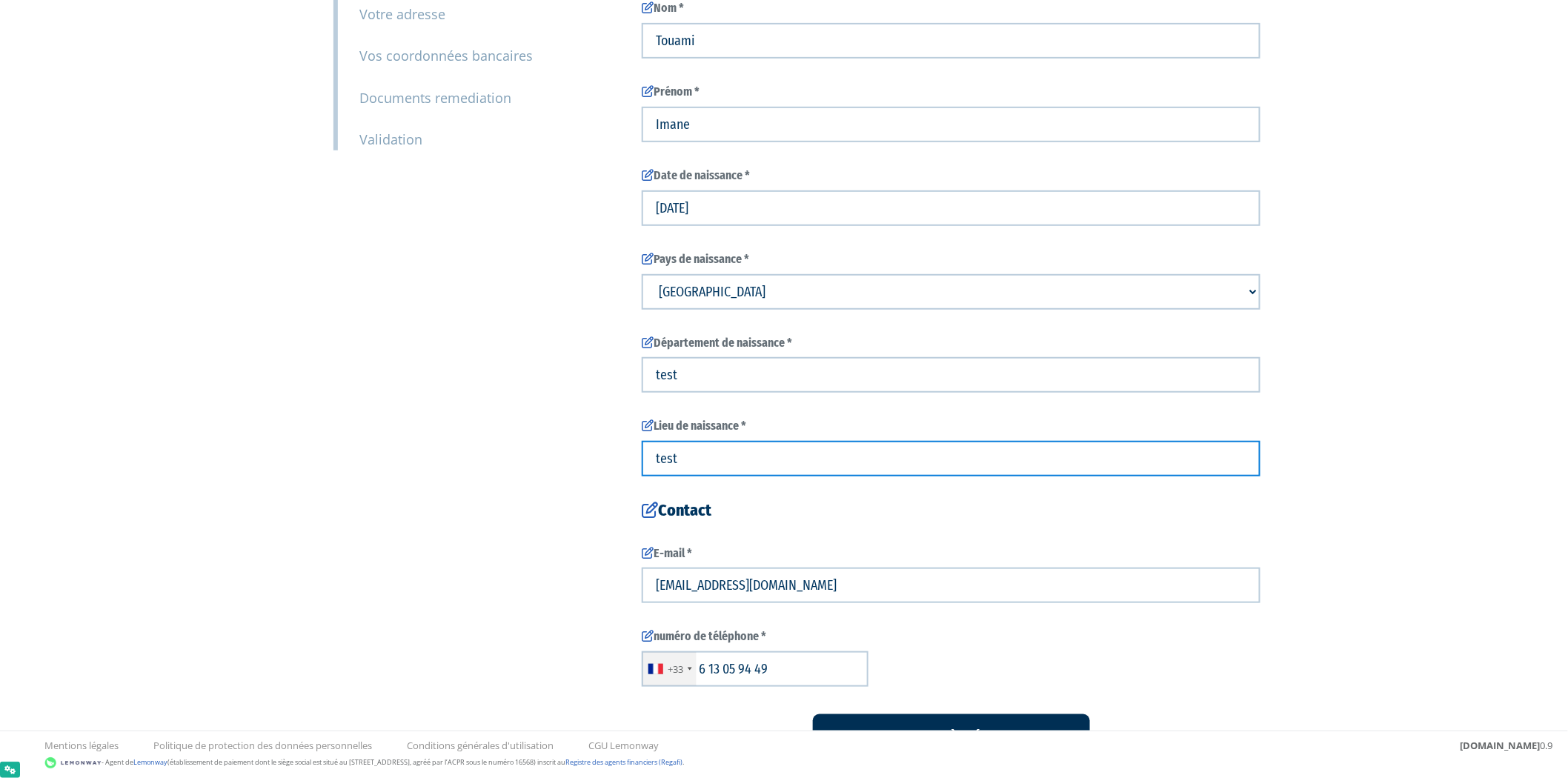
scroll to position [326, 0]
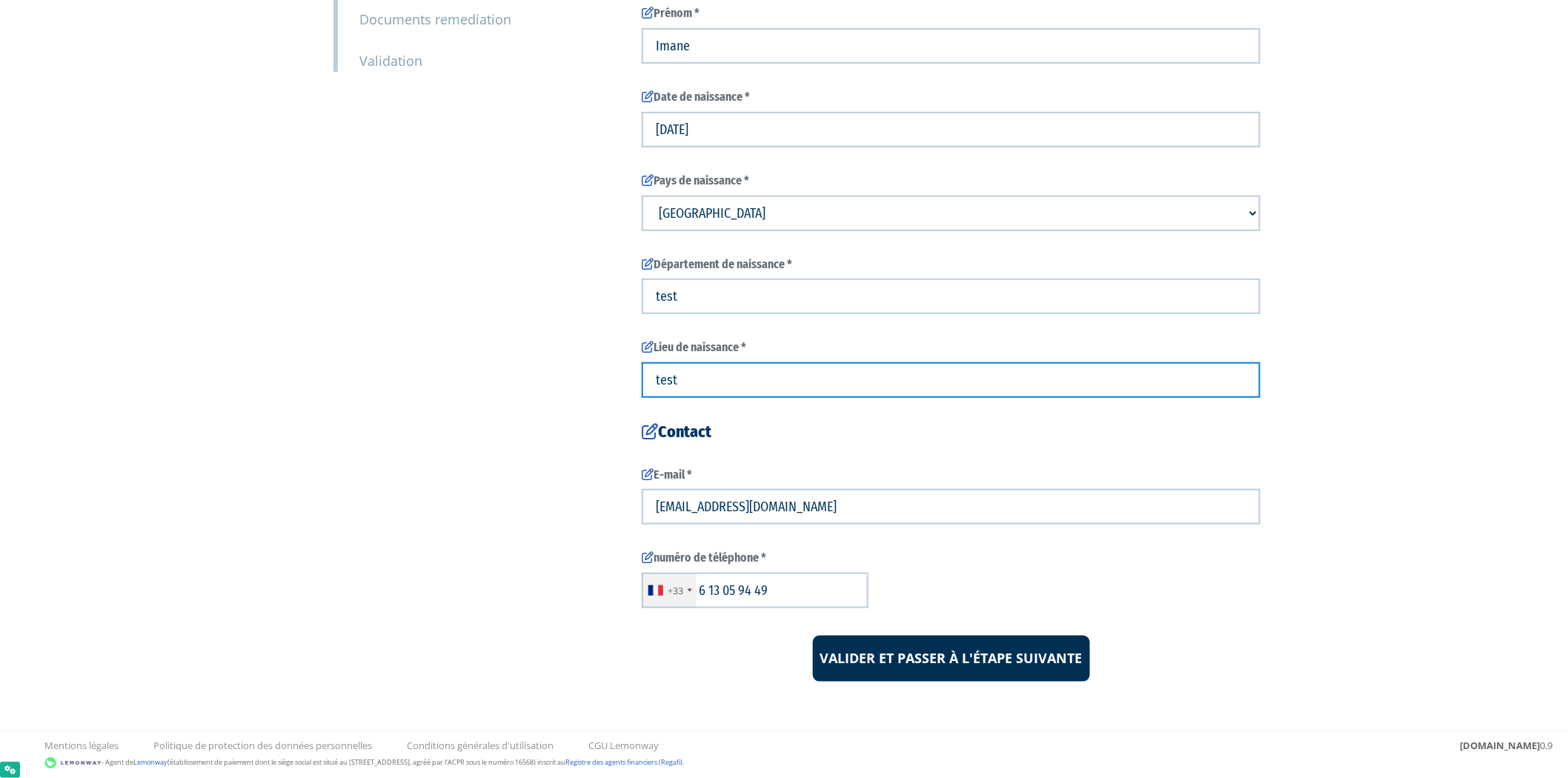
type input "test"
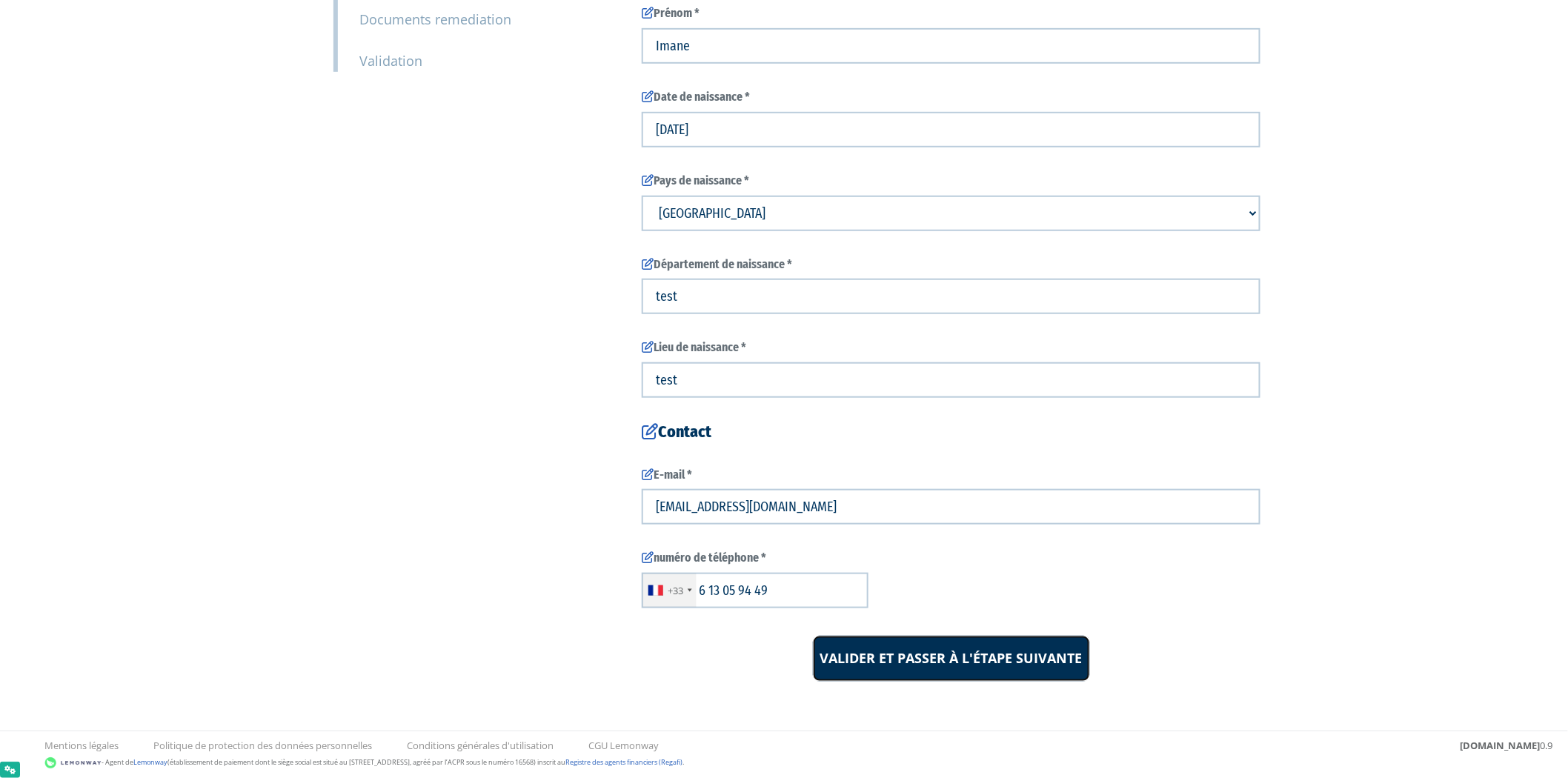
click at [903, 667] on input "Valider et passer à l'étape suivante" at bounding box center [952, 658] width 277 height 46
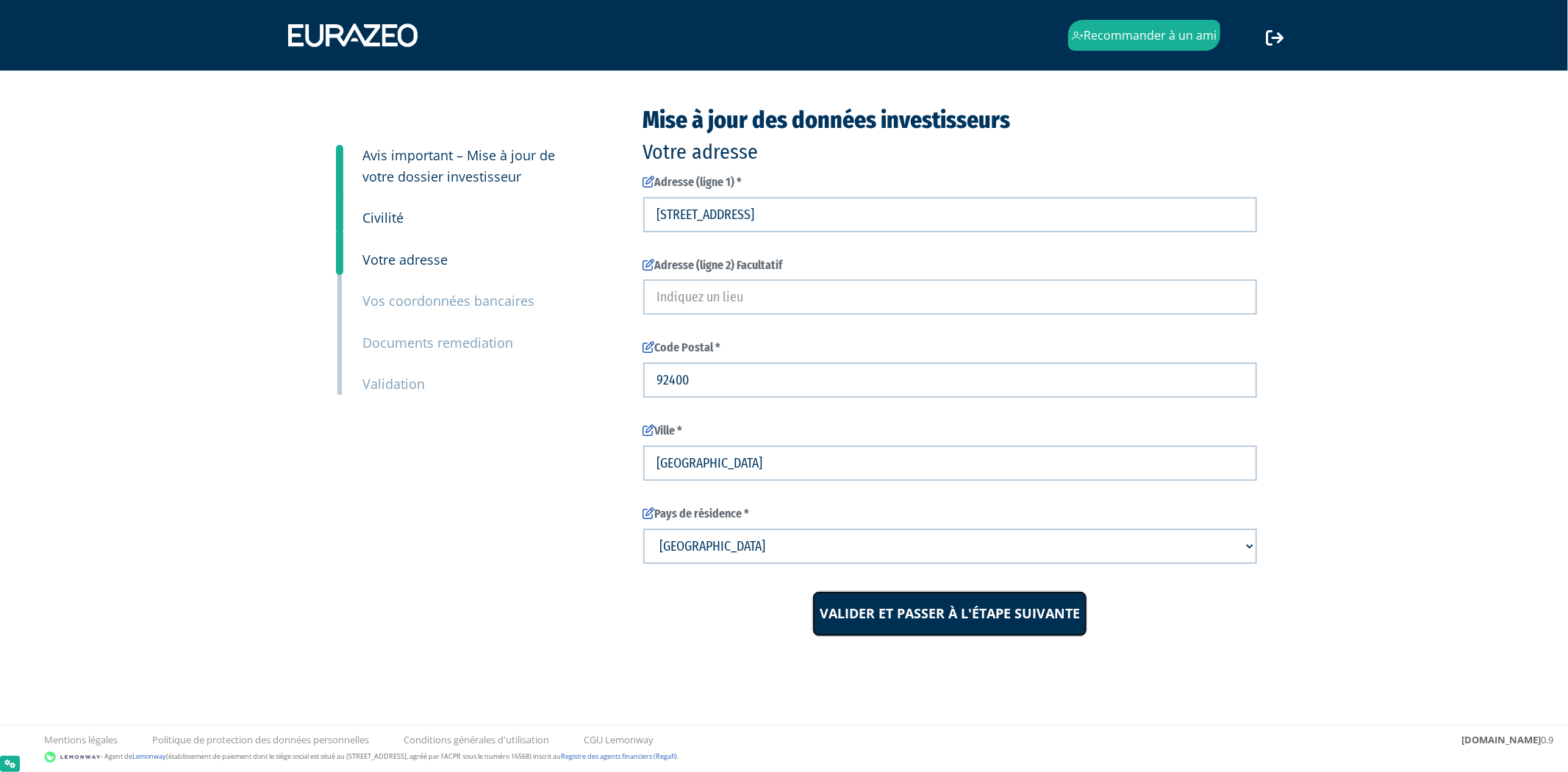
click at [874, 612] on input "Valider et passer à l'étape suivante" at bounding box center [950, 613] width 275 height 45
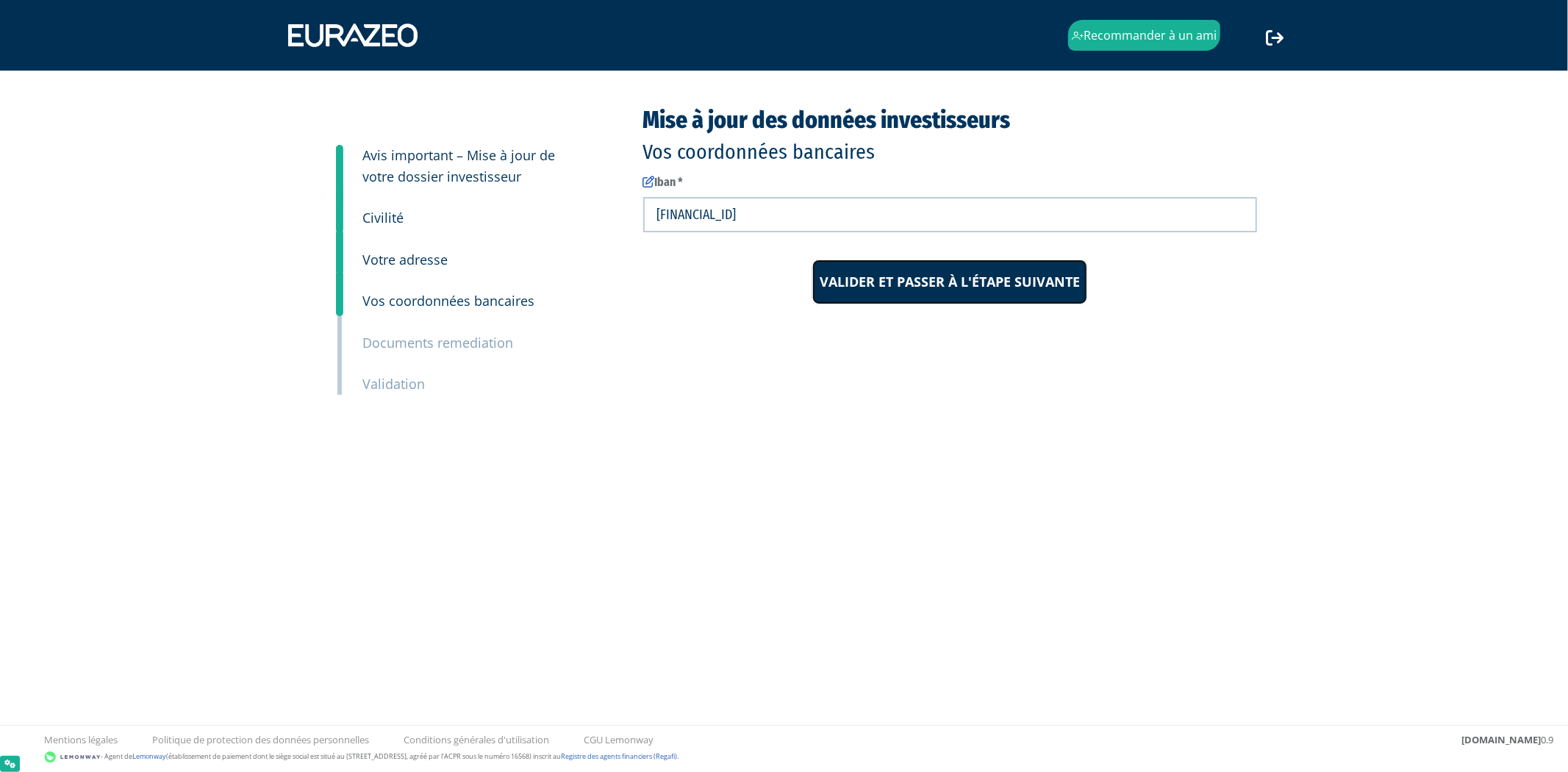
click at [895, 297] on input "Valider et passer à l'étape suivante" at bounding box center [950, 282] width 275 height 45
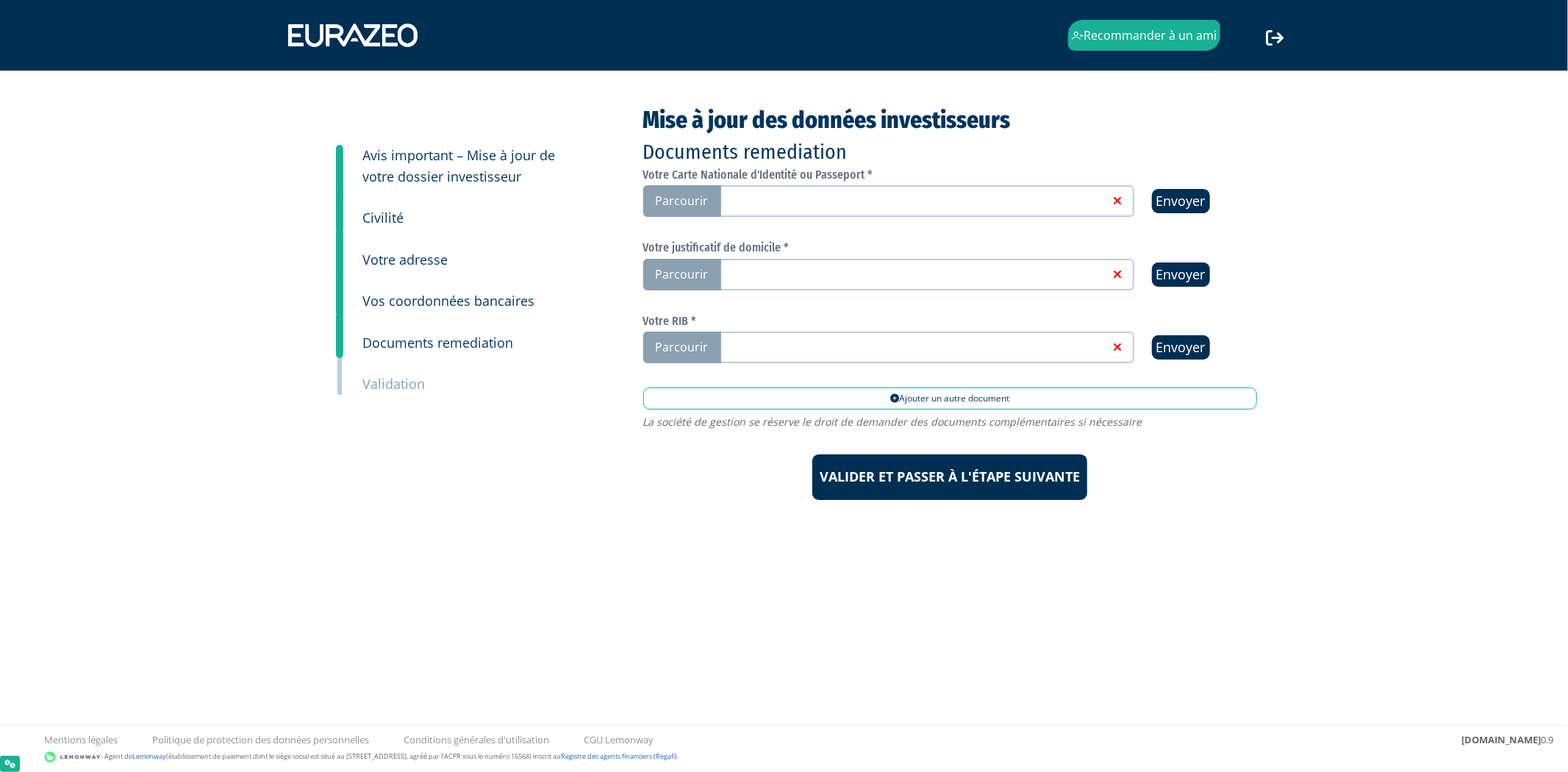
click at [916, 197] on link at bounding box center [912, 200] width 392 height 15
click at [0, 0] on input "Parcourir" at bounding box center [0, 0] width 0 height 0
click at [1002, 278] on link at bounding box center [912, 273] width 392 height 15
click at [0, 0] on input "Parcourir" at bounding box center [0, 0] width 0 height 0
click at [831, 347] on link at bounding box center [912, 346] width 392 height 15
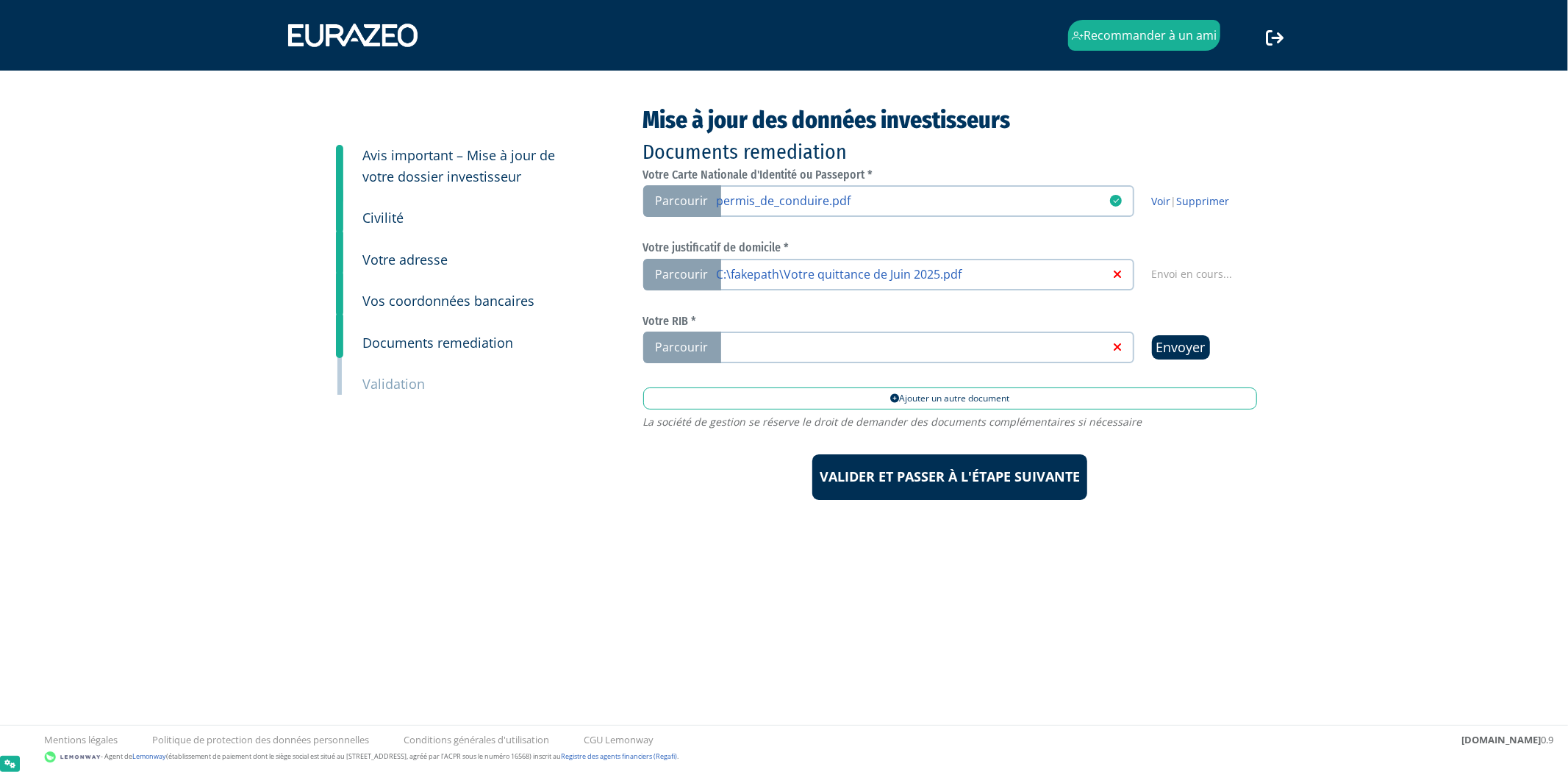
click at [0, 0] on input "Parcourir" at bounding box center [0, 0] width 0 height 0
click at [888, 339] on link at bounding box center [912, 346] width 392 height 15
click at [0, 0] on input "Parcourir" at bounding box center [0, 0] width 0 height 0
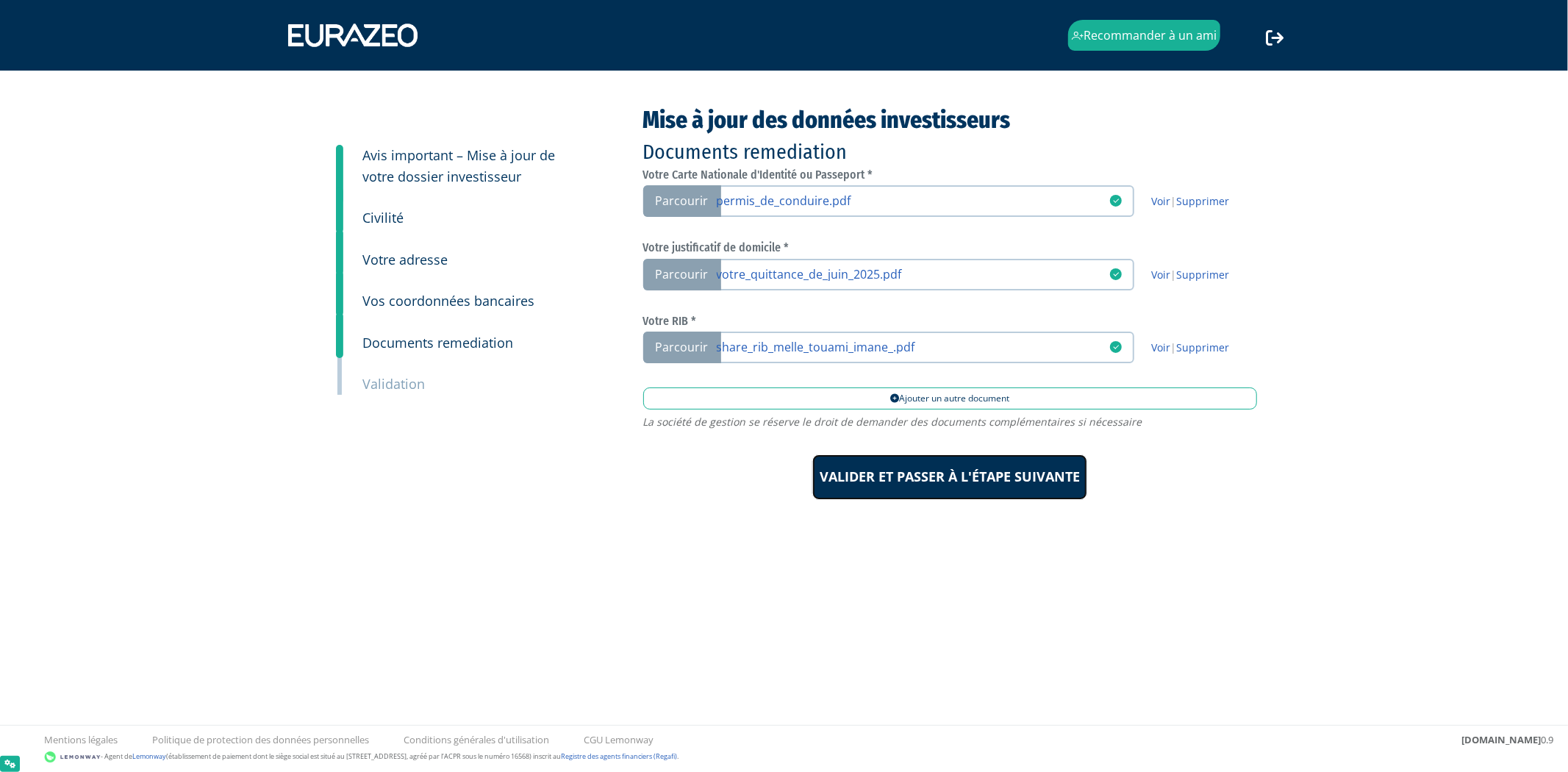
click at [932, 473] on input "Valider et passer à l'étape suivante" at bounding box center [950, 476] width 275 height 45
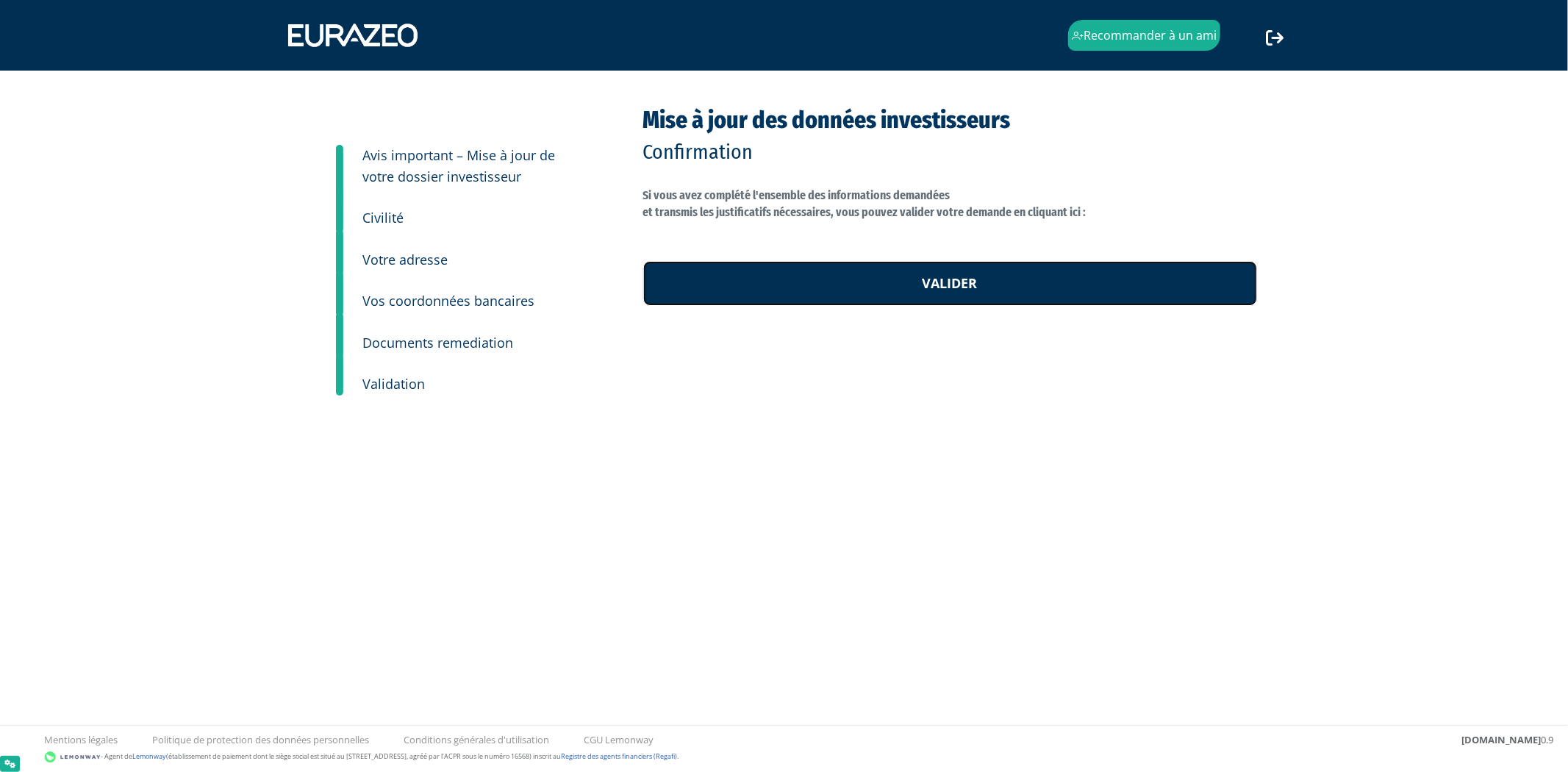
click at [875, 296] on link "Valider" at bounding box center [950, 283] width 614 height 45
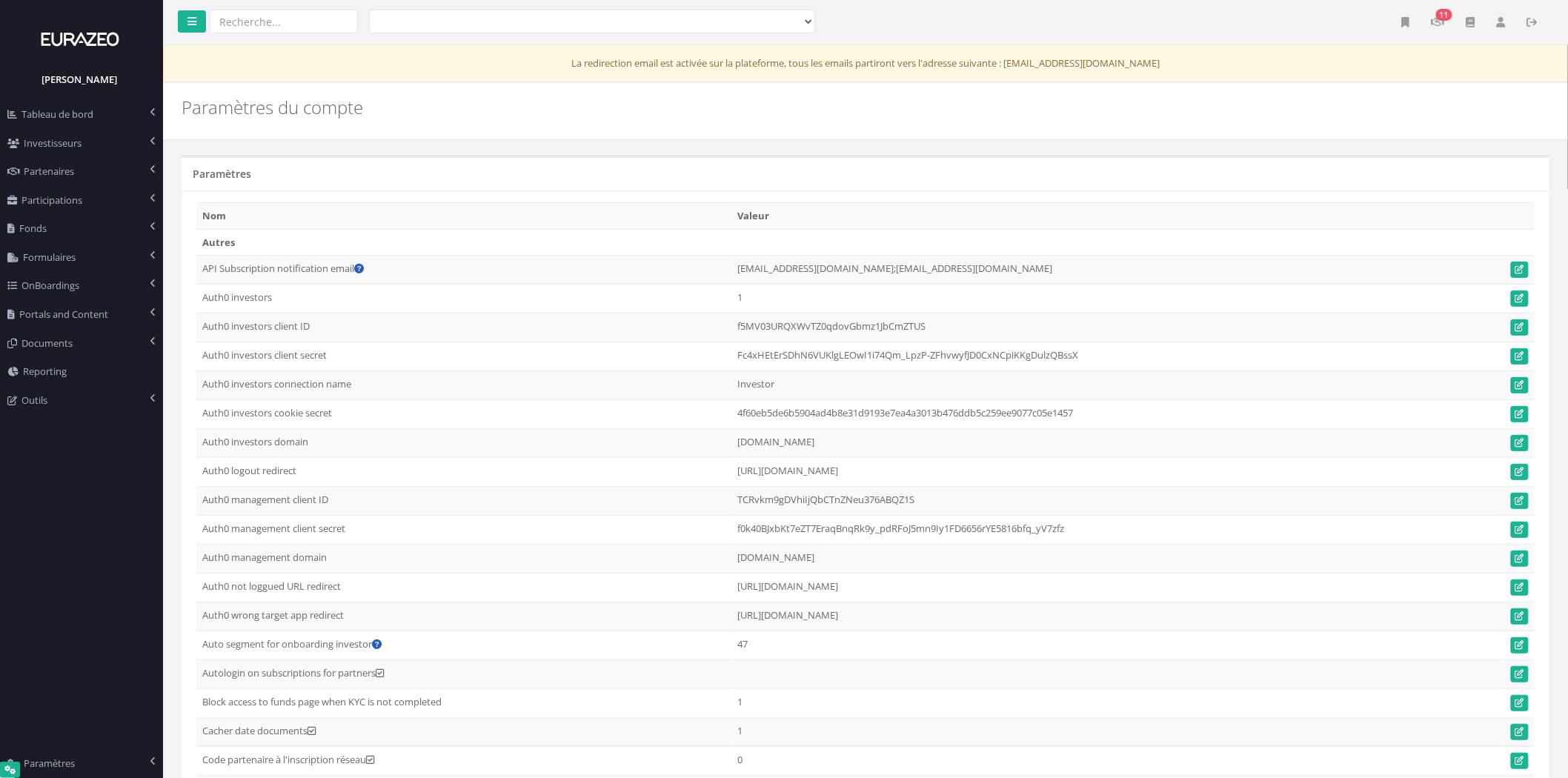
click at [50, 600] on nav "[PERSON_NAME] Tableau de bord [Français] Dashboard gestion Dashboard acquisitio…" at bounding box center [81, 389] width 163 height 778
